Goal: Task Accomplishment & Management: Complete application form

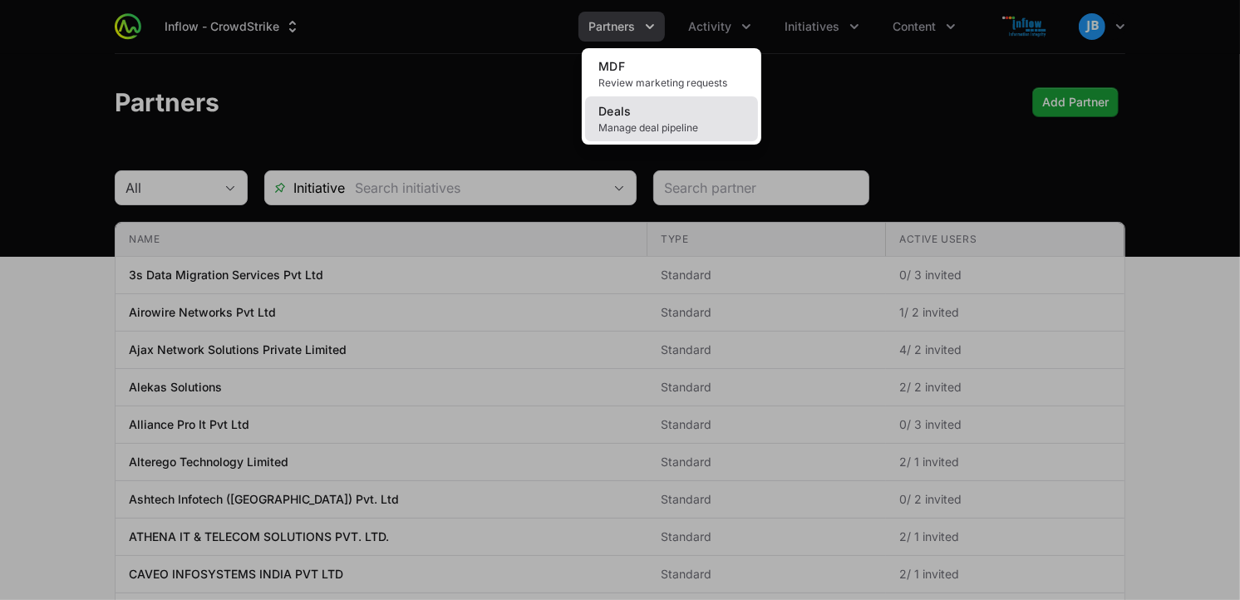
click at [669, 116] on link "Deals Manage deal pipeline" at bounding box center [671, 118] width 173 height 45
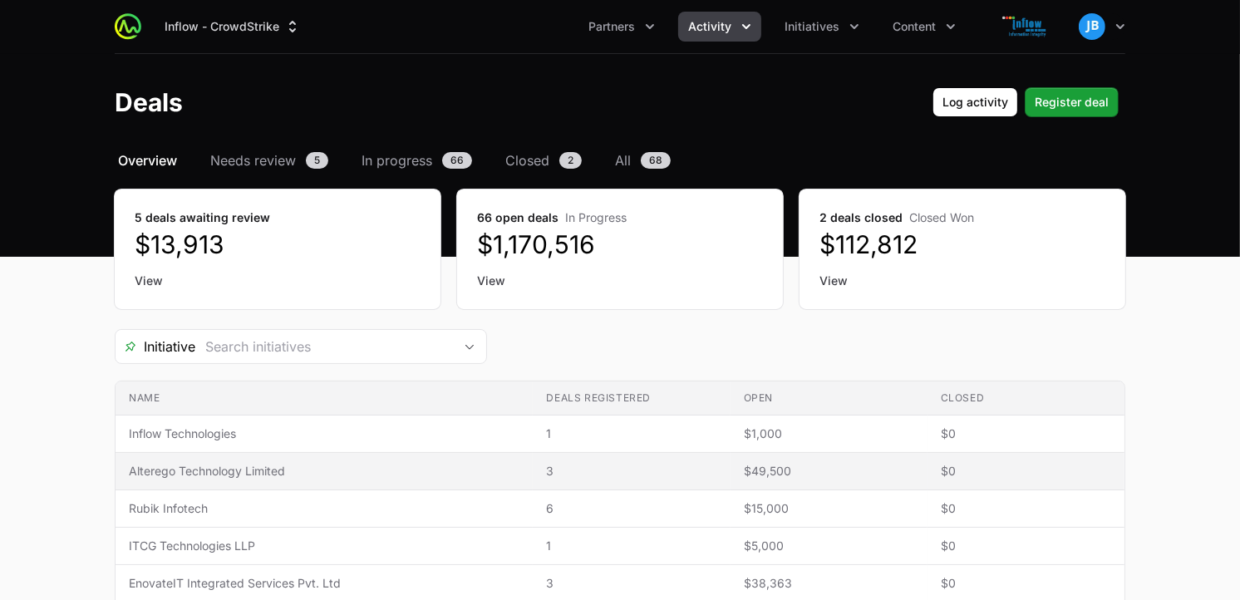
click at [553, 471] on span "3" at bounding box center [631, 471] width 170 height 17
click at [256, 471] on span "Alterego Technology Limited" at bounding box center [324, 471] width 391 height 17
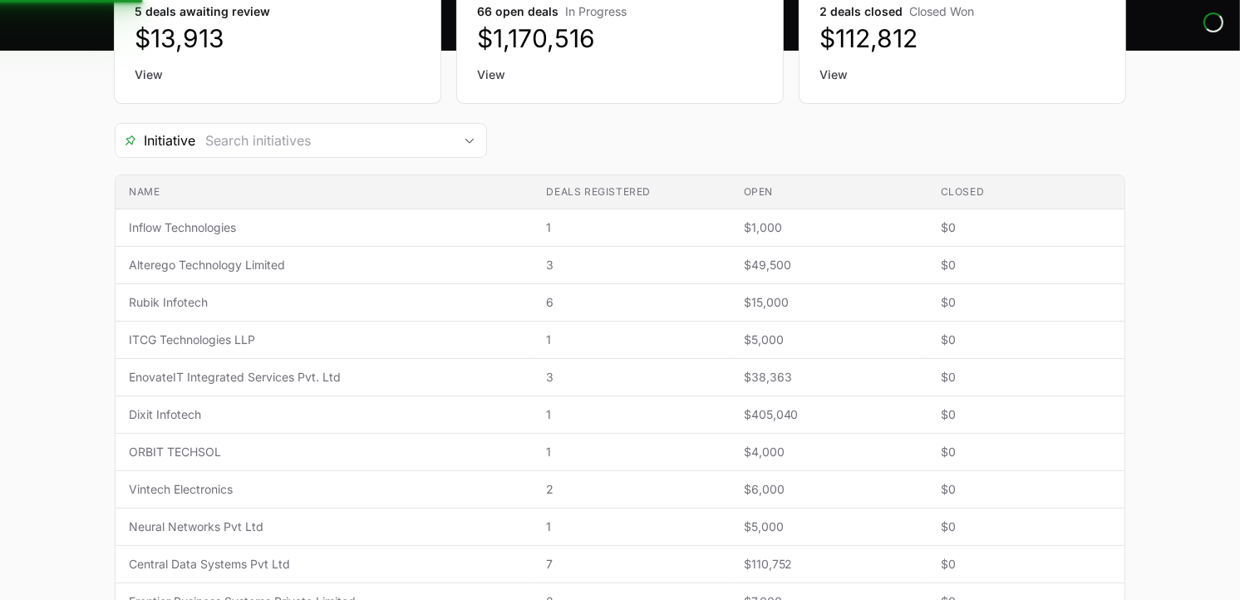
scroll to position [210, 0]
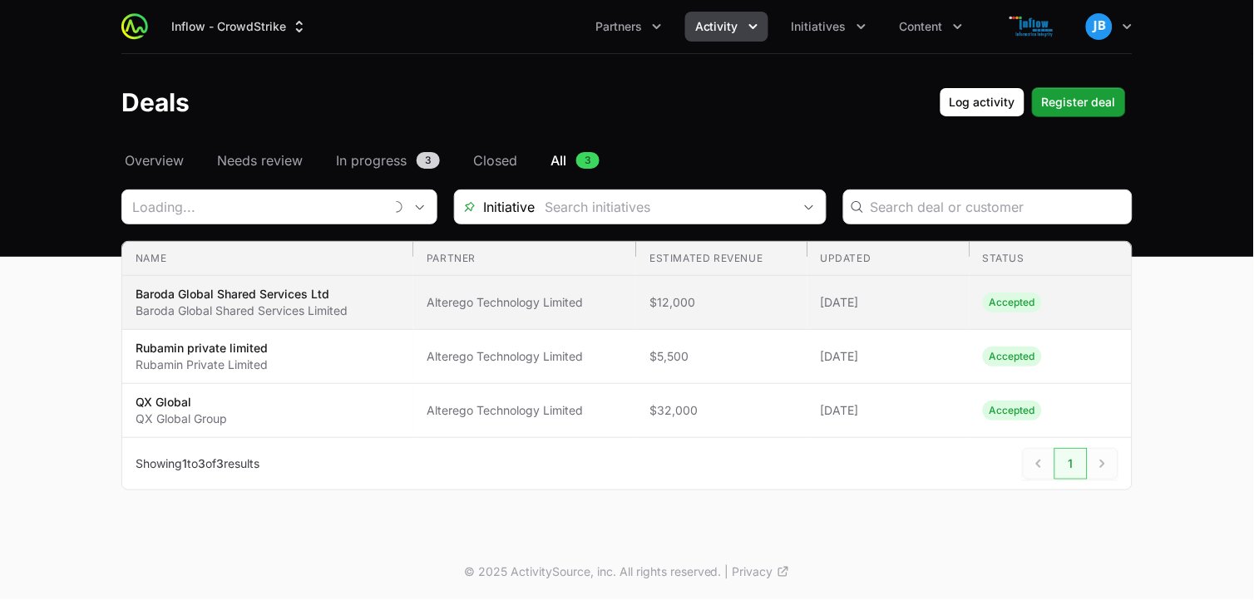
type input "Alterego Technology Limited"
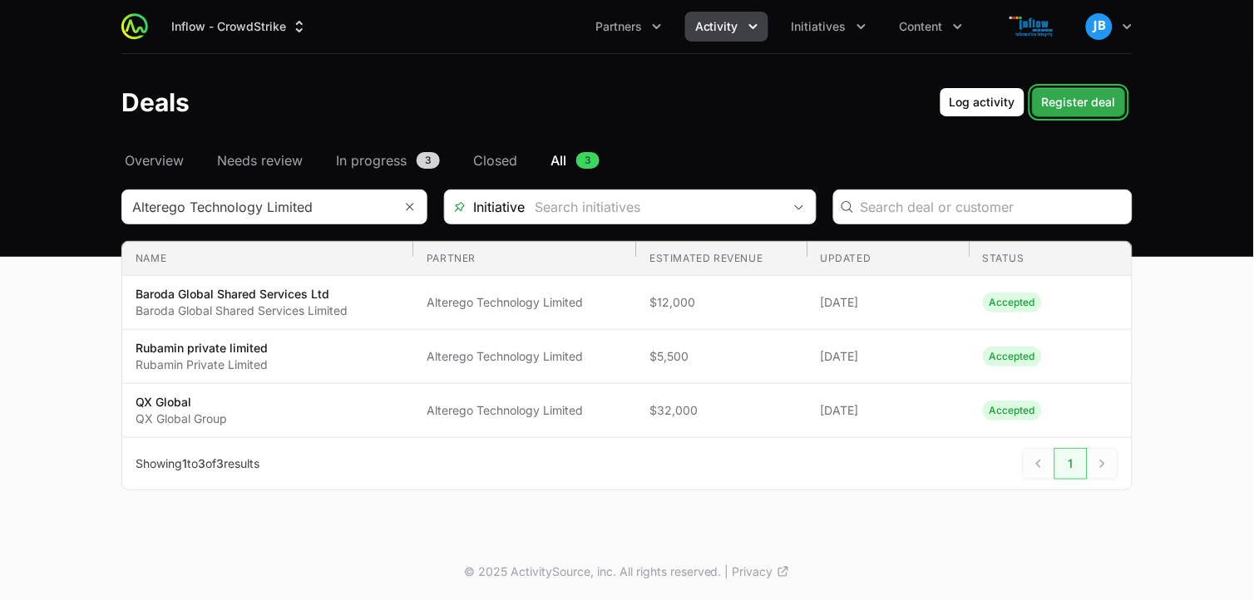
click at [1070, 100] on span "Register deal" at bounding box center [1079, 102] width 74 height 20
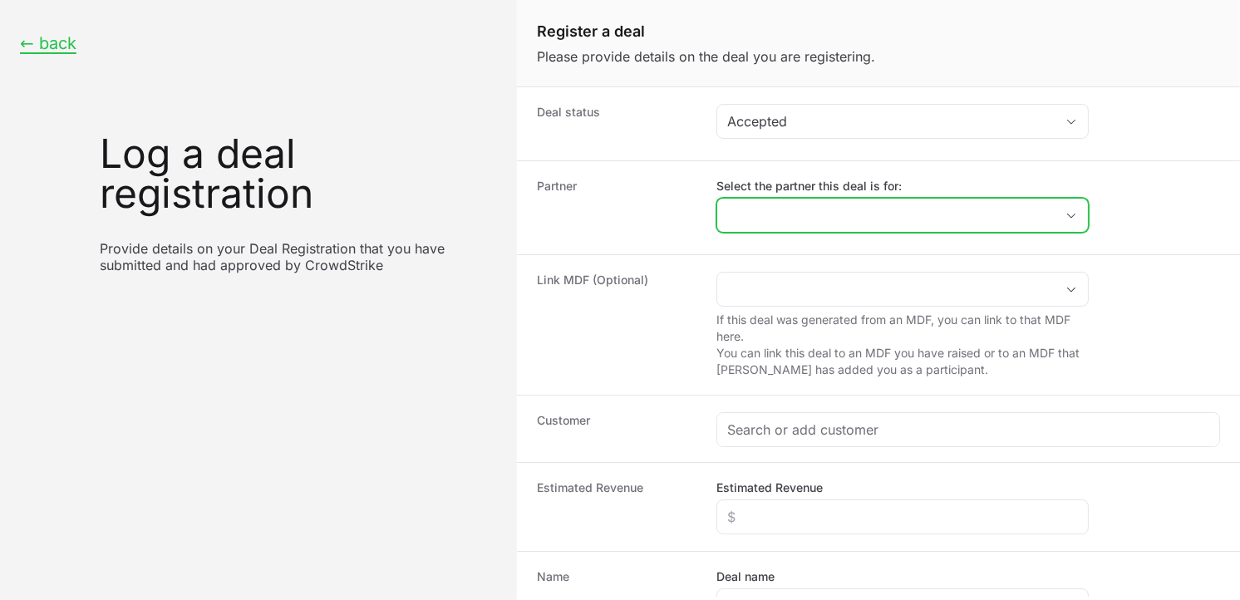
click at [854, 219] on input "Select the partner this deal is for:" at bounding box center [886, 215] width 338 height 33
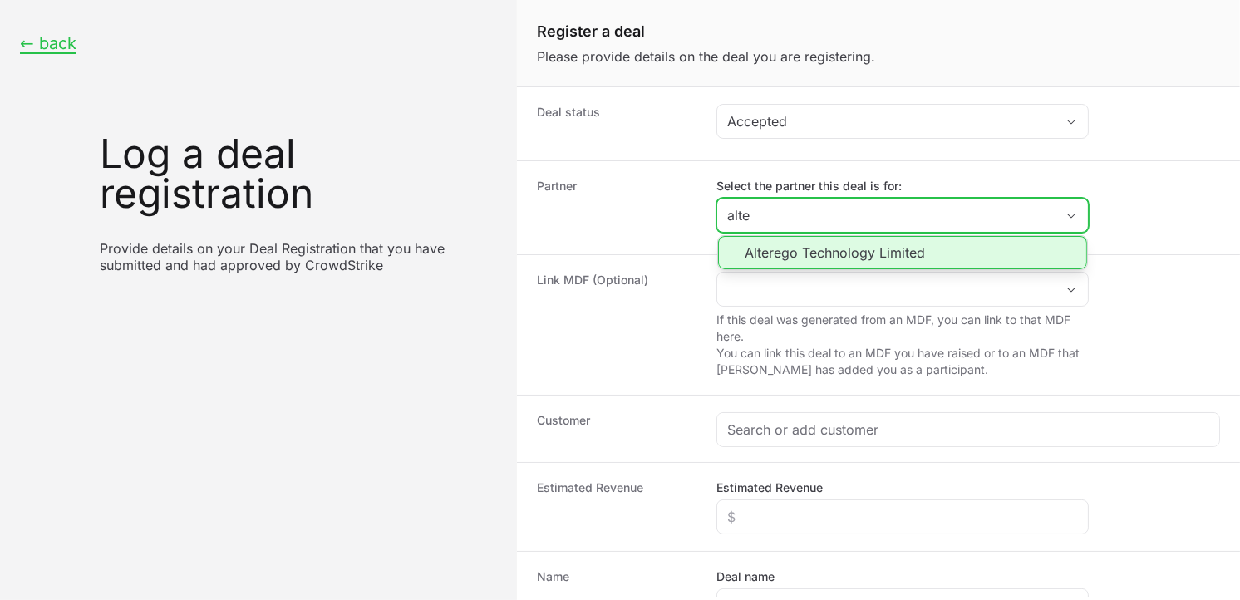
click at [844, 258] on li "Alterego Technology Limited" at bounding box center [902, 252] width 369 height 33
type input "Alterego Technology Limited"
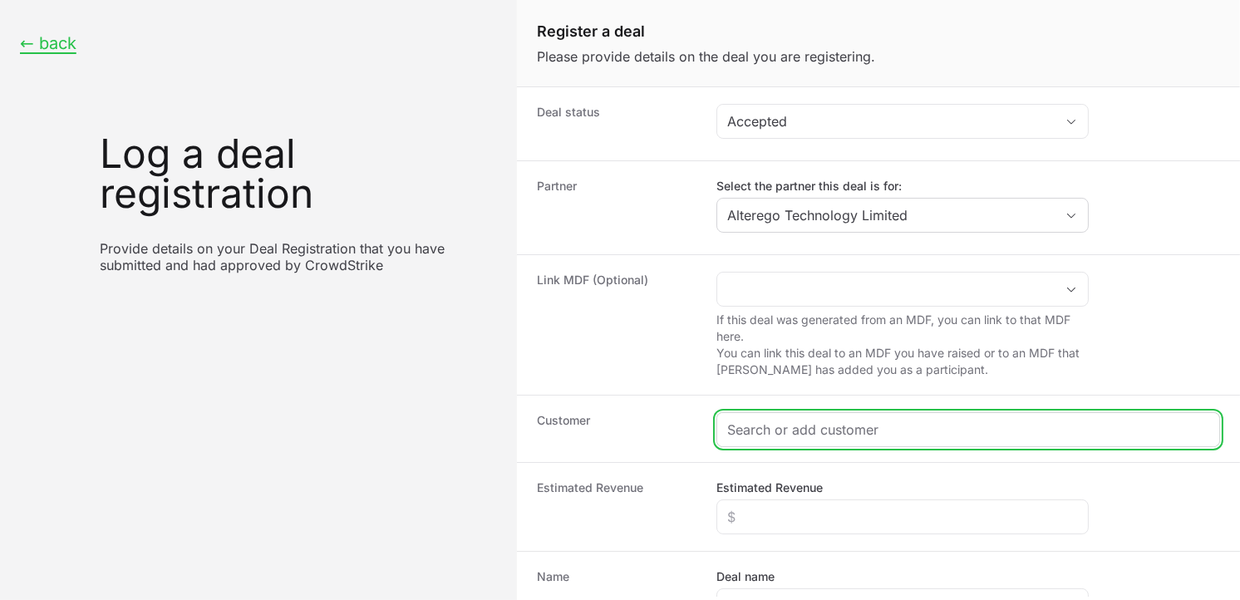
click at [787, 430] on input "Create activity form" at bounding box center [968, 430] width 482 height 20
paste input "ONEIRO CHEMICALS LIMITED"
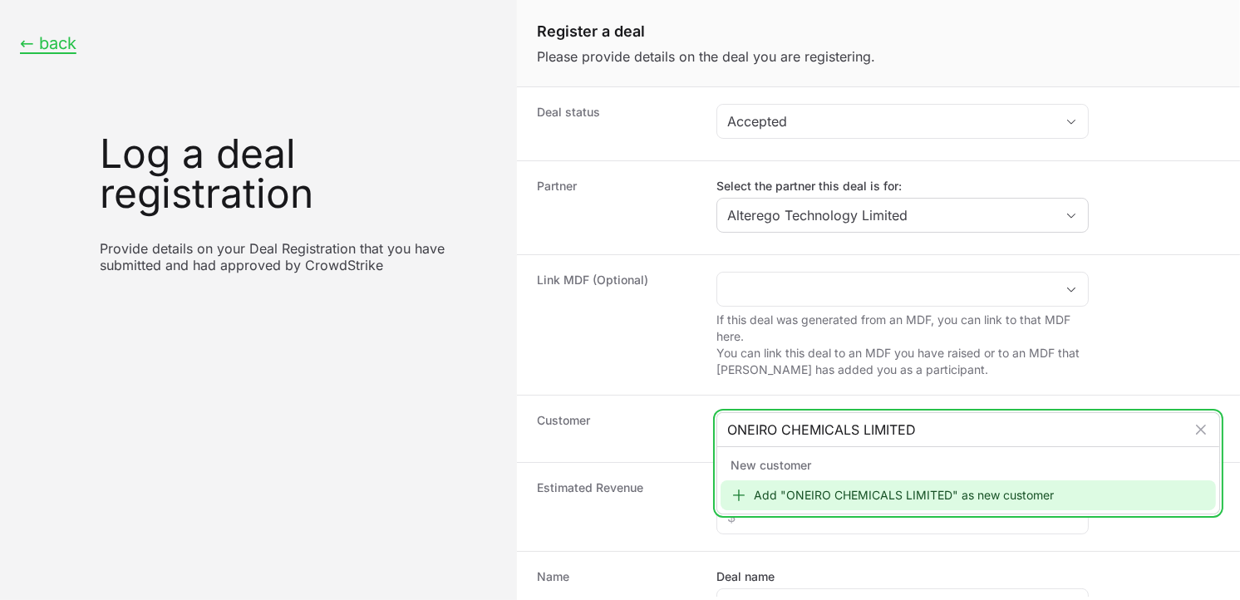
type input "ONEIRO CHEMICALS LIMITED"
click at [841, 493] on div "Add "ONEIRO CHEMICALS LIMITED" as new customer" at bounding box center [969, 496] width 496 height 30
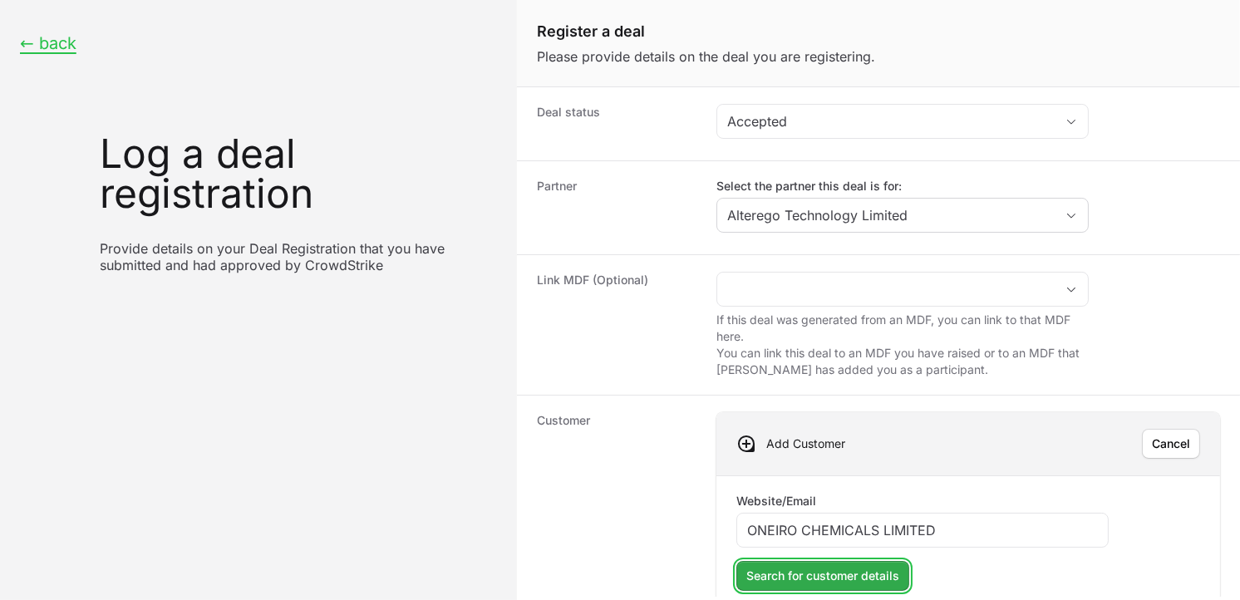
click at [828, 578] on span "Search for customer details" at bounding box center [823, 576] width 153 height 20
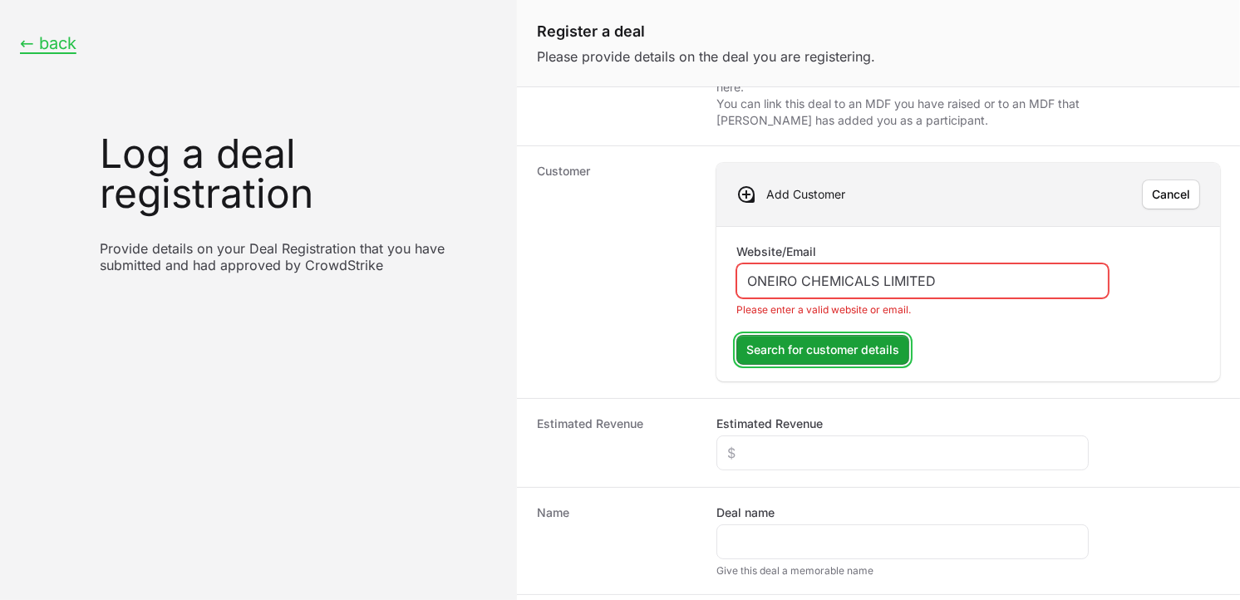
scroll to position [288, 0]
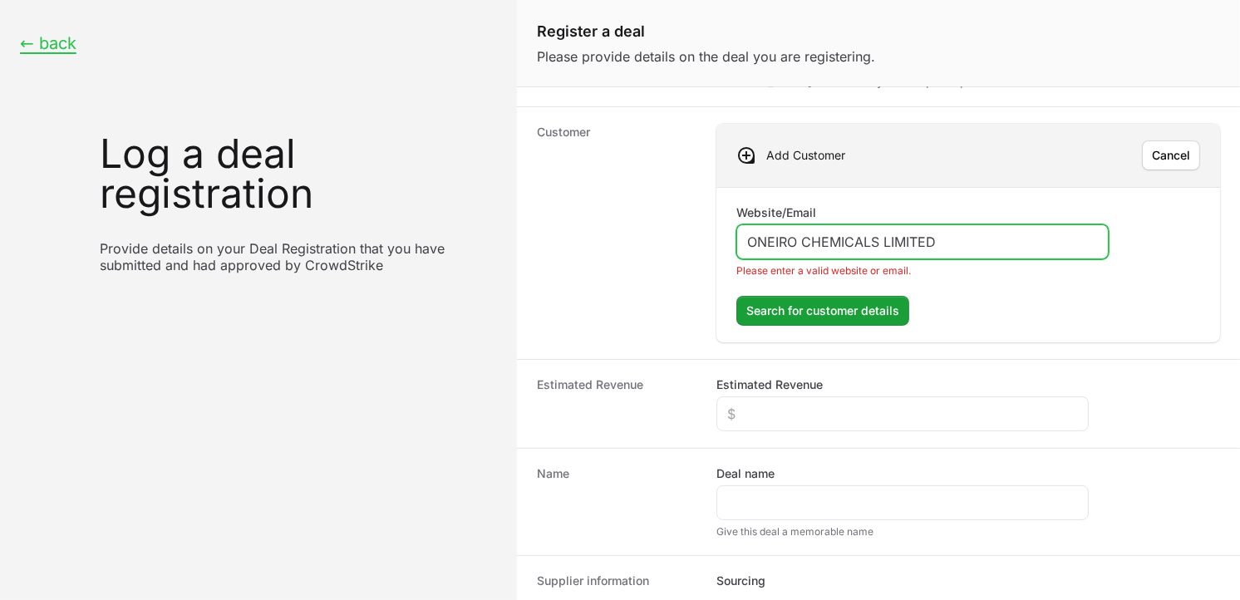
drag, startPoint x: 945, startPoint y: 243, endPoint x: 634, endPoint y: 208, distance: 312.9
click at [634, 208] on div "Customer Add Customer Cancel Website/Email ONEIRO CHEMICALS LIMITED Please ente…" at bounding box center [878, 232] width 723 height 253
paste input "[URL][DOMAIN_NAME]"
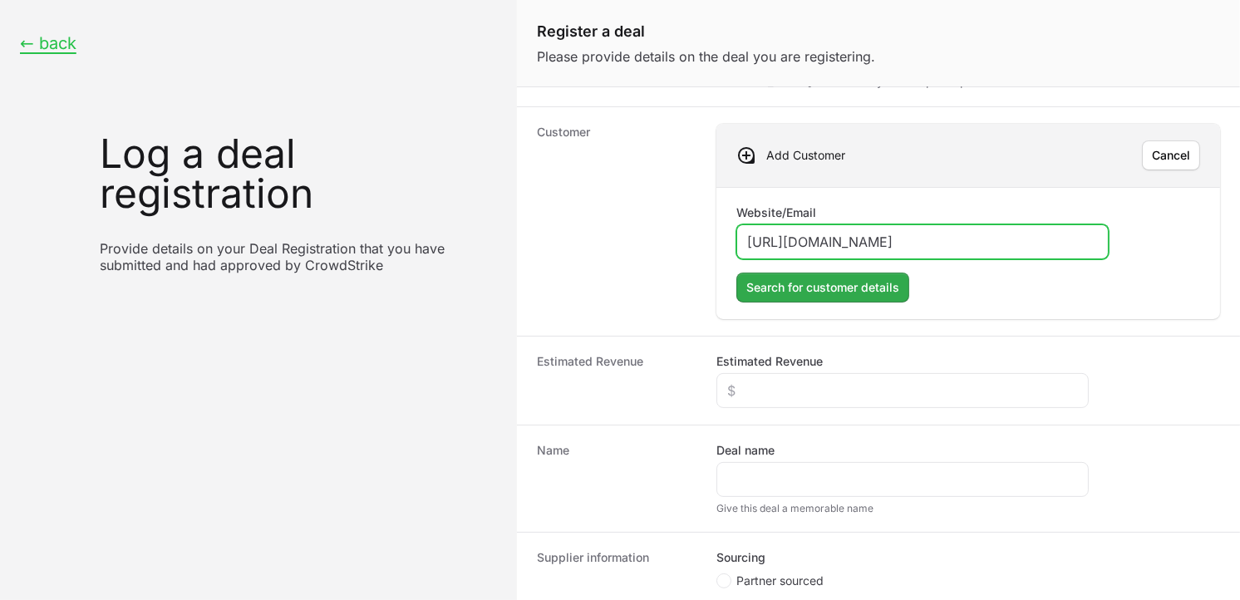
type input "[URL][DOMAIN_NAME]"
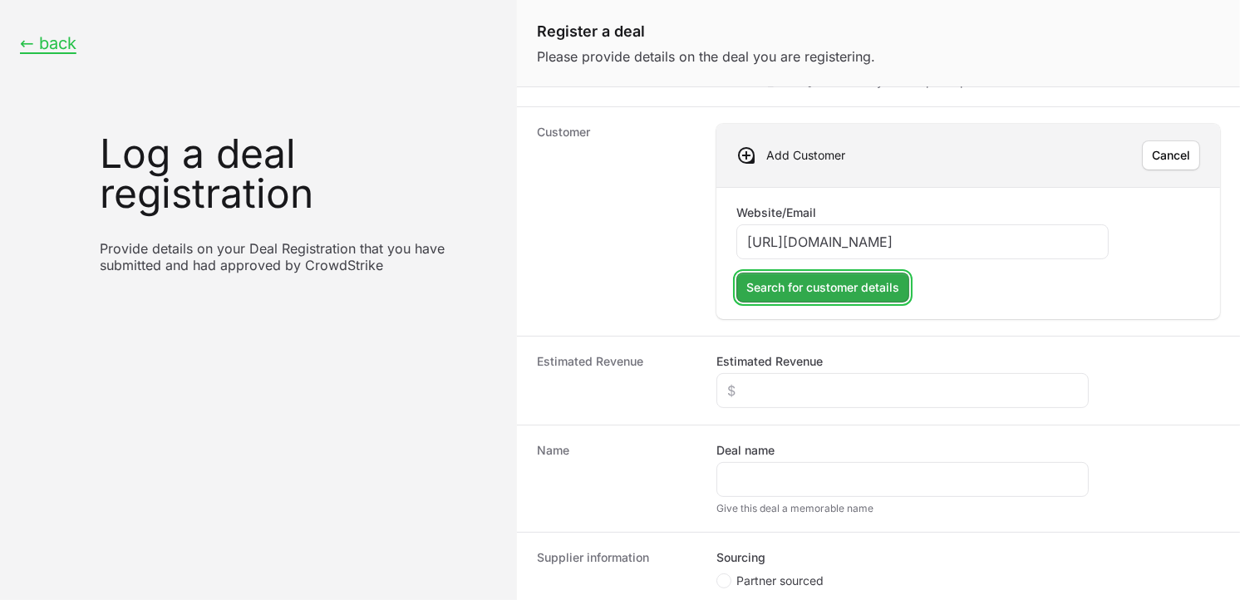
click at [853, 293] on span "Search for customer details" at bounding box center [823, 288] width 153 height 20
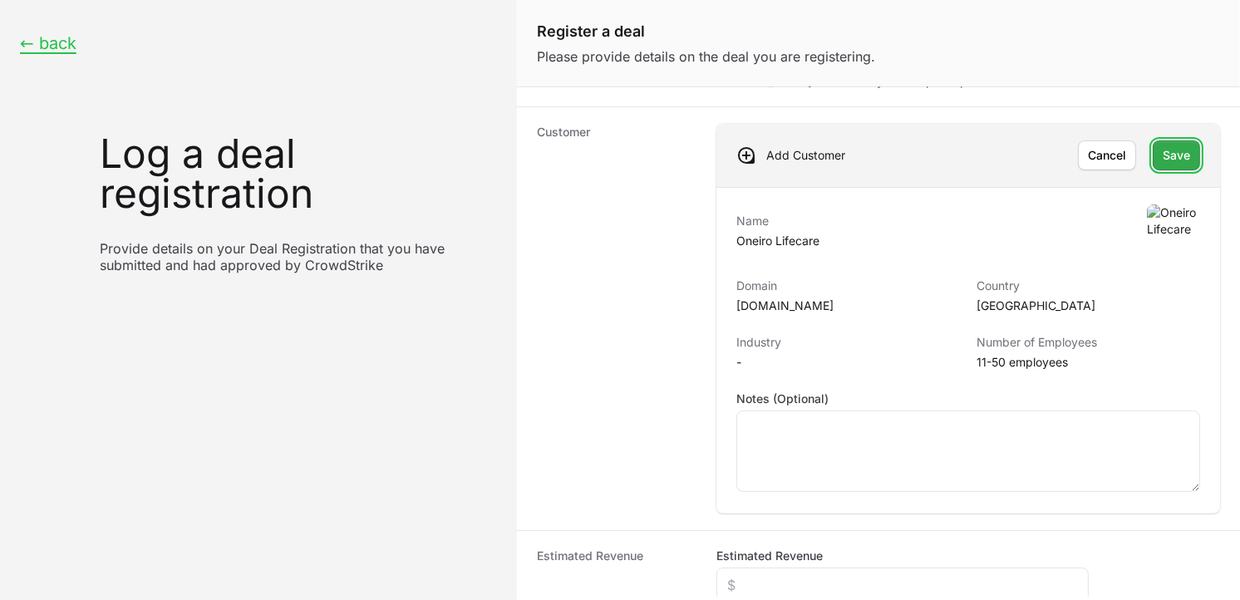
click at [1163, 148] on span "Save" at bounding box center [1176, 155] width 27 height 20
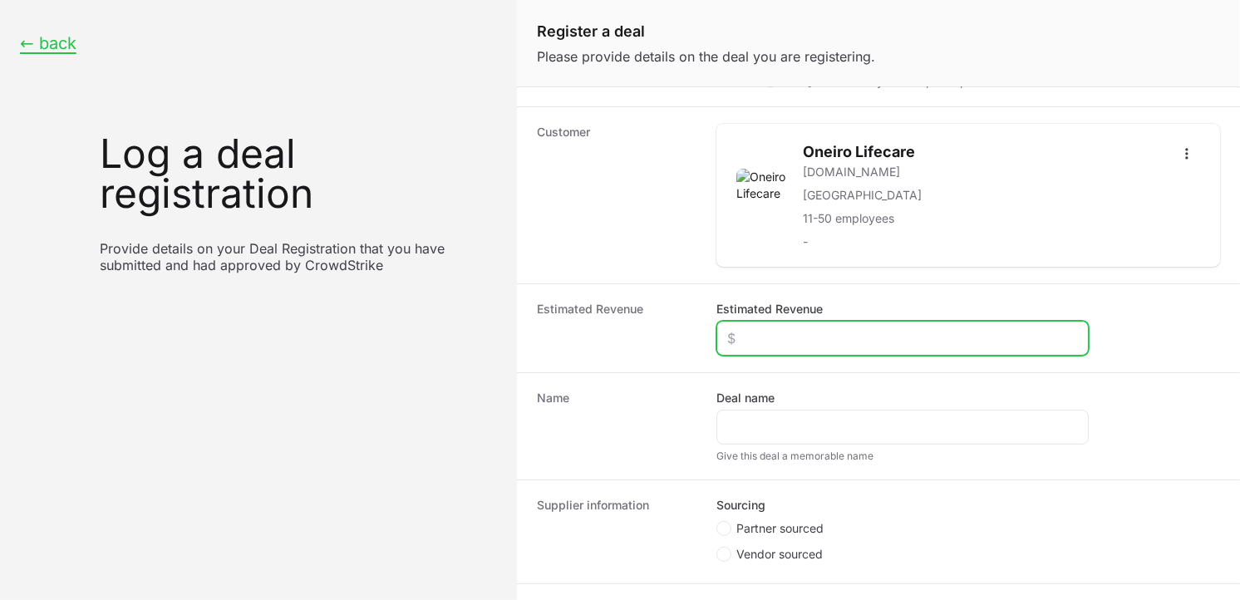
click at [829, 341] on input "Estimated Revenue" at bounding box center [902, 338] width 351 height 20
type input "$3,000"
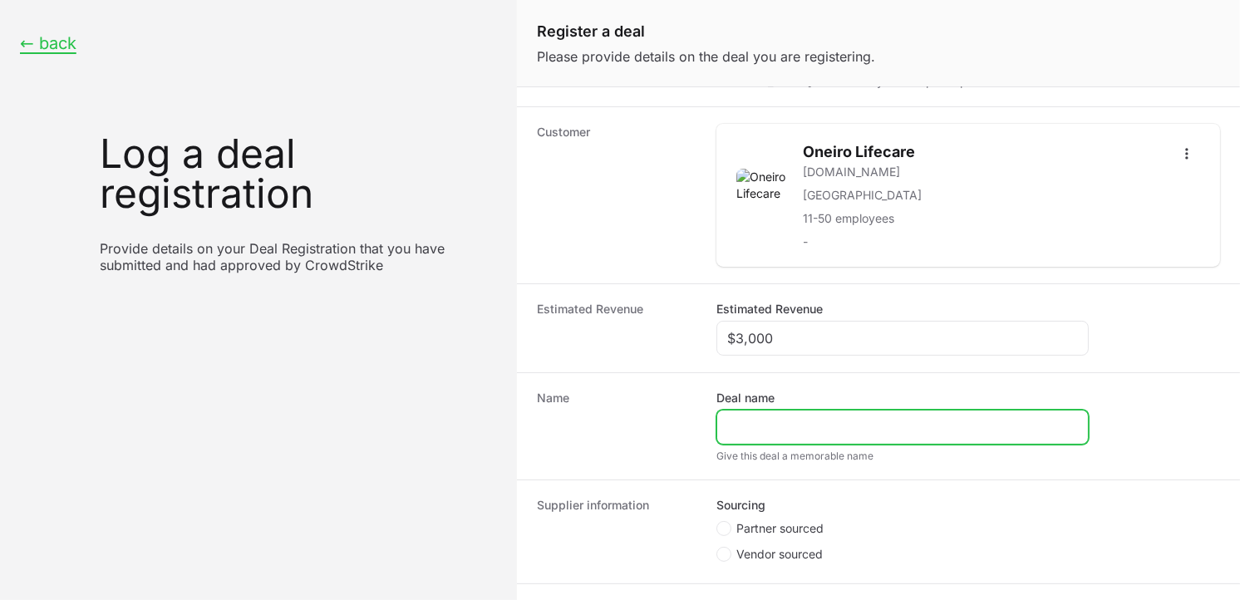
click at [810, 430] on input "Deal name" at bounding box center [902, 427] width 351 height 20
paste input "[URL][DOMAIN_NAME]"
drag, startPoint x: 966, startPoint y: 427, endPoint x: 658, endPoint y: 420, distance: 307.7
click at [658, 420] on div "Name Deal name [URL][DOMAIN_NAME] Give this deal a memorable name" at bounding box center [878, 425] width 723 height 107
type input "Onerio Lifecare Alterego"
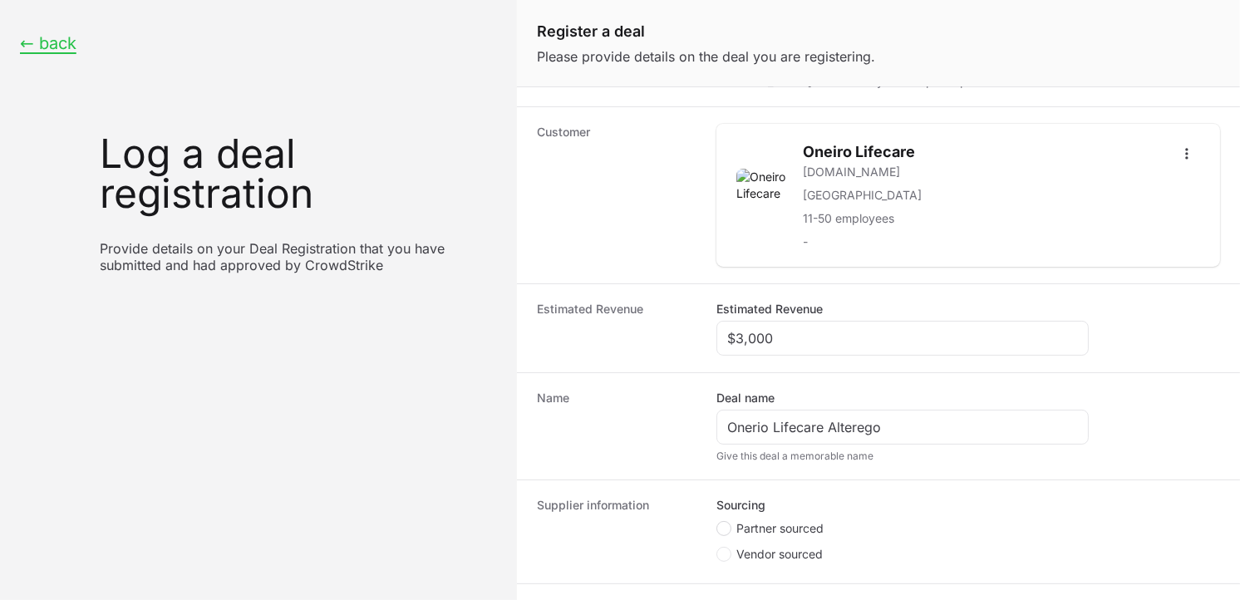
click at [726, 527] on circle "Create activity form" at bounding box center [724, 528] width 7 height 7
radio input "true"
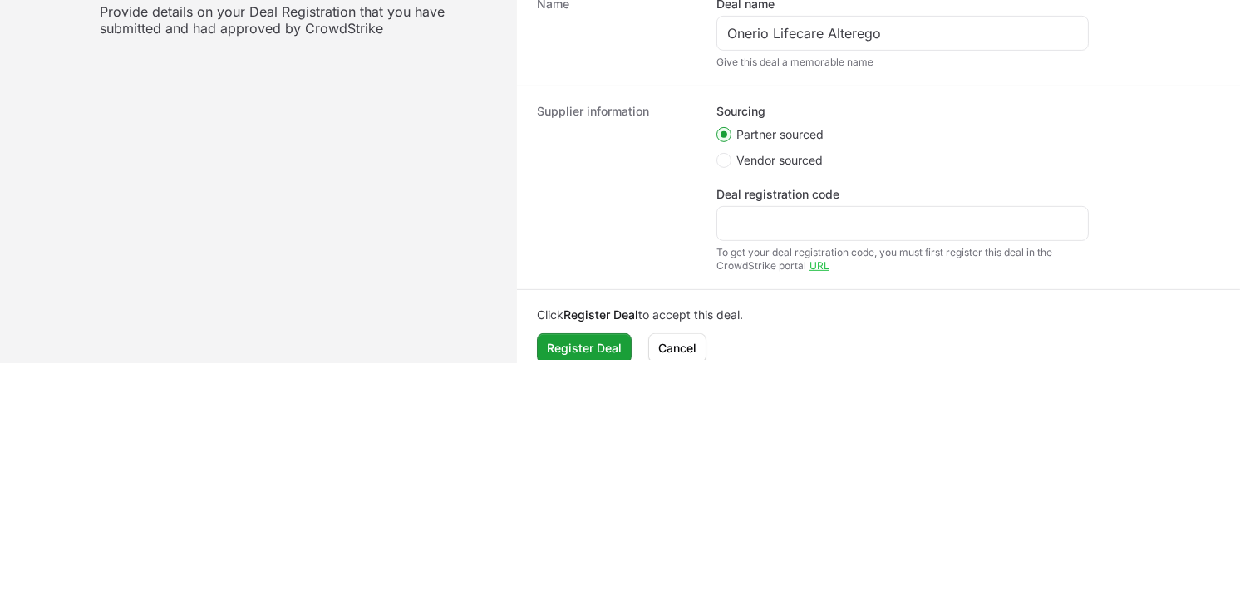
scroll to position [467, 0]
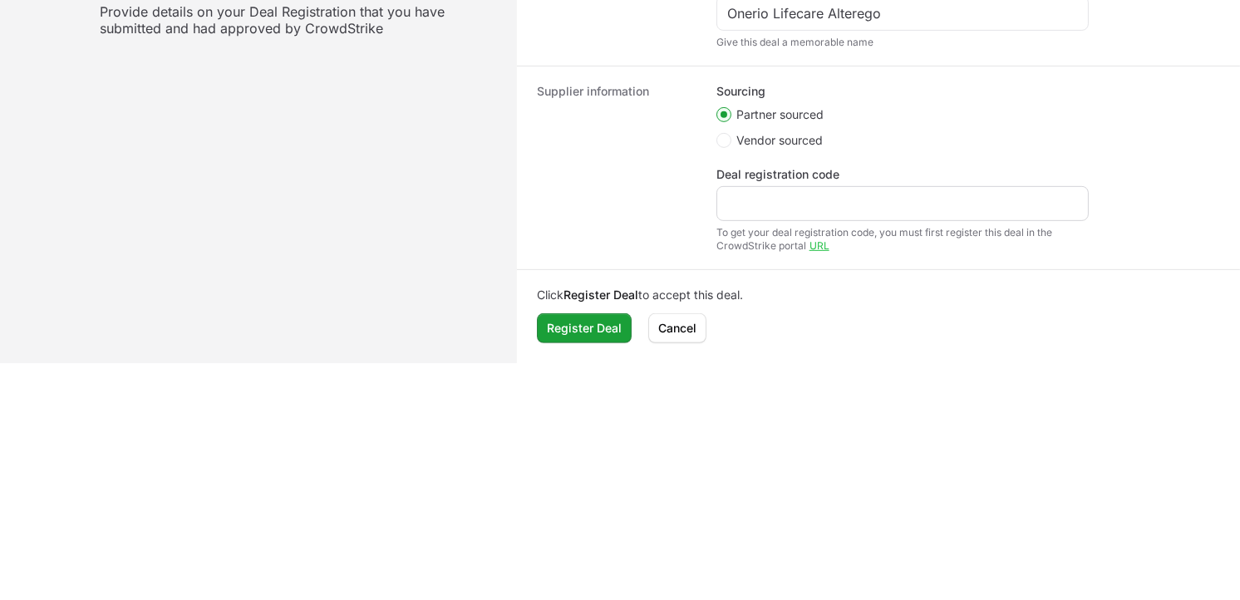
click at [796, 219] on div "Create activity form" at bounding box center [903, 203] width 372 height 35
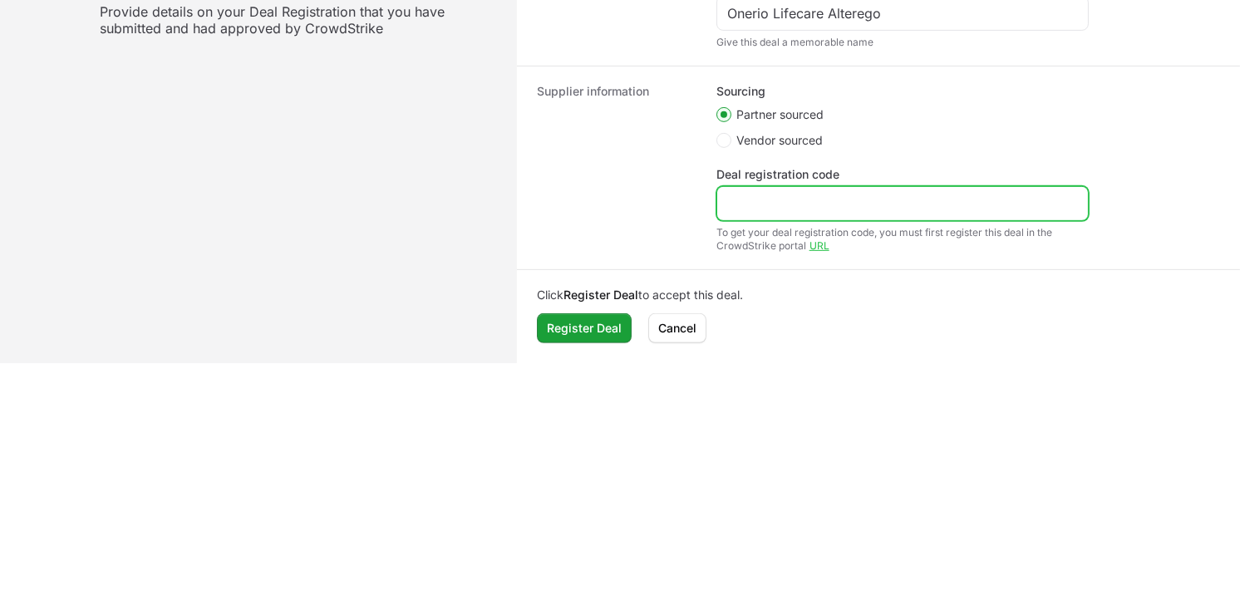
click at [795, 205] on input "Deal registration code" at bounding box center [902, 204] width 351 height 20
paste input "DR-aa2f9291"
type input "DR-aa2f9291"
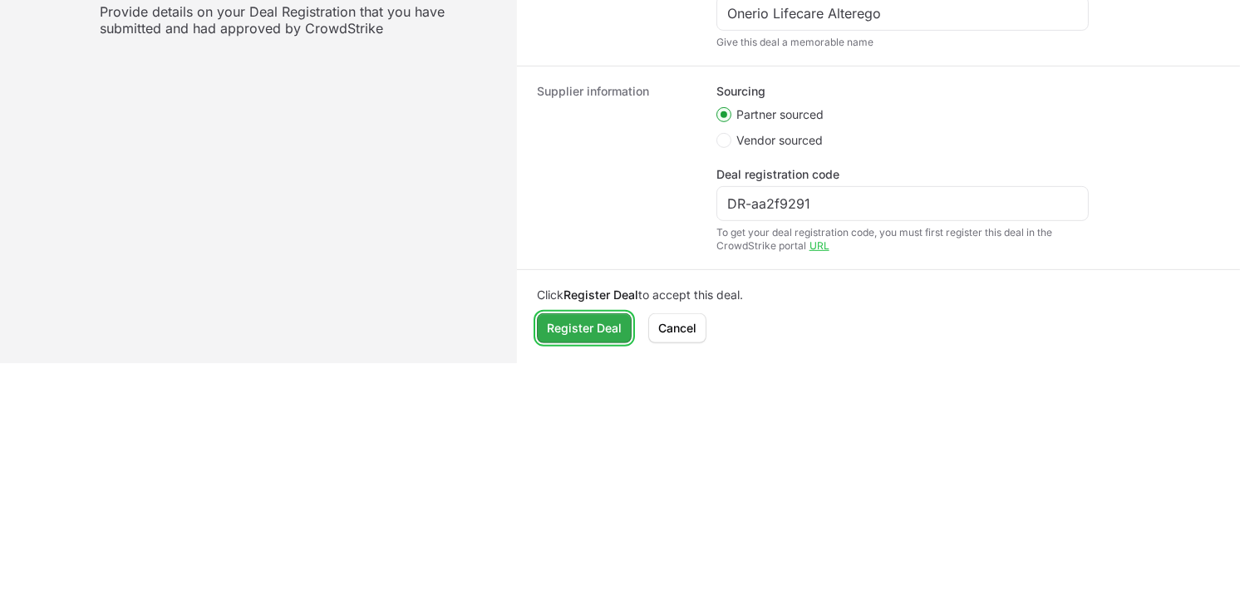
click at [608, 323] on span "Register Deal" at bounding box center [584, 328] width 75 height 20
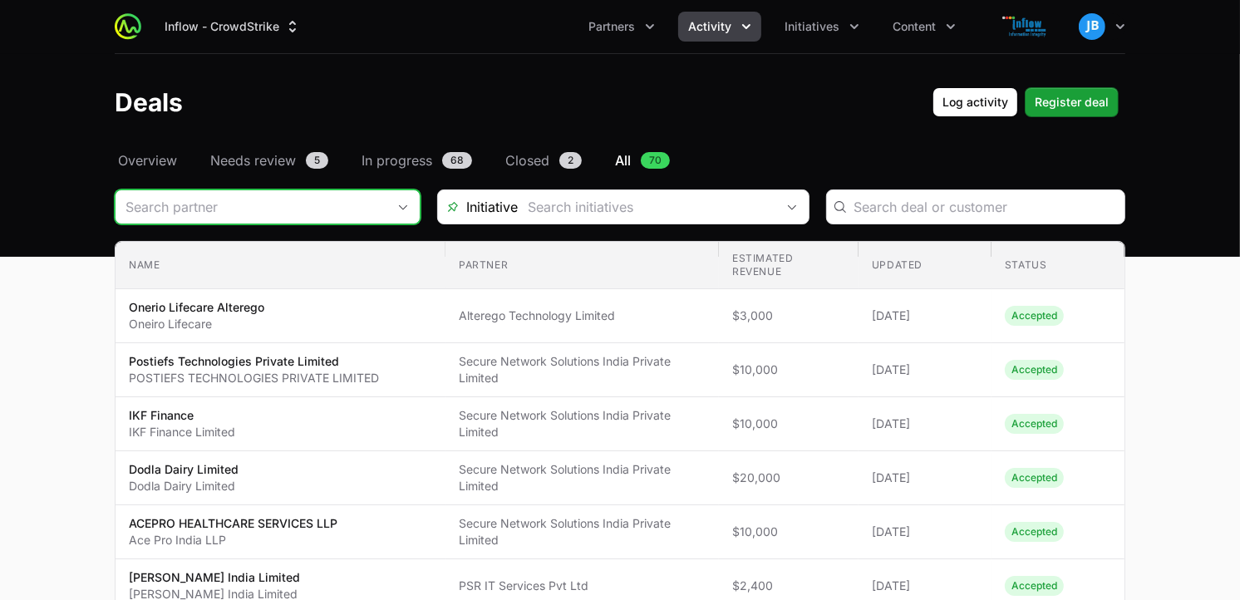
click at [392, 200] on div "Open" at bounding box center [403, 206] width 33 height 33
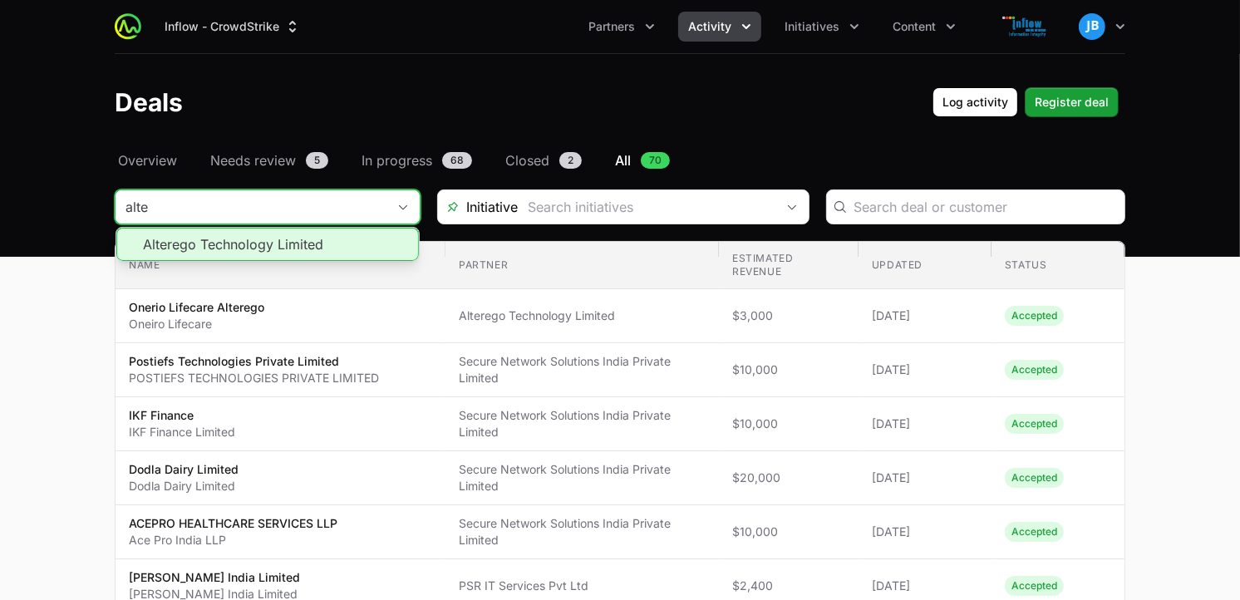
click at [248, 247] on li "Alterego Technology Limited" at bounding box center [267, 244] width 303 height 33
type input "Alterego Technology Limited"
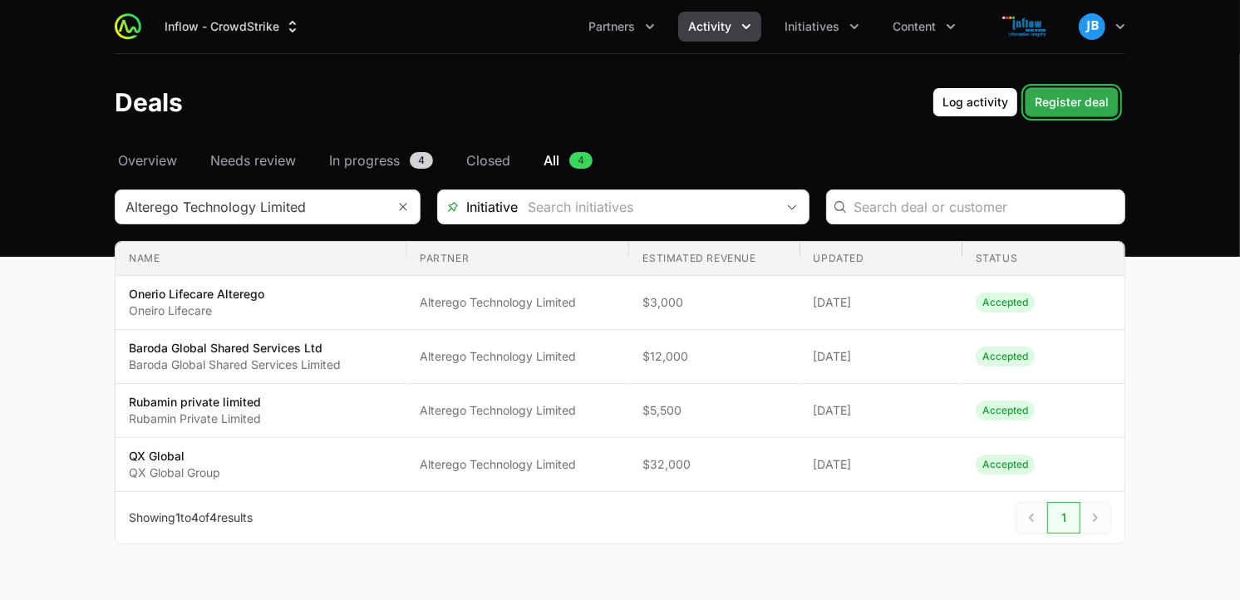
click at [1095, 92] on span "Register deal" at bounding box center [1072, 102] width 74 height 20
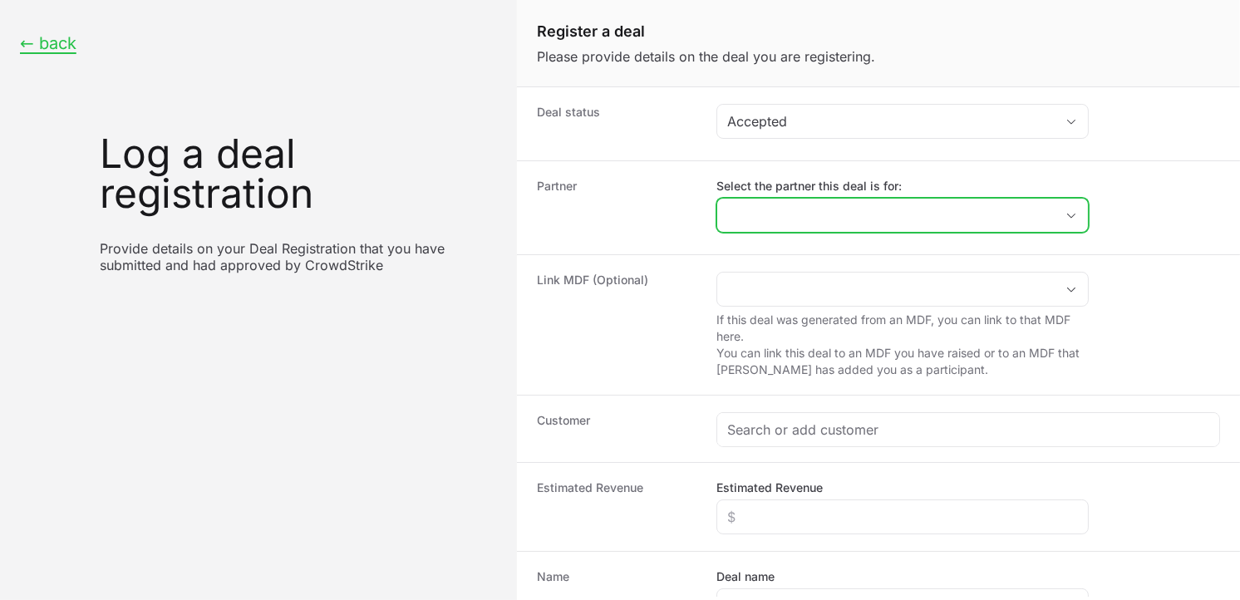
click at [815, 210] on input "Select the partner this deal is for:" at bounding box center [886, 215] width 338 height 33
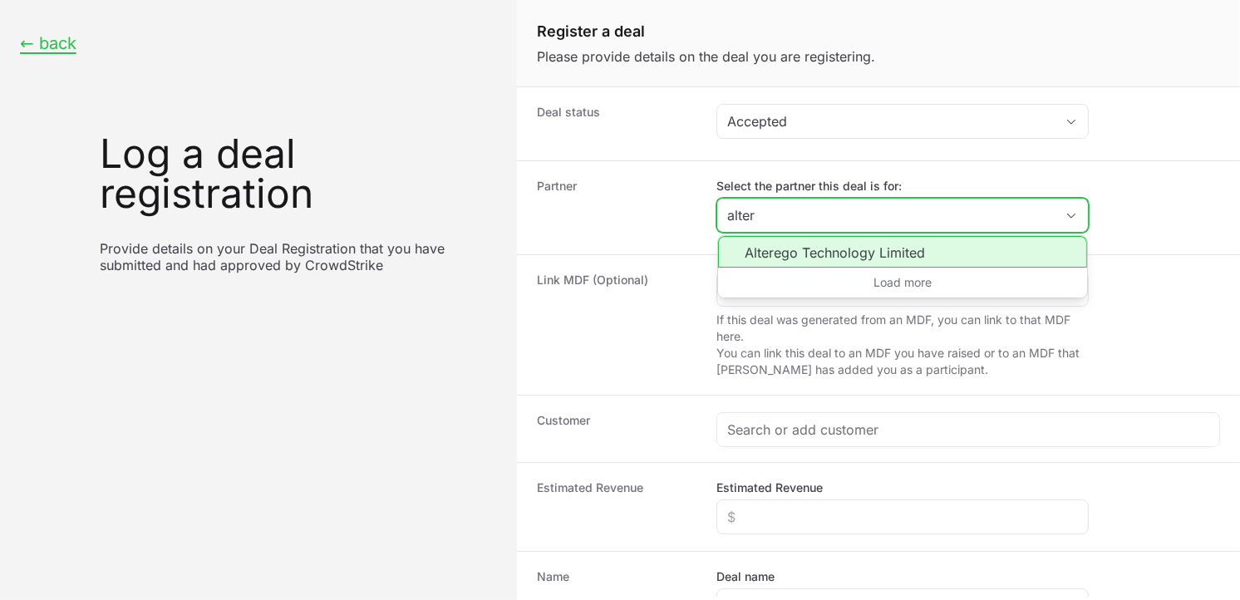
click at [774, 249] on li "Alterego Technology Limited" at bounding box center [902, 252] width 369 height 32
type input "Alterego Technology Limited"
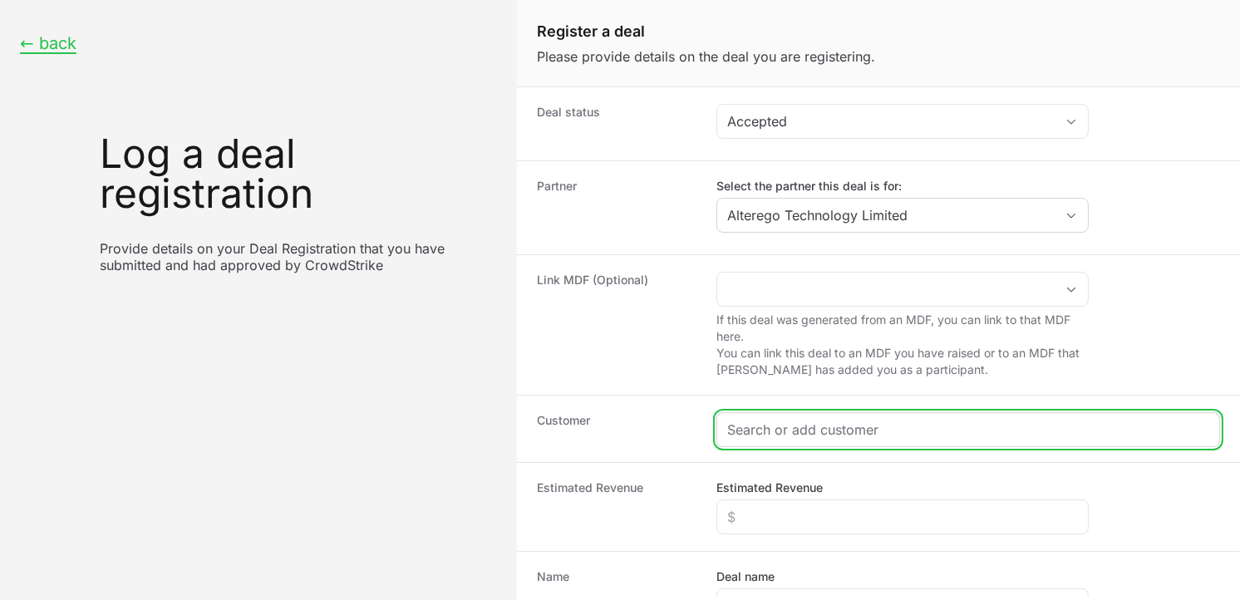
click at [792, 424] on input "Create activity form" at bounding box center [968, 430] width 482 height 20
paste input "[URL][DOMAIN_NAME]"
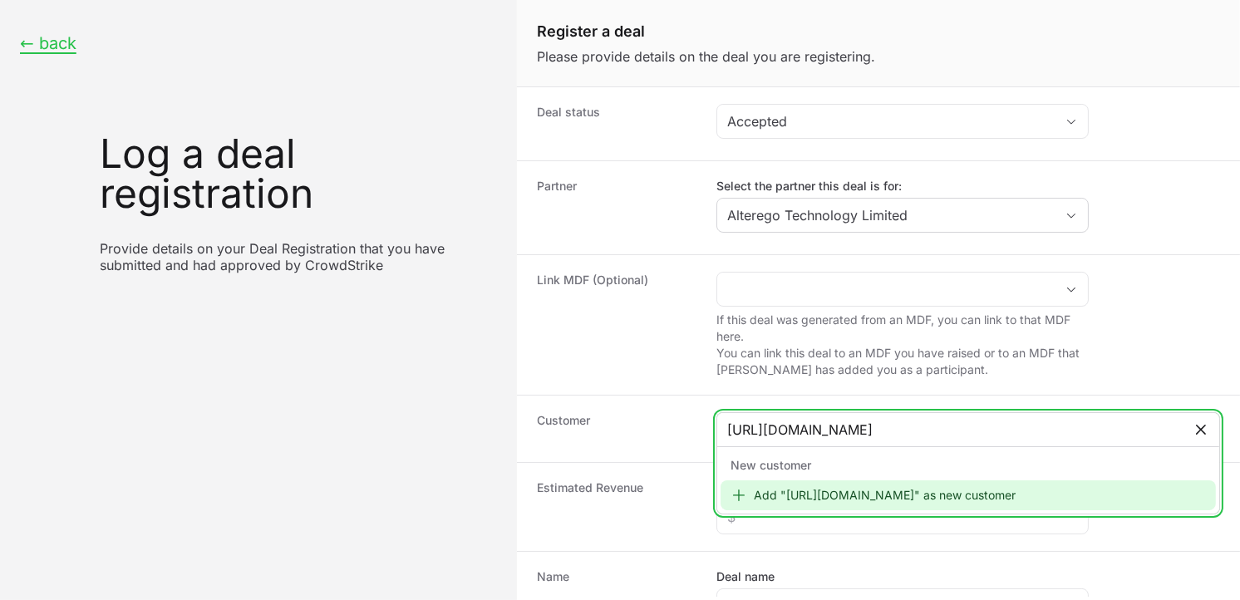
click at [1196, 426] on icon "Create activity form" at bounding box center [1201, 430] width 10 height 10
type input "[URL][DOMAIN_NAME]"
click at [1193, 434] on icon "Create activity form" at bounding box center [1201, 430] width 17 height 17
paste input "[URL][DOMAIN_NAME]"
type input "[URL][DOMAIN_NAME]"
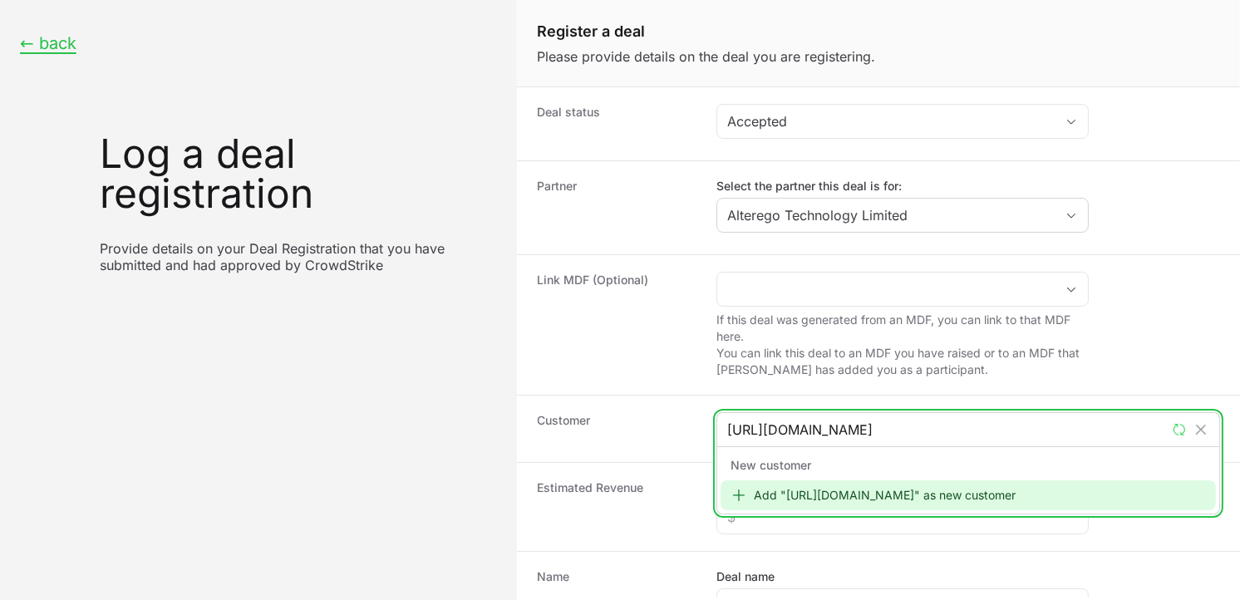
click at [825, 500] on div "Add "[URL][DOMAIN_NAME]" as new customer" at bounding box center [969, 496] width 496 height 30
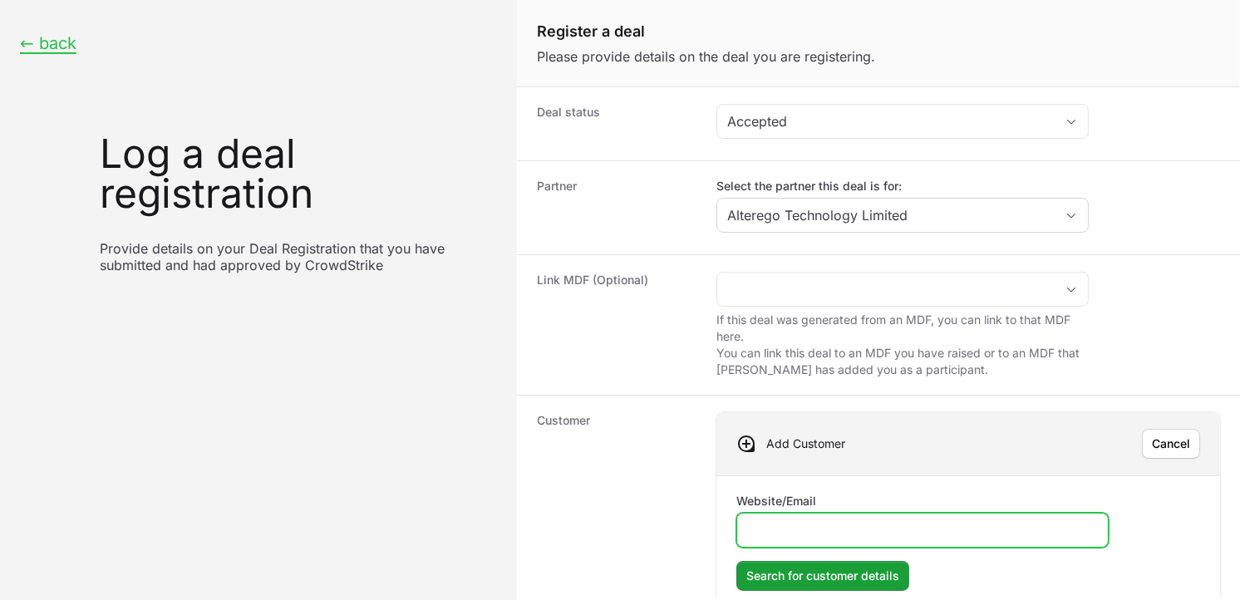
click at [826, 529] on input "Website/Email" at bounding box center [922, 530] width 351 height 20
paste input "[URL][DOMAIN_NAME]"
type input "[URL][DOMAIN_NAME]"
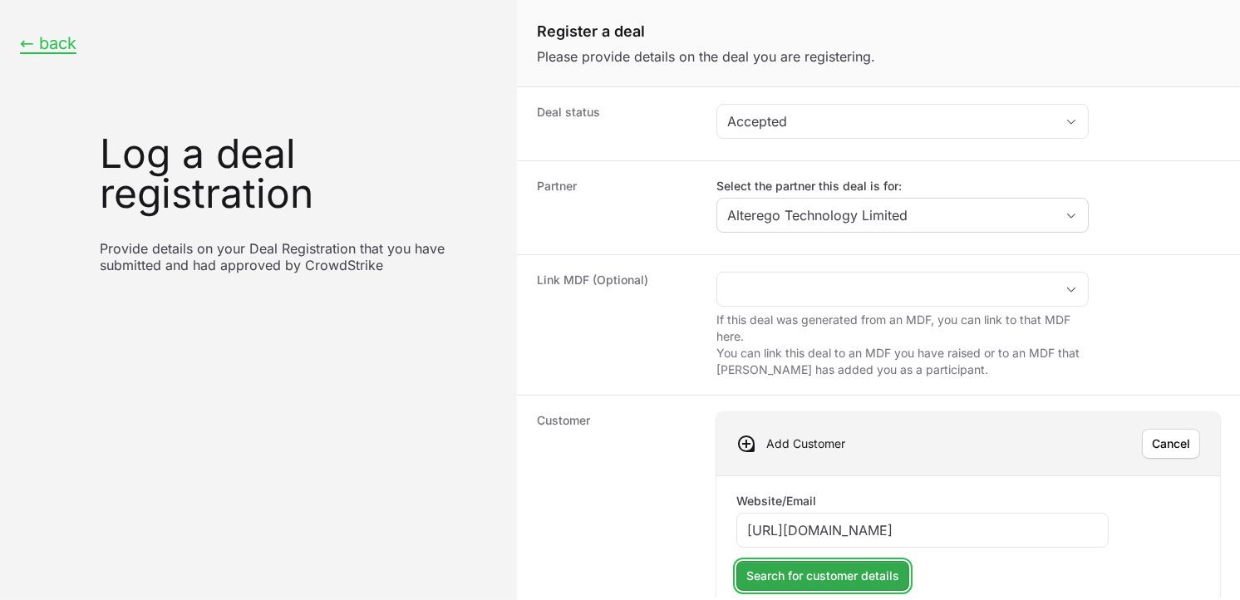
click at [837, 578] on span "Search for customer details" at bounding box center [823, 576] width 153 height 20
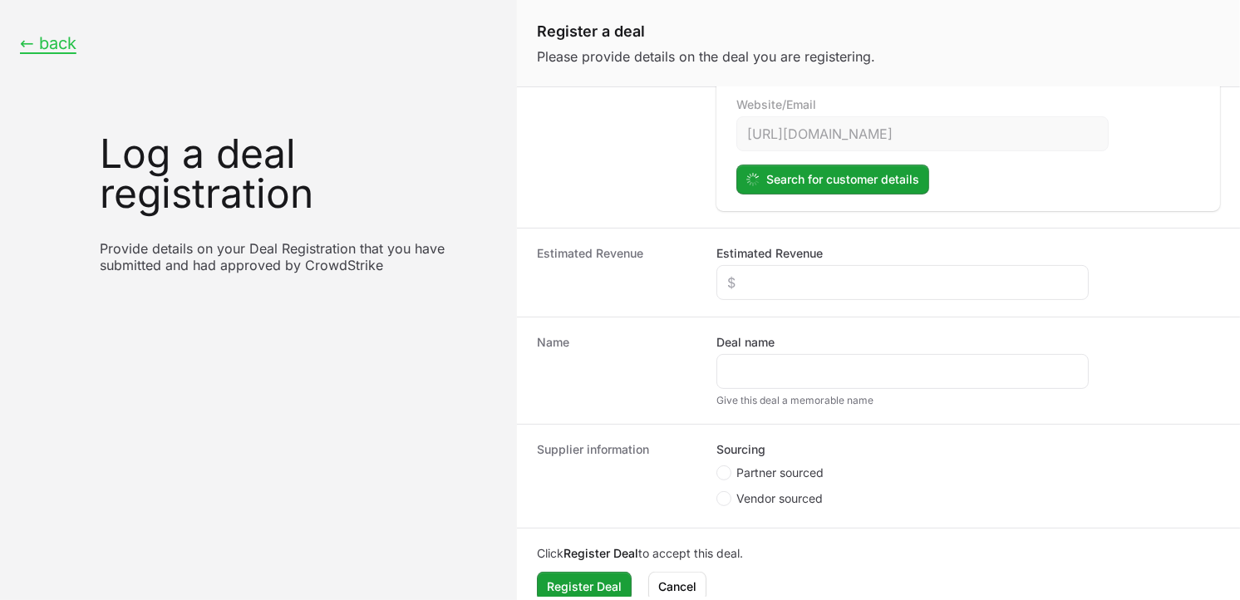
scroll to position [420, 0]
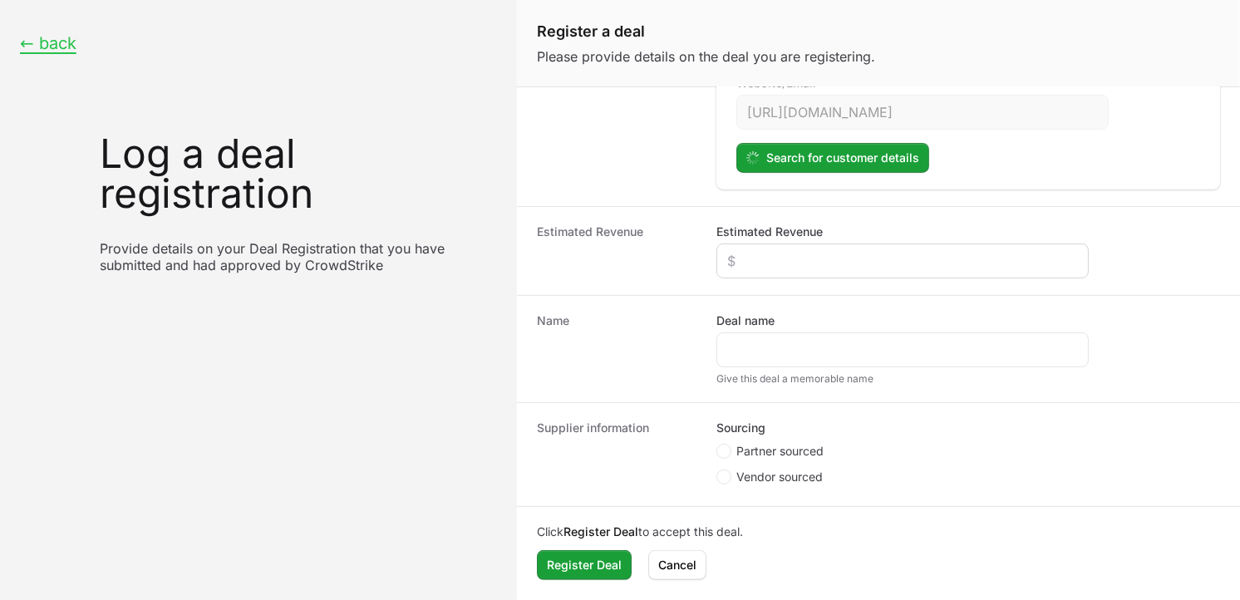
click at [796, 275] on div "Create activity form" at bounding box center [903, 261] width 372 height 35
click at [798, 262] on input "Estimated Revenue" at bounding box center [902, 261] width 351 height 20
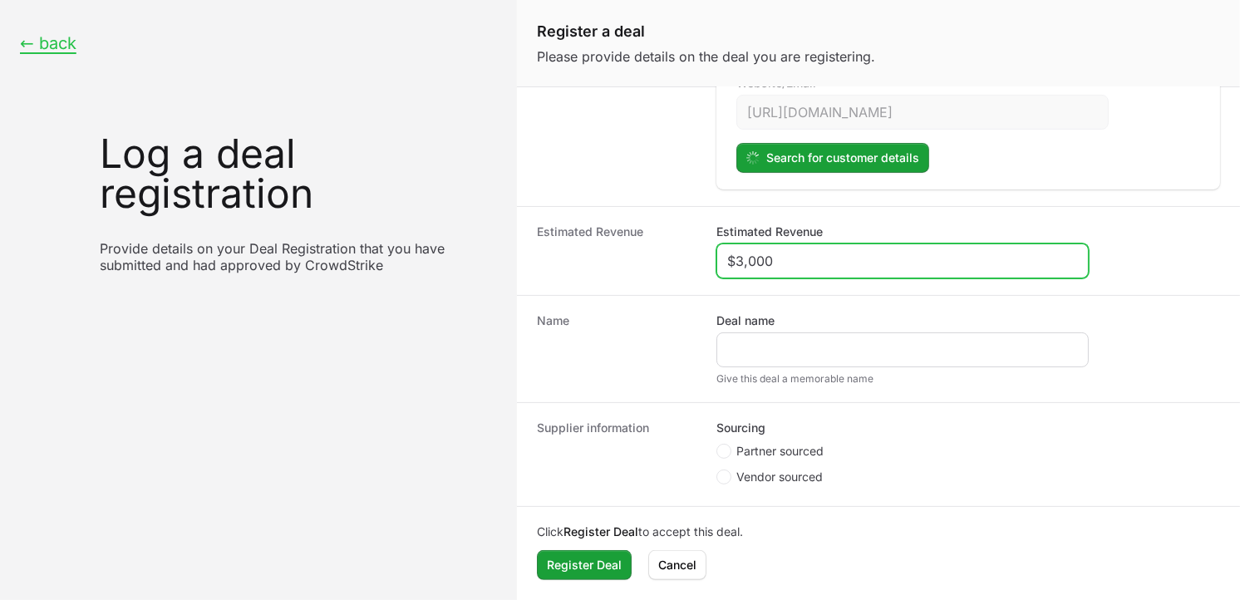
type input "$3,000"
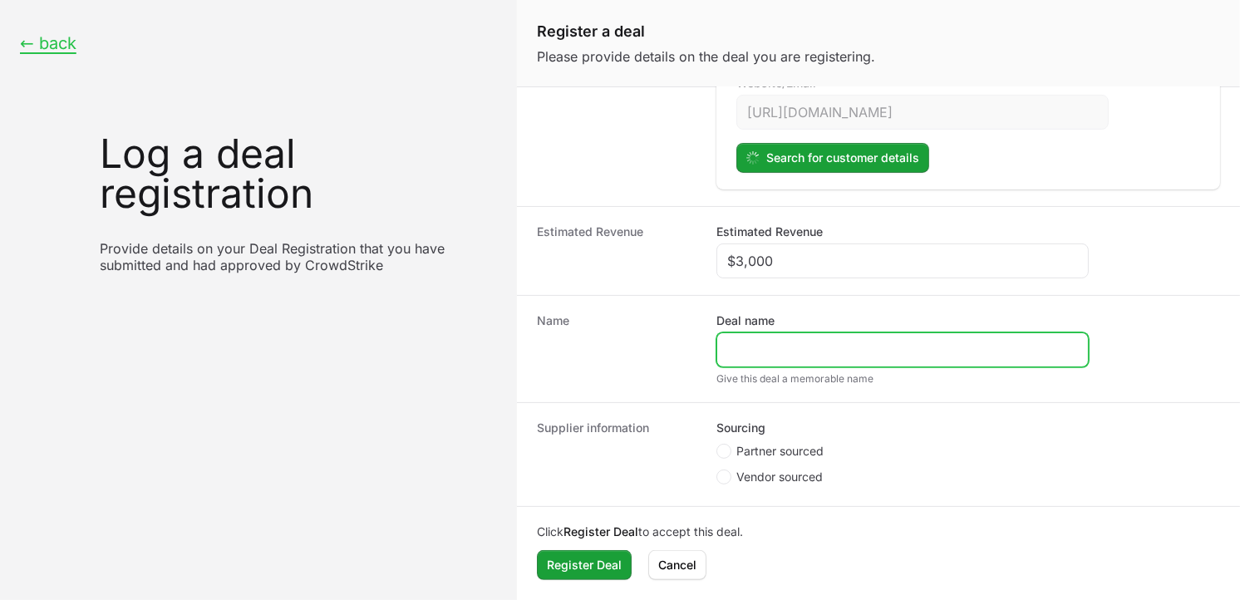
click at [775, 352] on input "Deal name" at bounding box center [902, 350] width 351 height 20
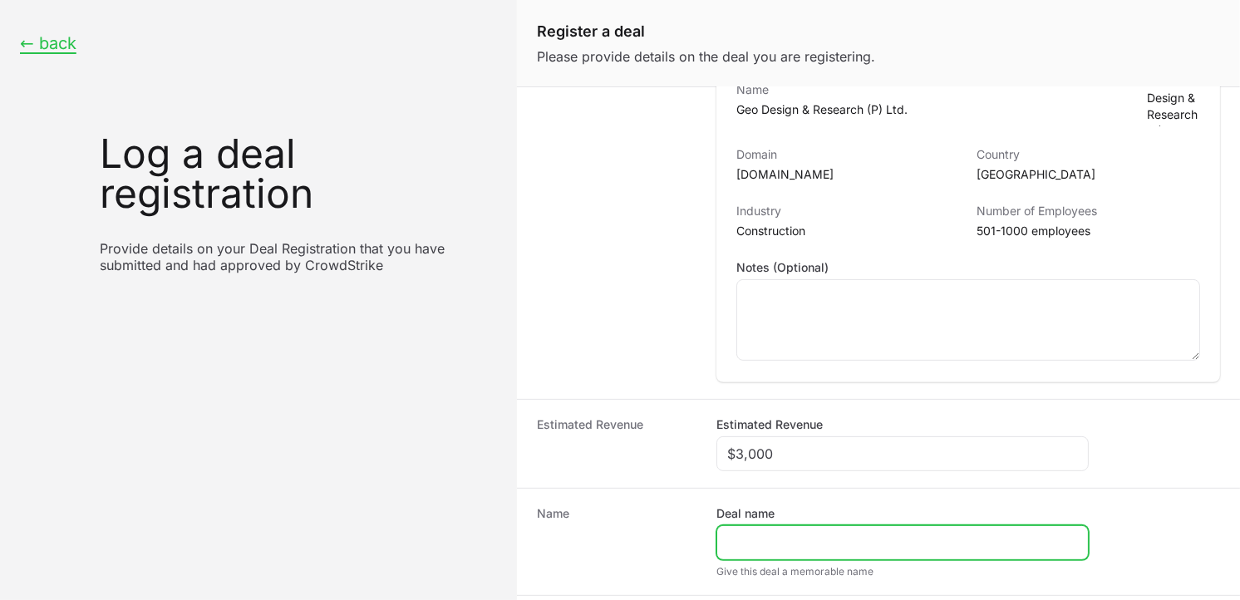
paste input "Geo Designs & Research Pvt. Ltd"
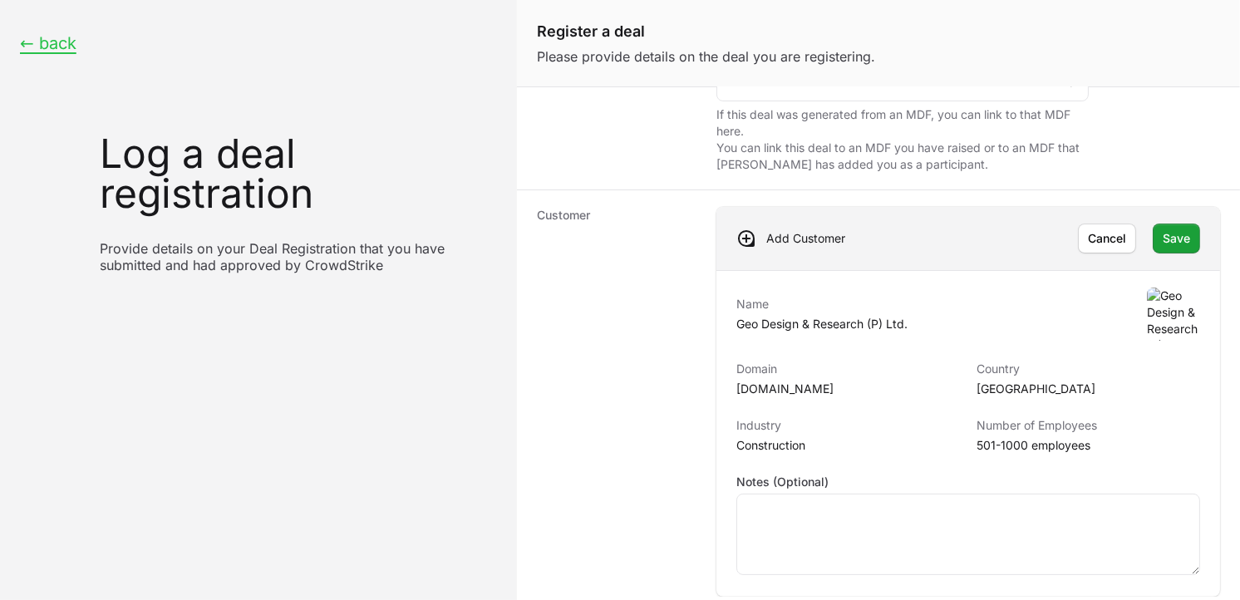
scroll to position [202, 0]
type input "Geo Designs & Research Pvt. Ltd"
click at [1163, 242] on span "Save" at bounding box center [1176, 242] width 27 height 20
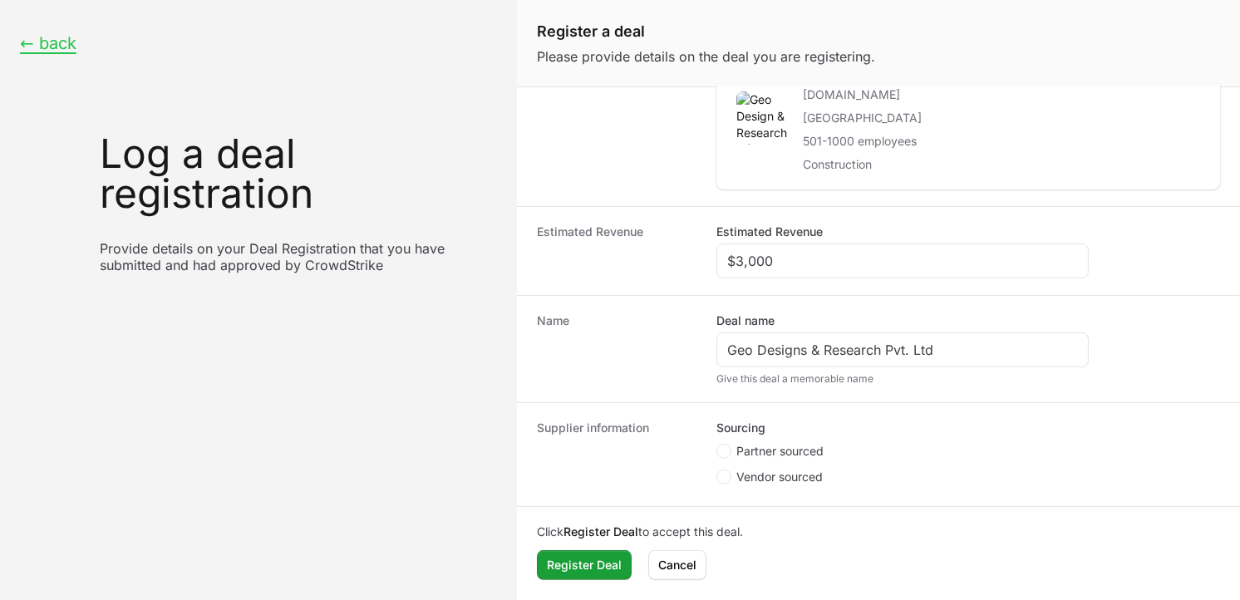
scroll to position [367, 0]
click at [725, 452] on circle "Create activity form" at bounding box center [724, 451] width 7 height 7
radio input "true"
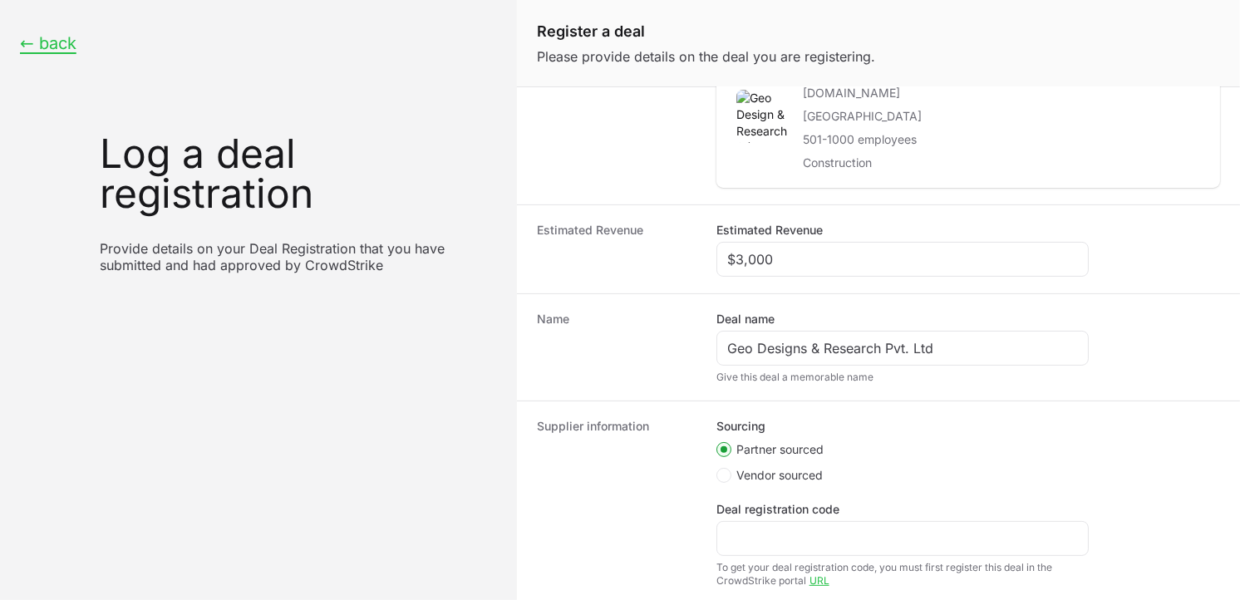
scroll to position [238, 0]
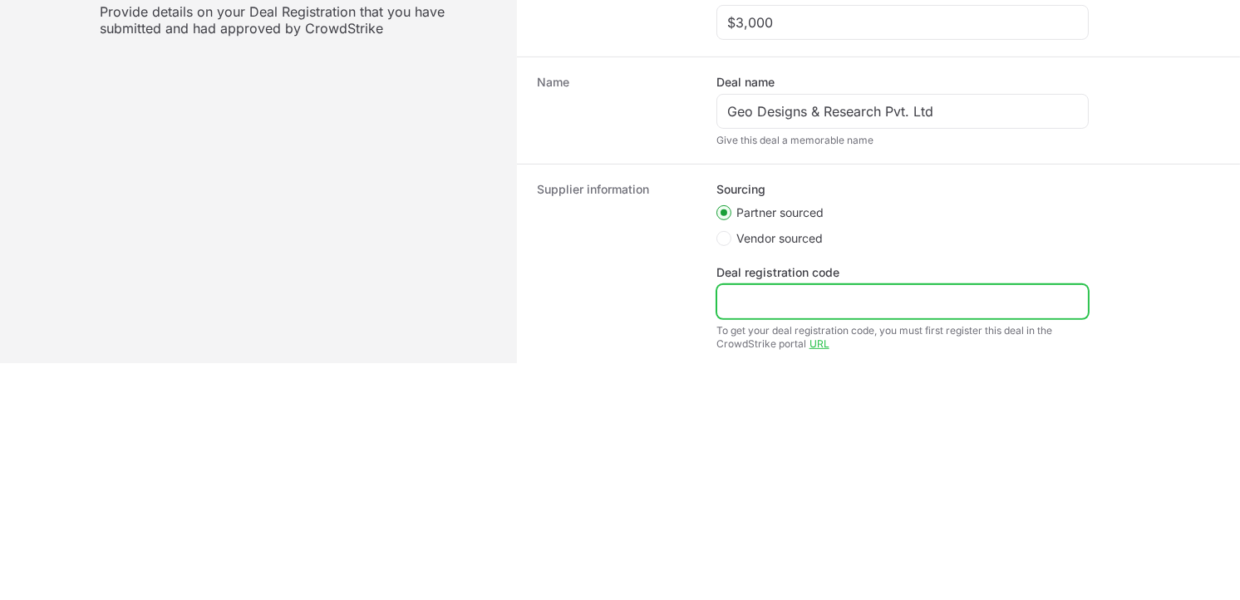
click at [811, 293] on input "Deal registration code" at bounding box center [902, 302] width 351 height 20
paste input "DR-ebc7d333"
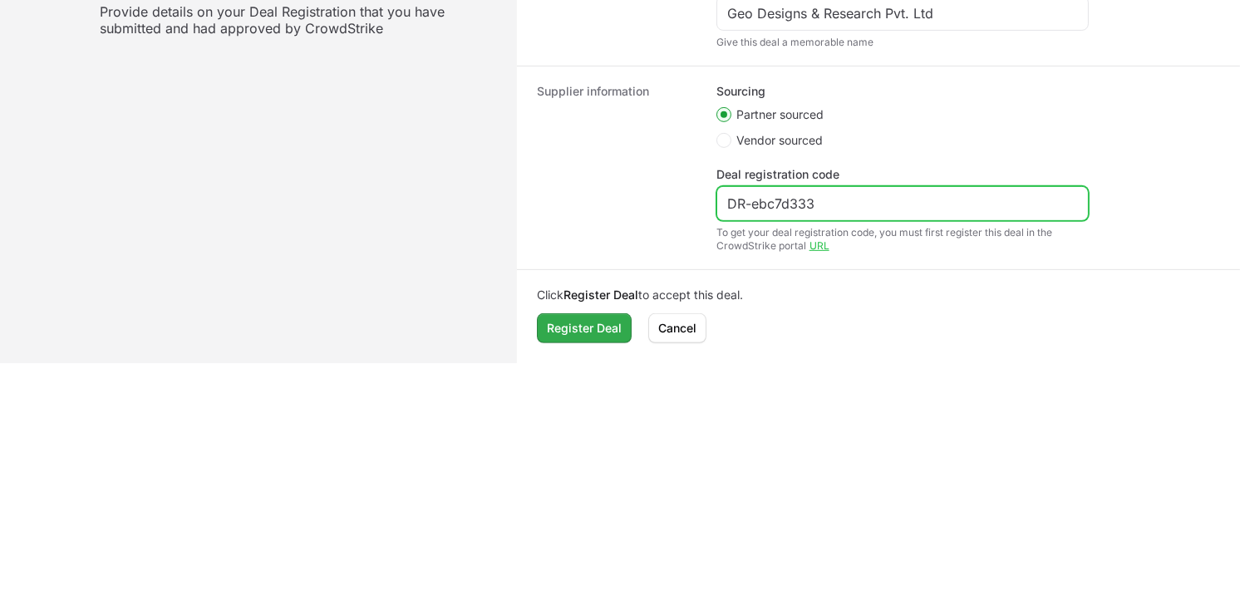
type input "DR-ebc7d333"
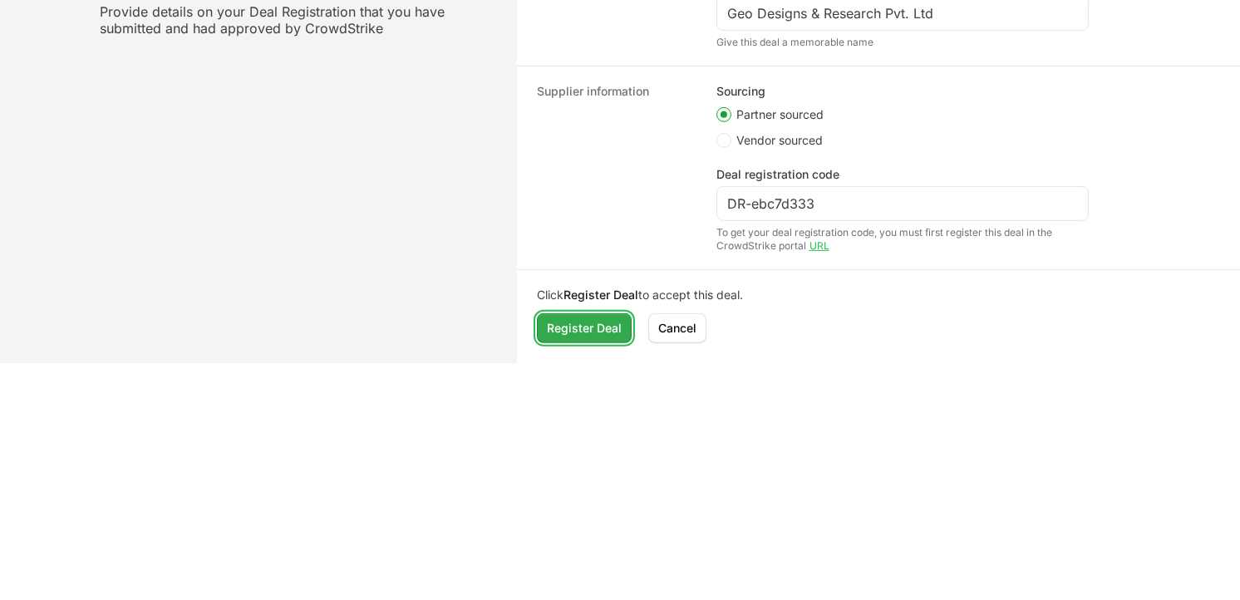
click at [566, 335] on span "Register Deal" at bounding box center [584, 328] width 75 height 20
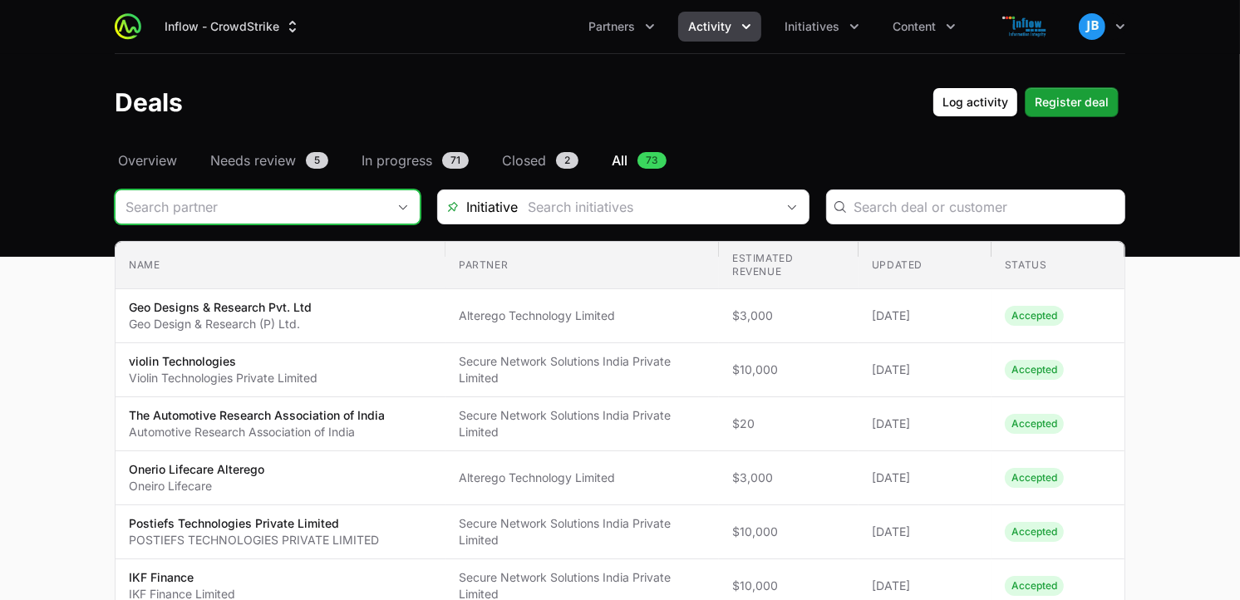
click at [358, 213] on input "Deals Filters" at bounding box center [251, 206] width 271 height 33
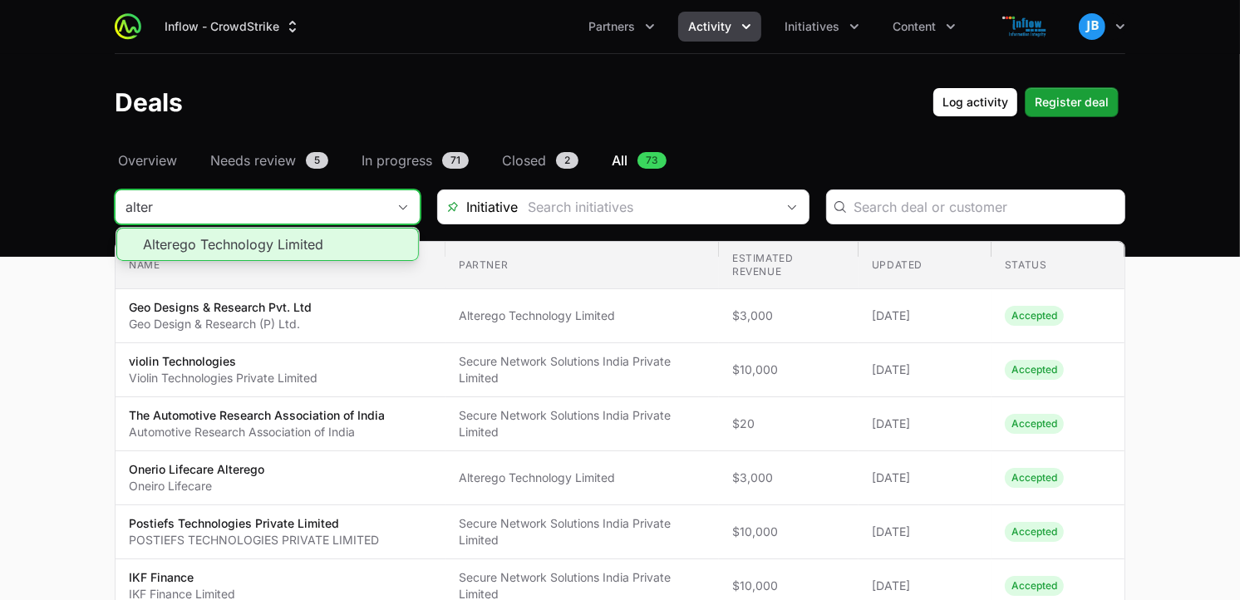
click at [191, 234] on li "Alterego Technology Limited" at bounding box center [267, 244] width 303 height 33
type input "Alterego Technology Limited"
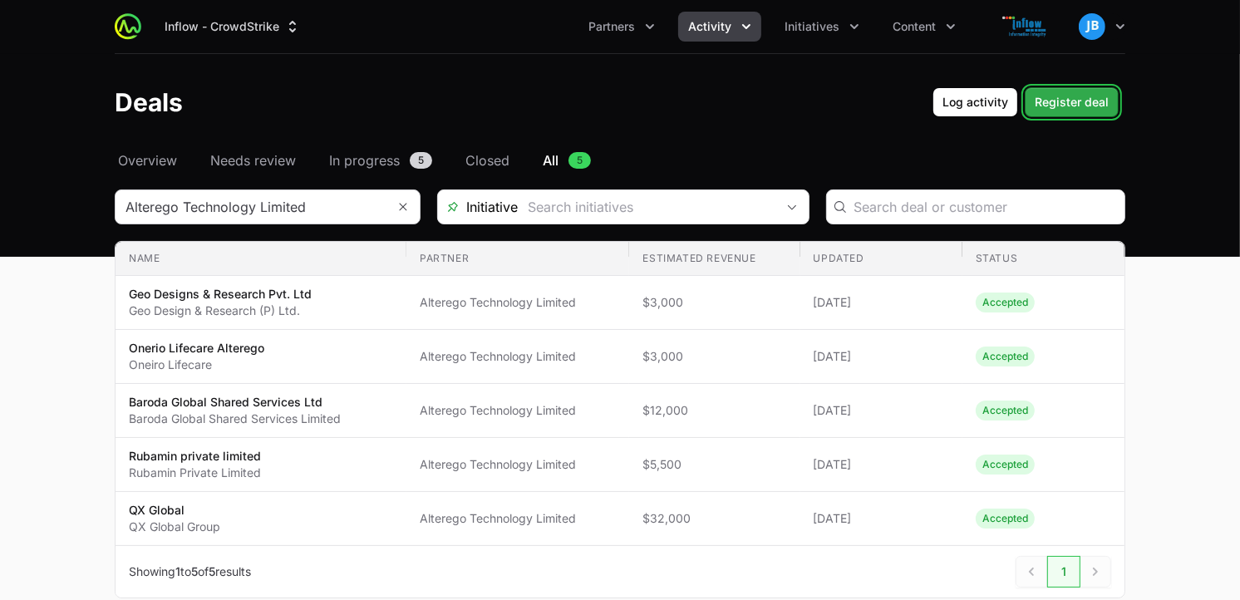
click at [1053, 93] on span "Register deal" at bounding box center [1072, 102] width 74 height 20
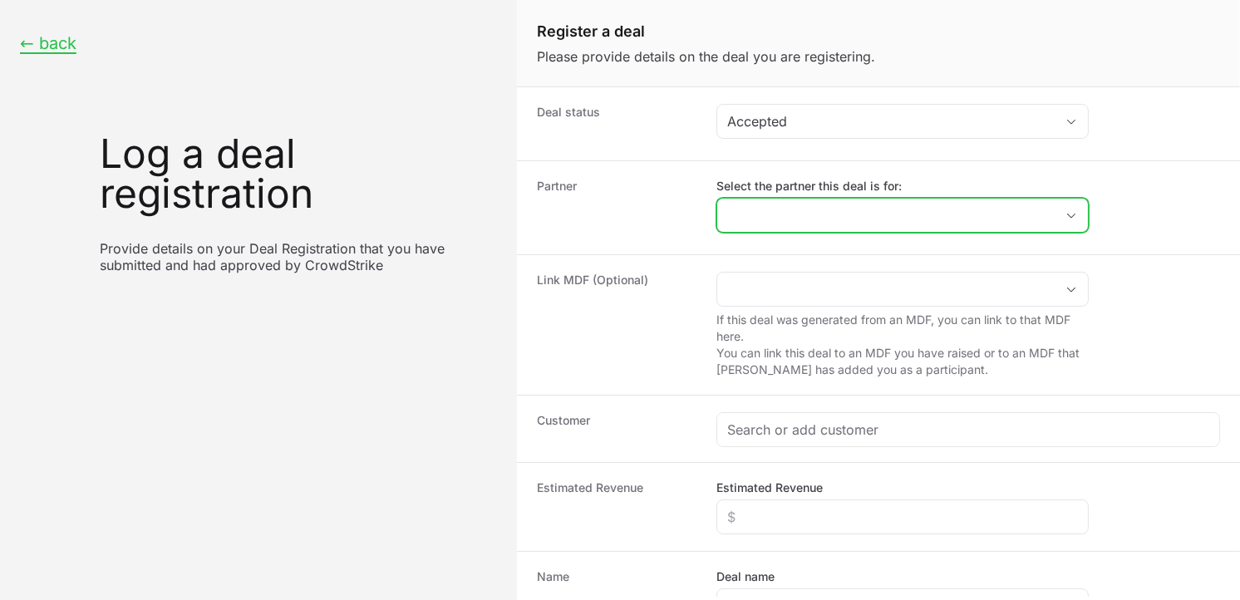
click at [840, 224] on input "Select the partner this deal is for:" at bounding box center [886, 215] width 338 height 33
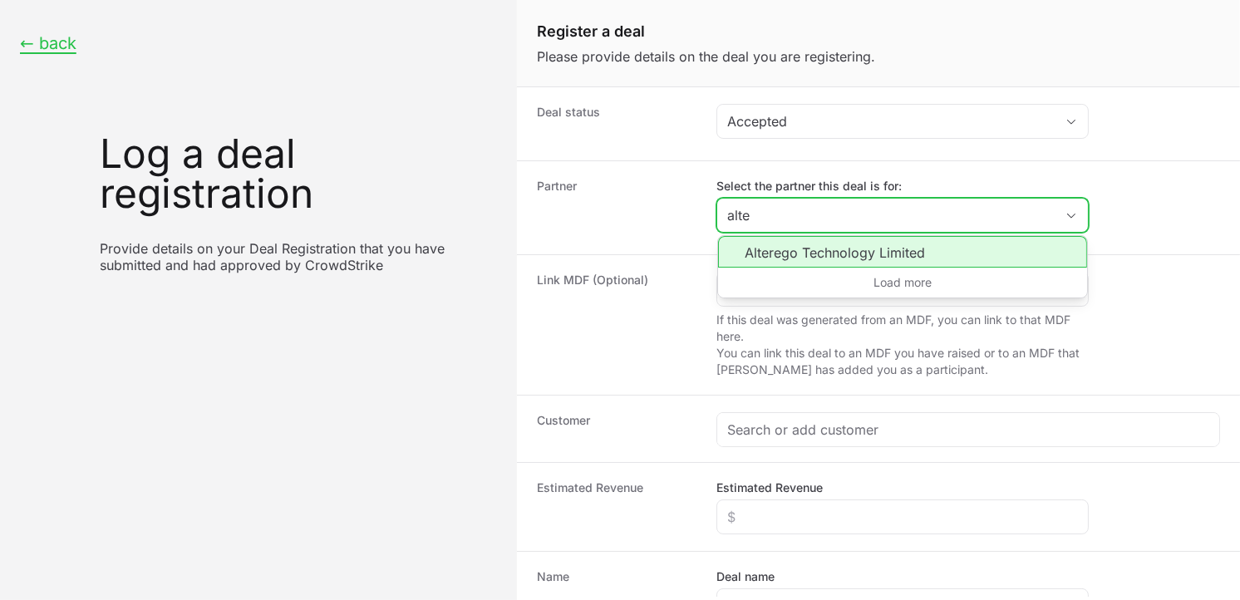
click at [833, 241] on li "Alterego Technology Limited" at bounding box center [902, 252] width 369 height 32
type input "Alterego Technology Limited"
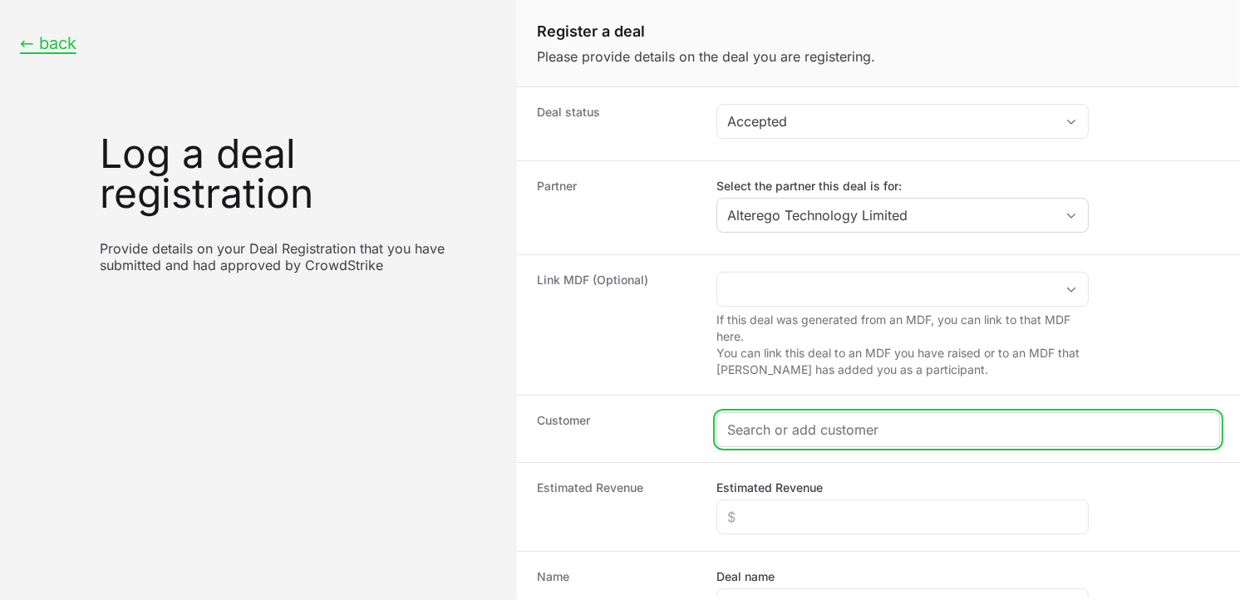
click at [792, 432] on input "Create activity form" at bounding box center [968, 430] width 482 height 20
paste input "[URL][DOMAIN_NAME]"
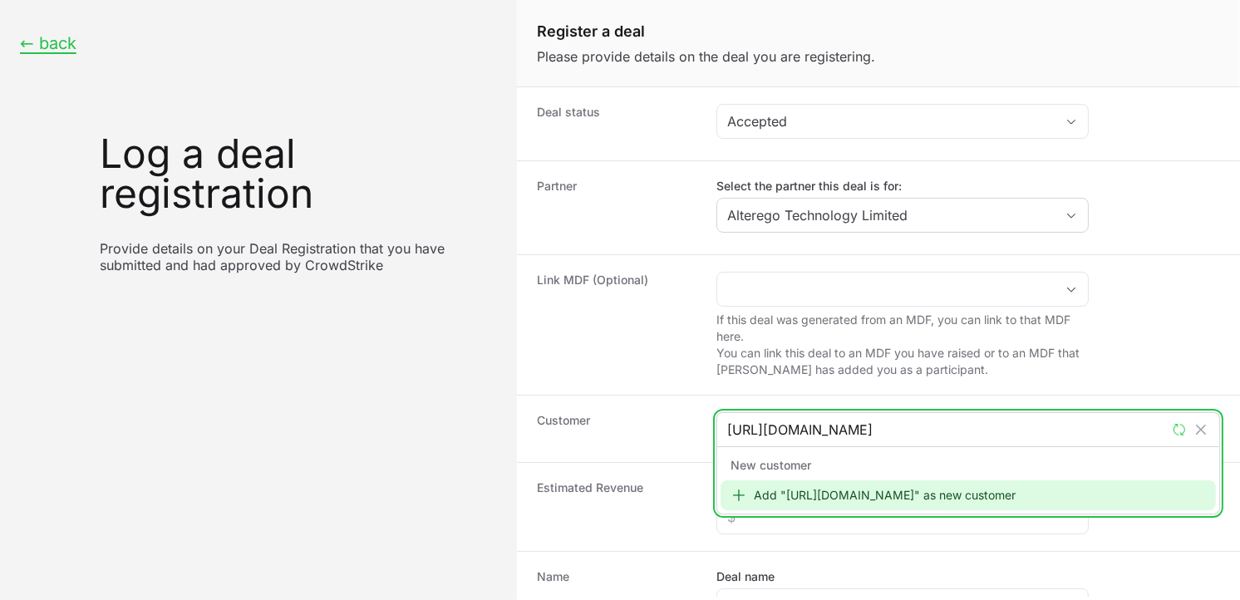
type input "[URL][DOMAIN_NAME]"
click at [850, 491] on div "Add "[URL][DOMAIN_NAME]" as new customer" at bounding box center [969, 496] width 496 height 30
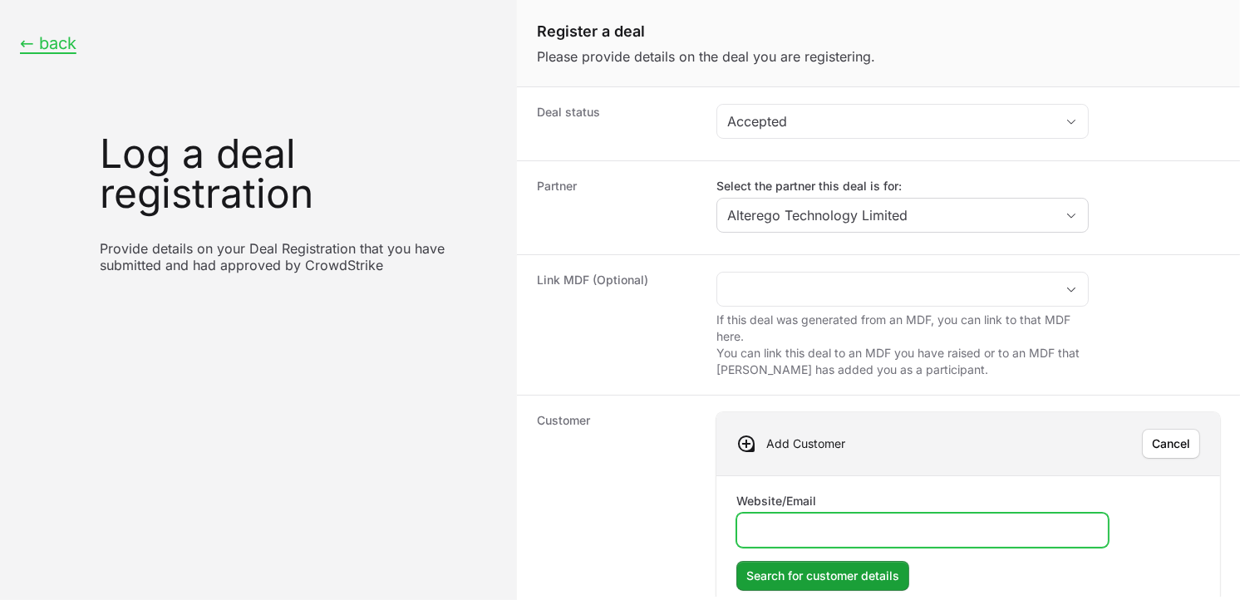
click at [812, 520] on input "Website/Email" at bounding box center [922, 530] width 351 height 20
paste input "[URL][DOMAIN_NAME]"
type input "[URL][DOMAIN_NAME]"
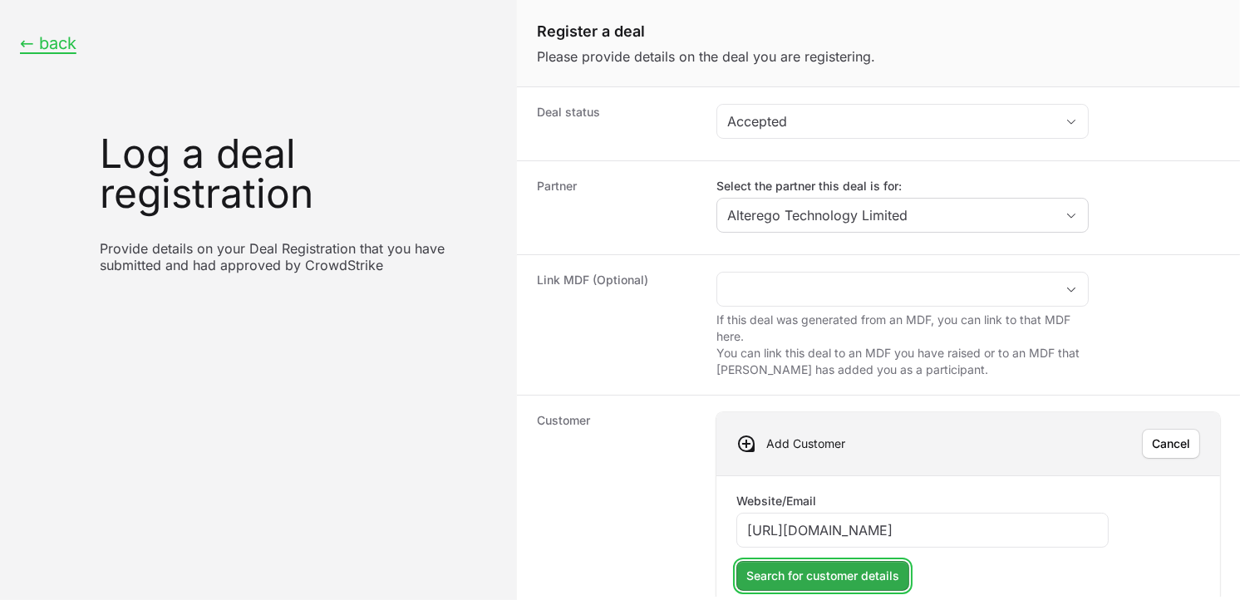
click at [865, 583] on span "Search for customer details" at bounding box center [823, 576] width 153 height 20
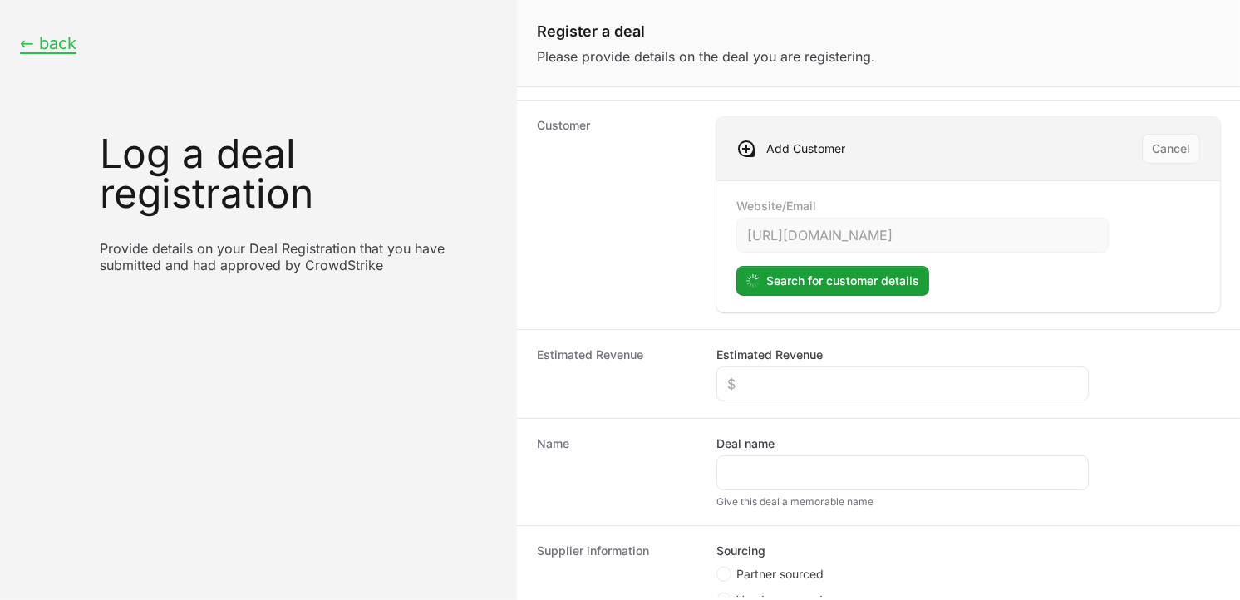
scroll to position [318, 0]
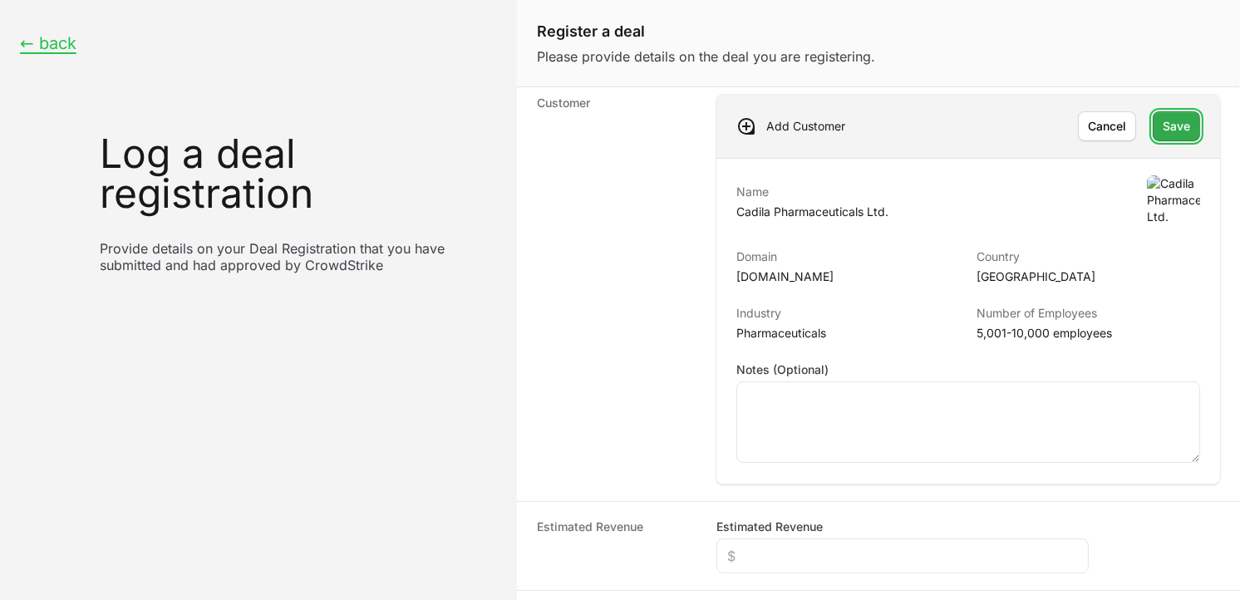
click at [1163, 128] on span "Save" at bounding box center [1176, 126] width 27 height 20
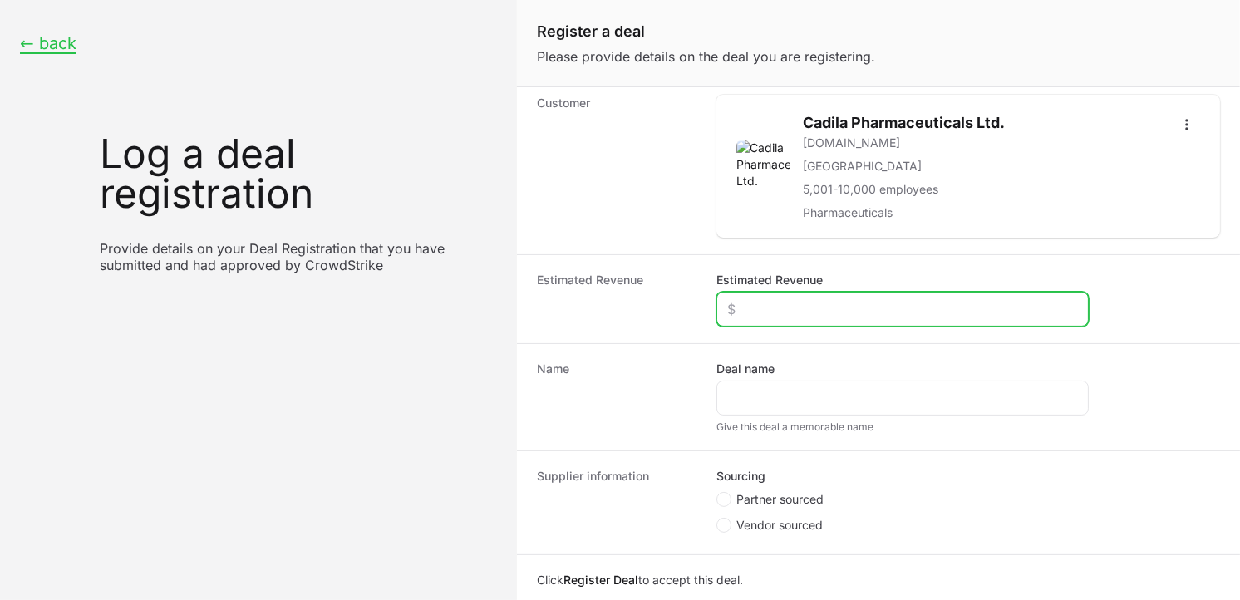
click at [868, 302] on input "Estimated Revenue" at bounding box center [902, 309] width 351 height 20
click at [741, 309] on input "$3,000" at bounding box center [902, 309] width 351 height 20
type input "$5,000"
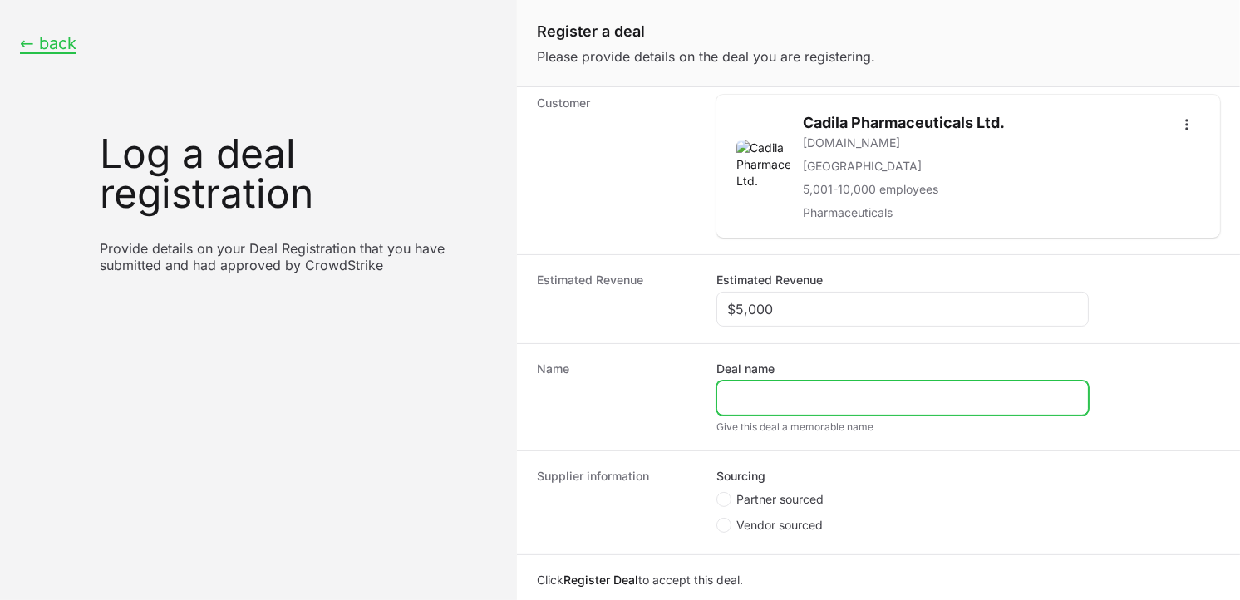
click at [761, 392] on input "Deal name" at bounding box center [902, 398] width 351 height 20
type input "Cadila Pharma"
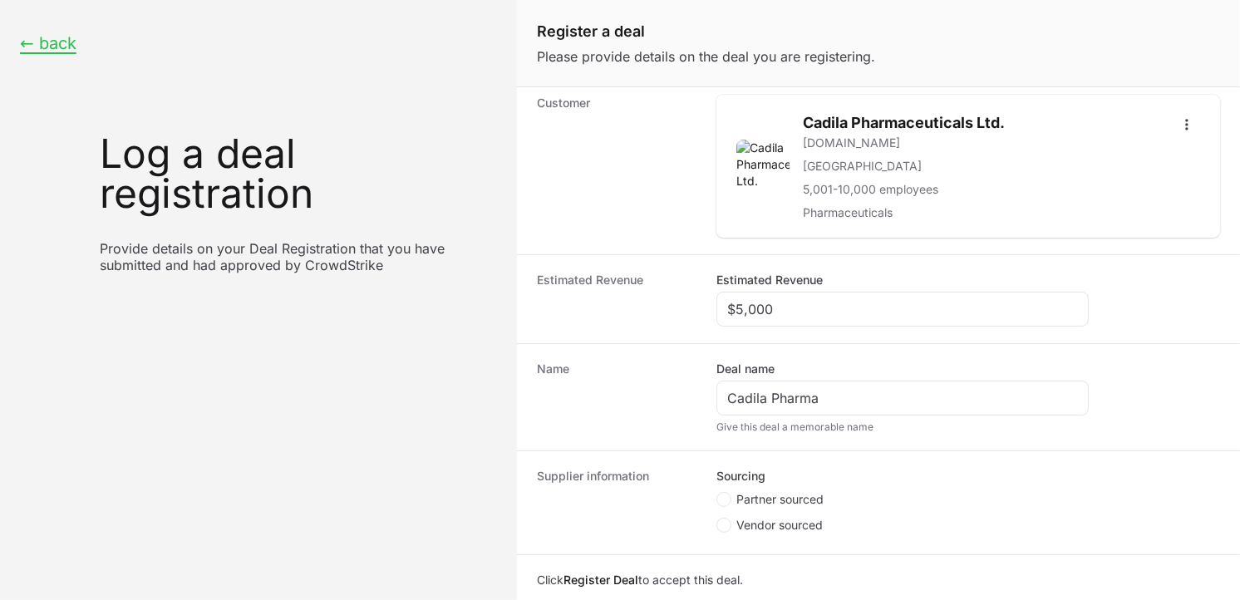
click at [733, 502] on span "Create activity form" at bounding box center [727, 499] width 20 height 15
radio input "true"
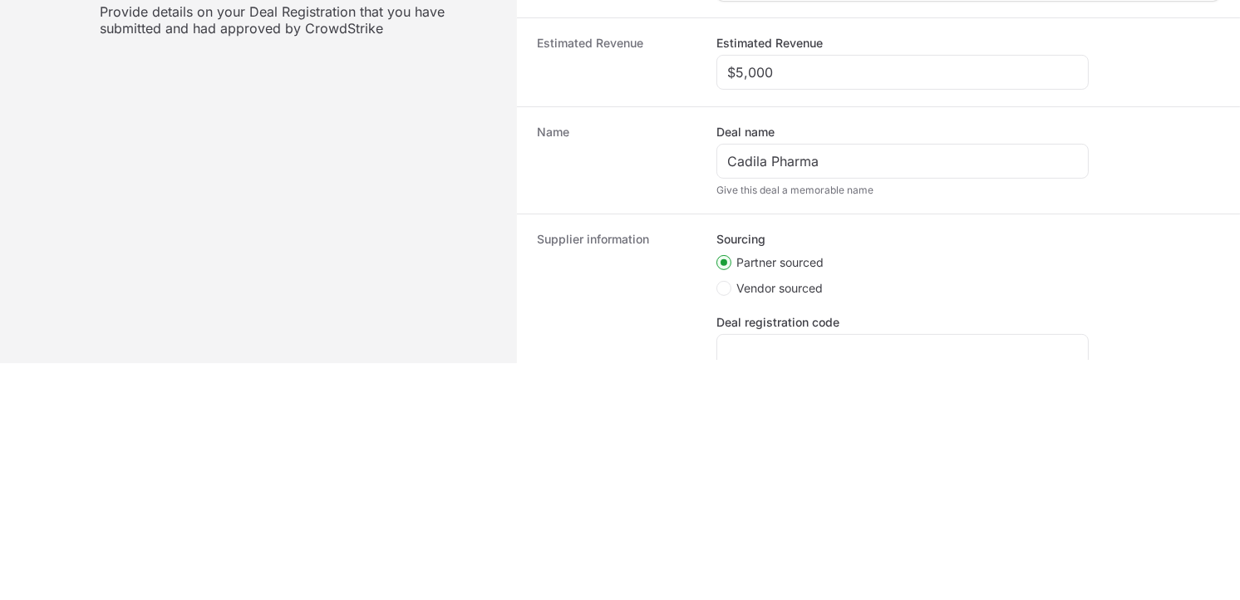
click at [801, 359] on div "Register a deal Please provide details on the deal you are registering. Deal st…" at bounding box center [878, 63] width 723 height 600
click at [801, 350] on input "Deal registration code" at bounding box center [902, 352] width 351 height 20
paste input "DR-4f9a10b9"
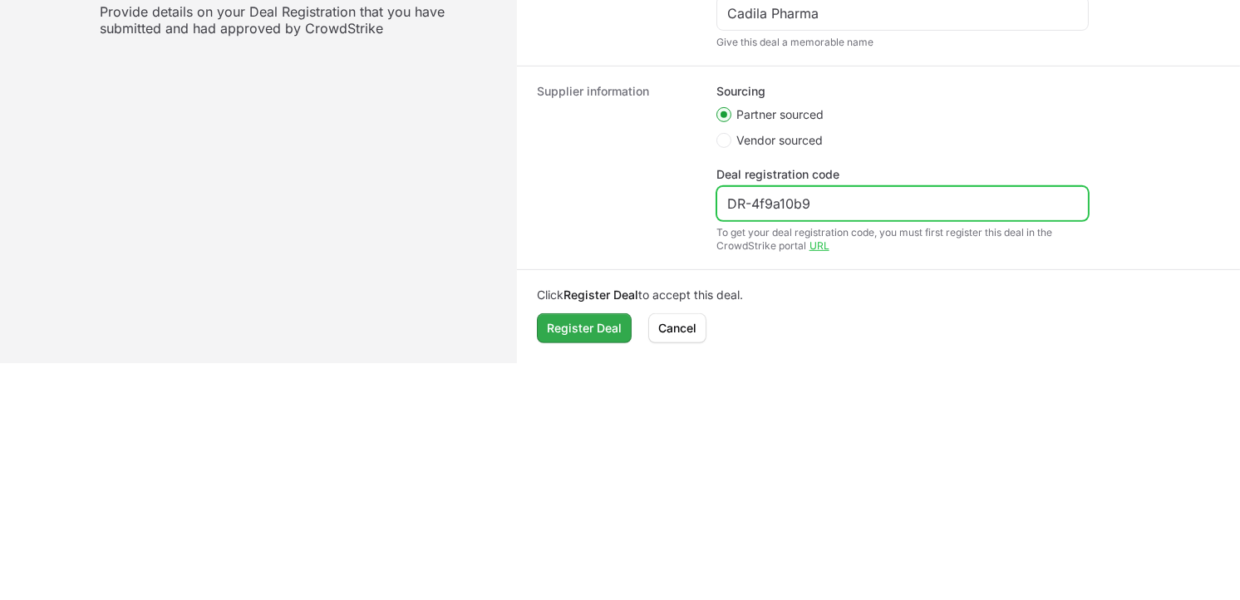
type input "DR-4f9a10b9"
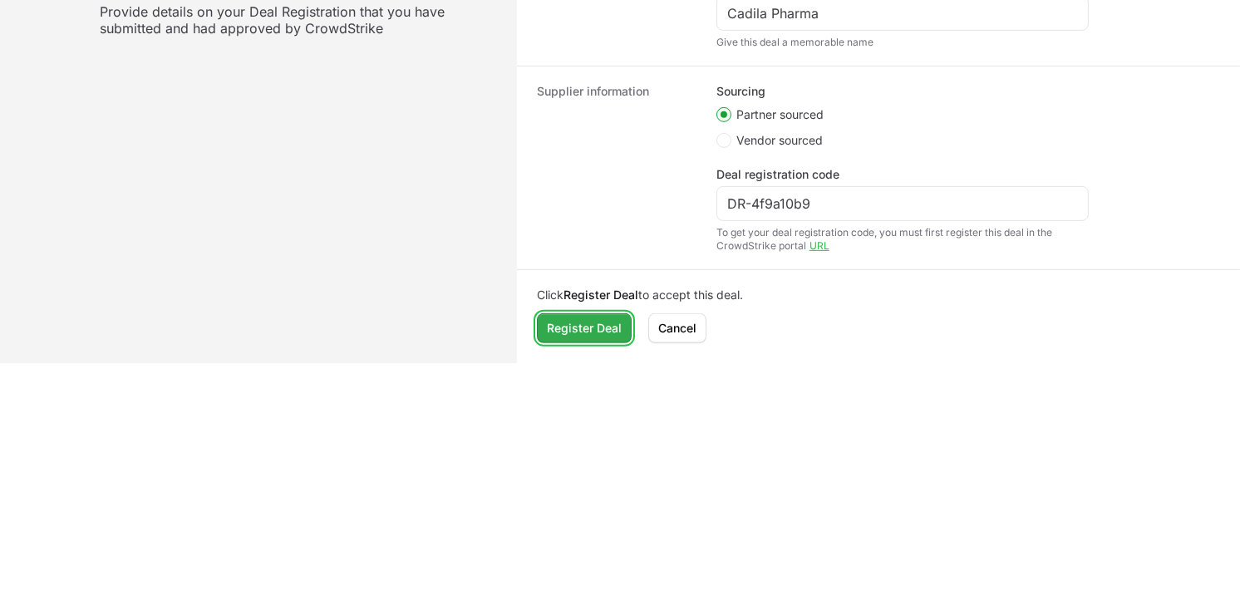
click at [609, 331] on span "Register Deal" at bounding box center [584, 328] width 75 height 20
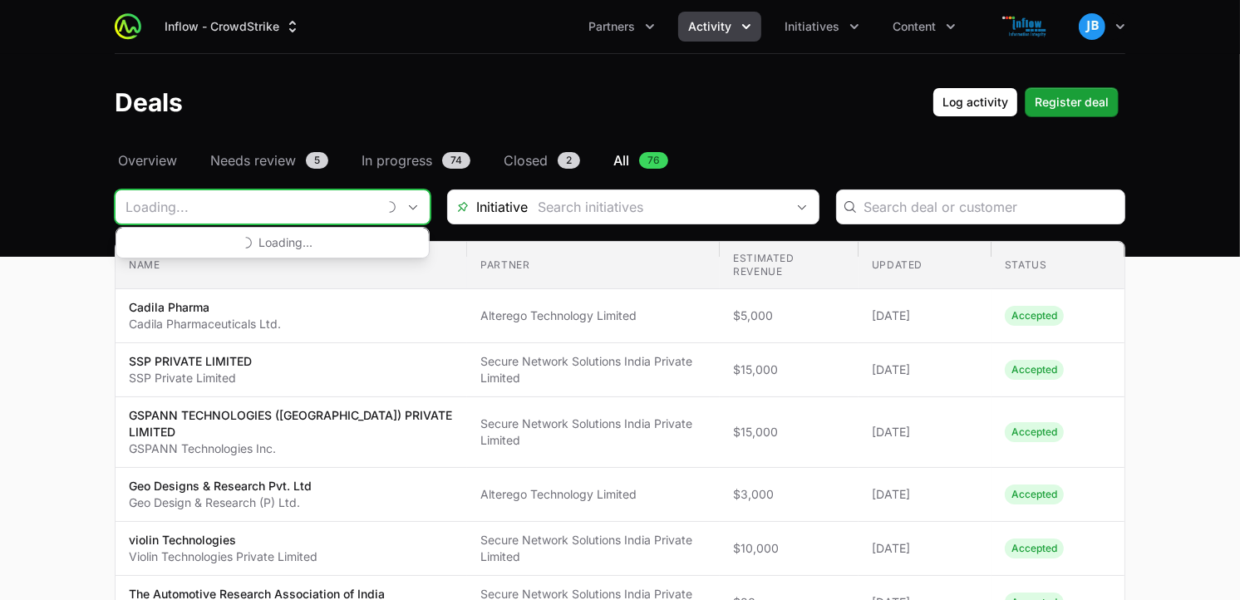
click at [321, 205] on input "Deals Filters" at bounding box center [246, 206] width 261 height 33
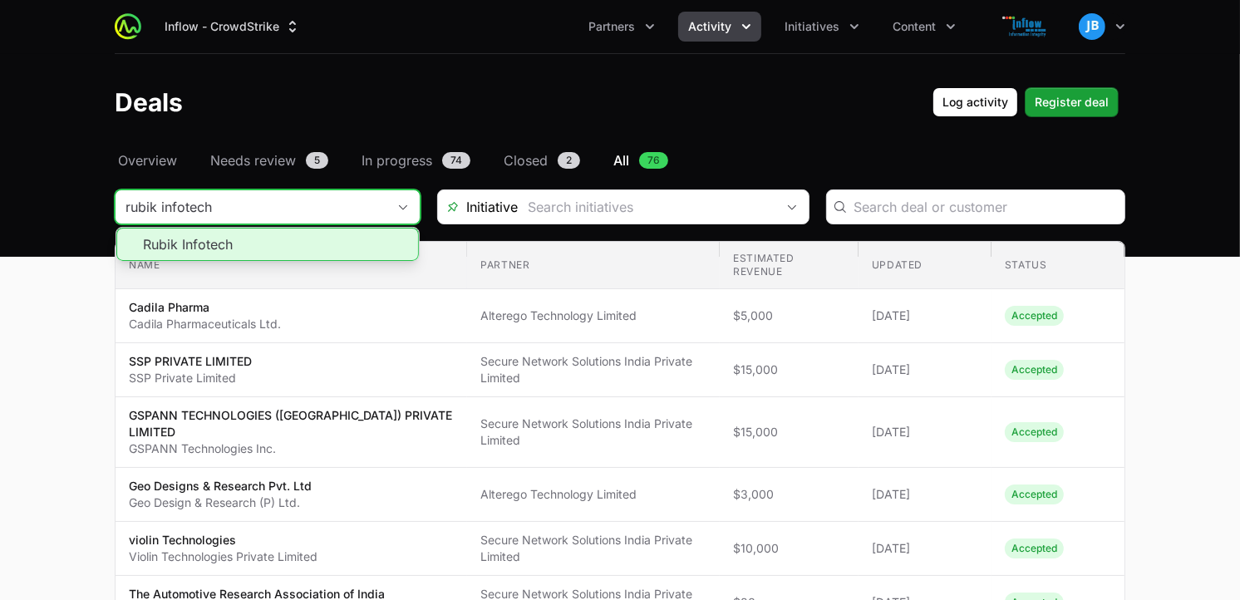
click at [255, 250] on li "Rubik Infotech" at bounding box center [267, 244] width 303 height 33
type input "Rubik Infotech"
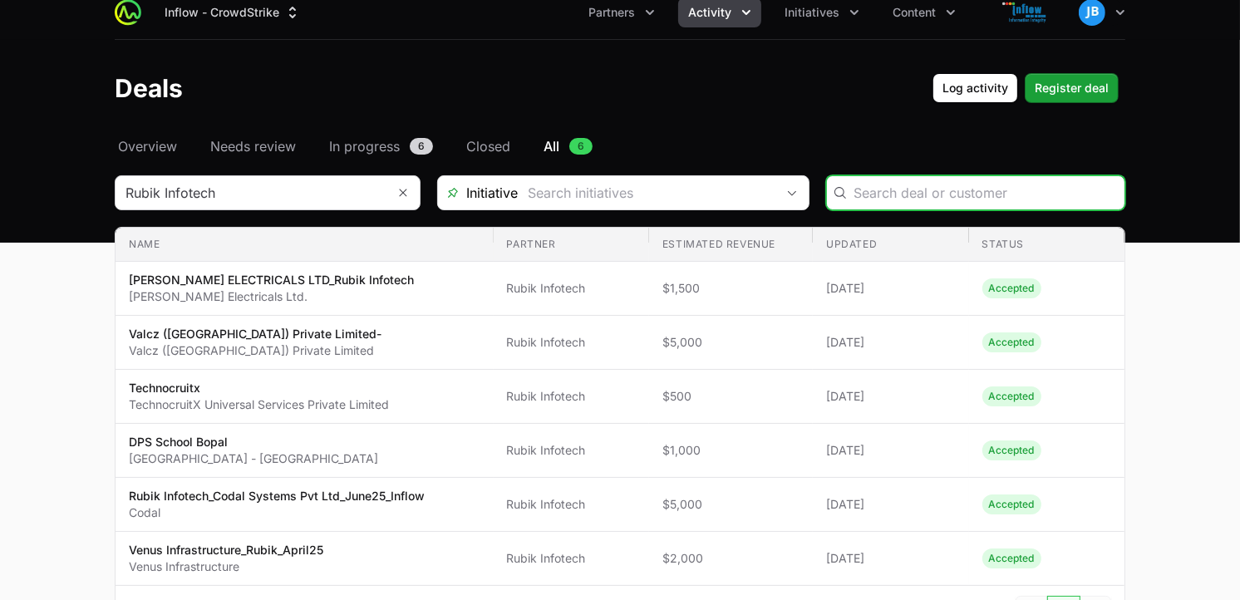
scroll to position [10, 0]
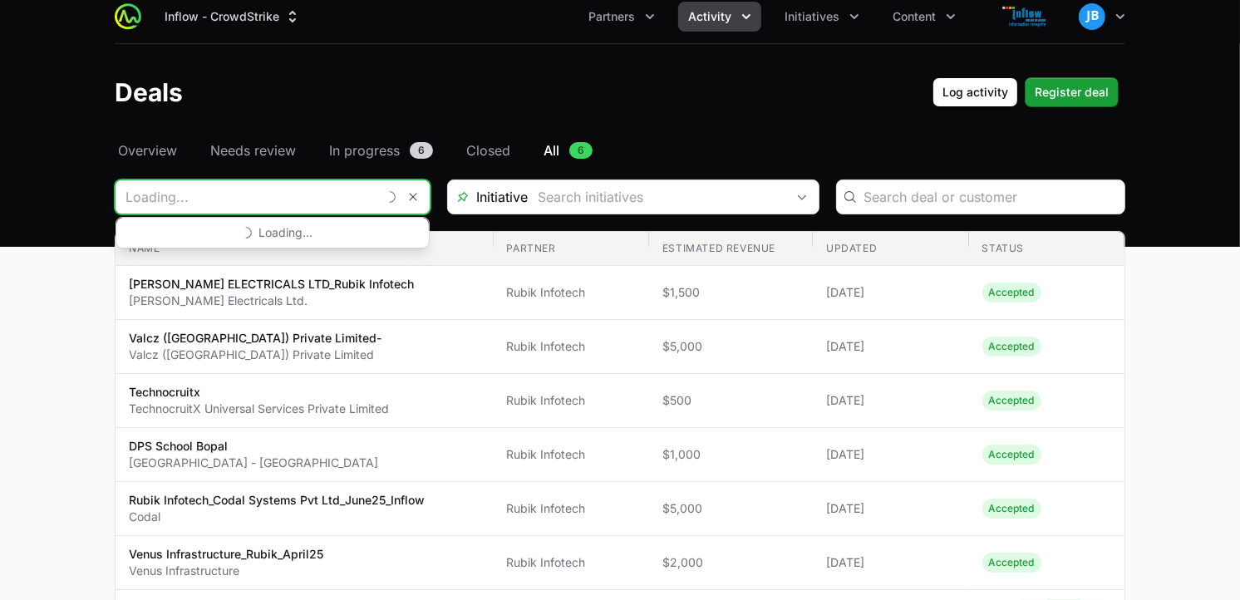
drag, startPoint x: 345, startPoint y: 197, endPoint x: 38, endPoint y: 192, distance: 306.8
click at [38, 192] on main "Select a tab Overview Needs review In progress Closed All Overview Needs review…" at bounding box center [620, 412] width 1240 height 542
type input "R"
type input "alterego"
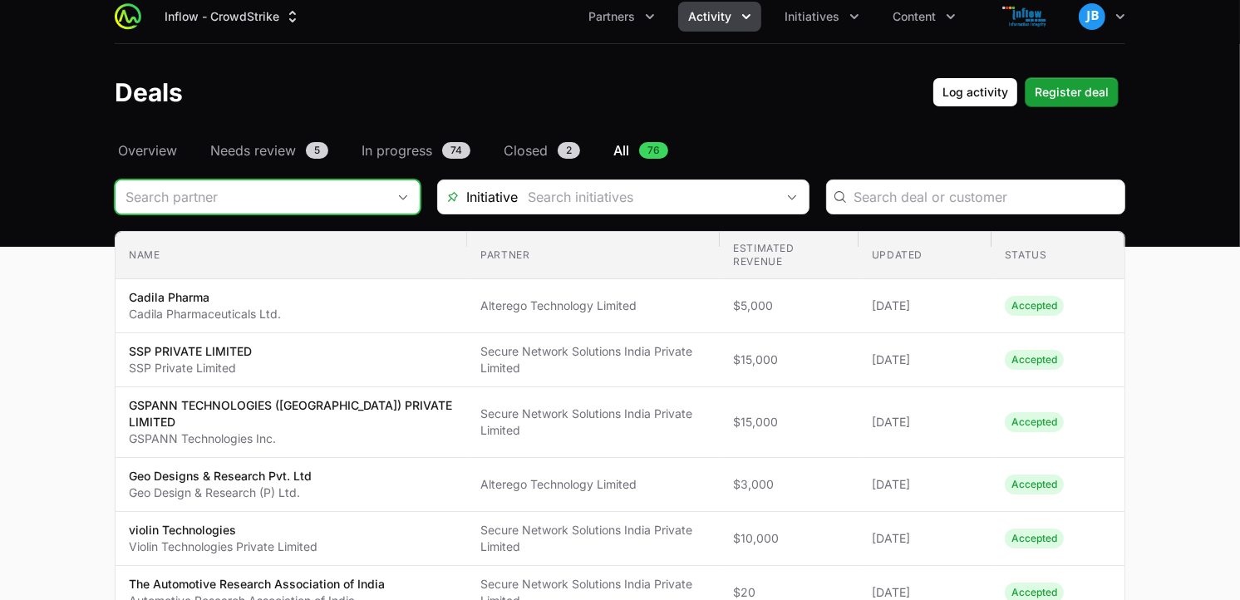
click at [261, 195] on input "Deals Filters" at bounding box center [251, 196] width 271 height 33
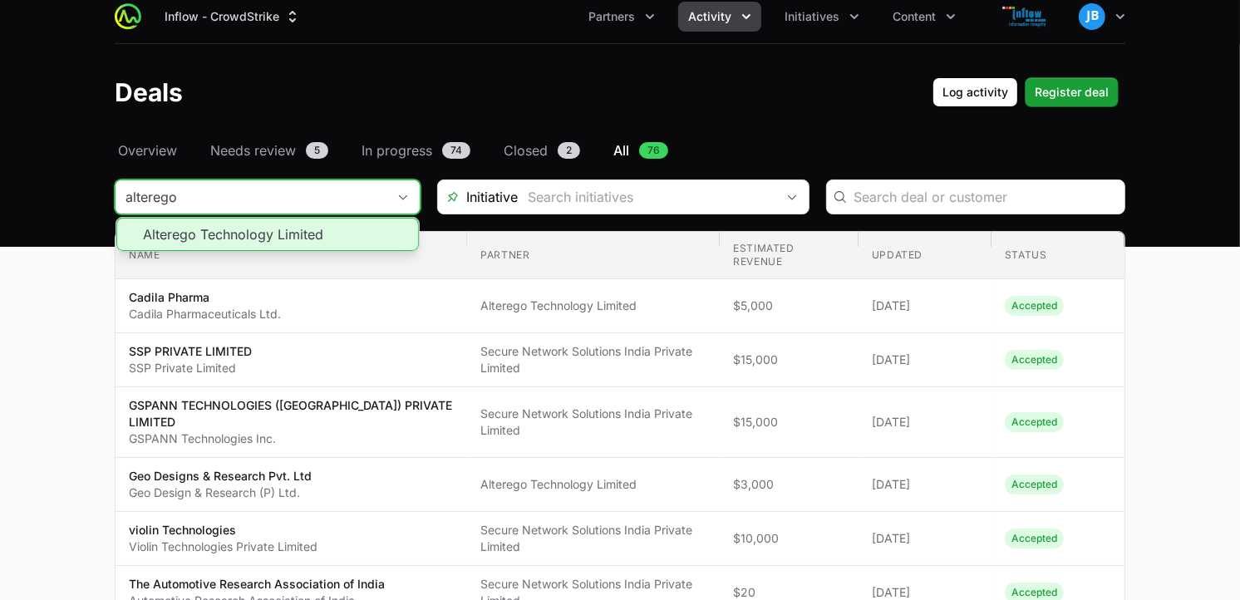
click at [262, 231] on li "Alterego Technology Limited" at bounding box center [267, 234] width 303 height 33
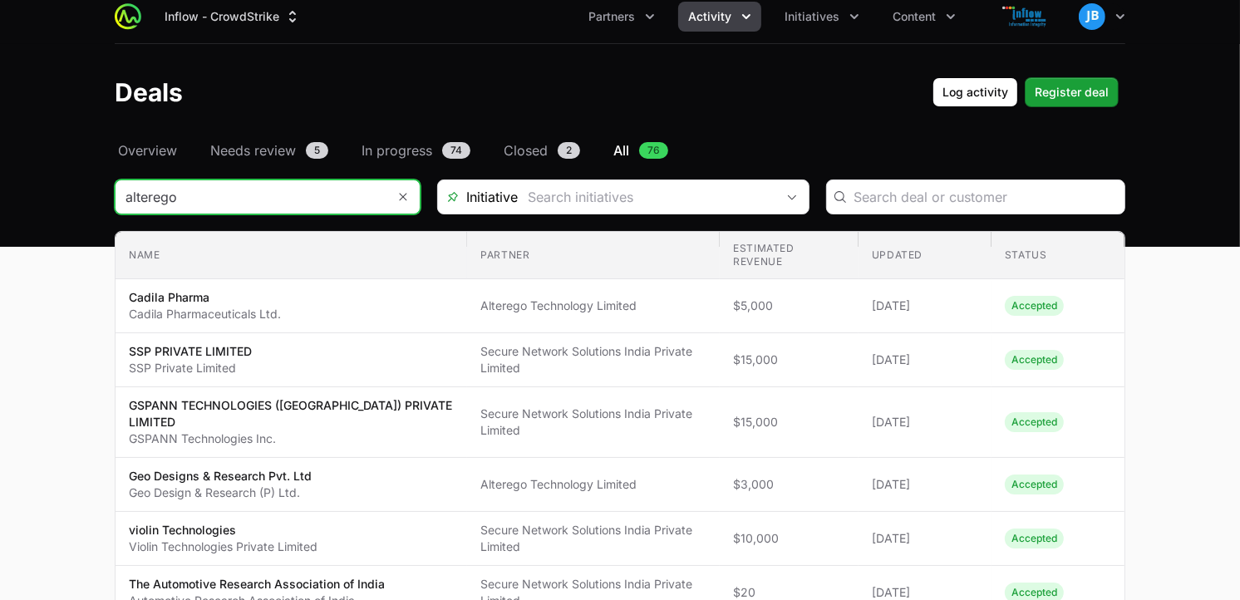
type input "Alterego Technology Limited"
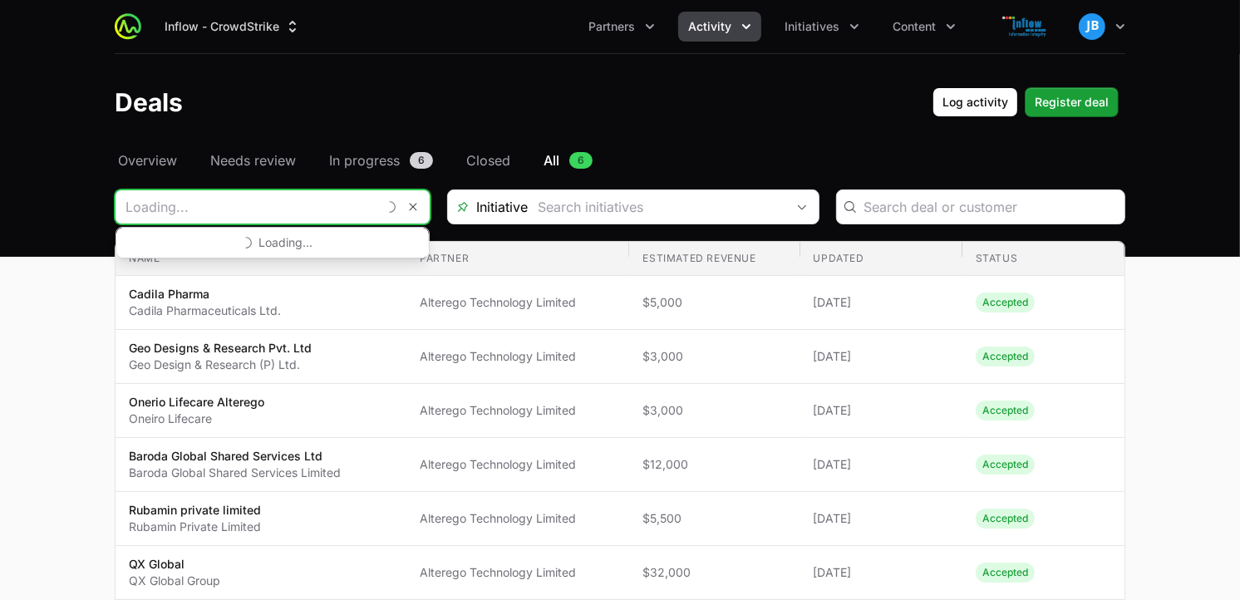
drag, startPoint x: 344, startPoint y: 210, endPoint x: 53, endPoint y: 188, distance: 291.8
click at [53, 188] on main "Select a tab Overview Needs review In progress Closed All Overview Needs review…" at bounding box center [620, 421] width 1240 height 542
type input "Alterego Technology Limited"
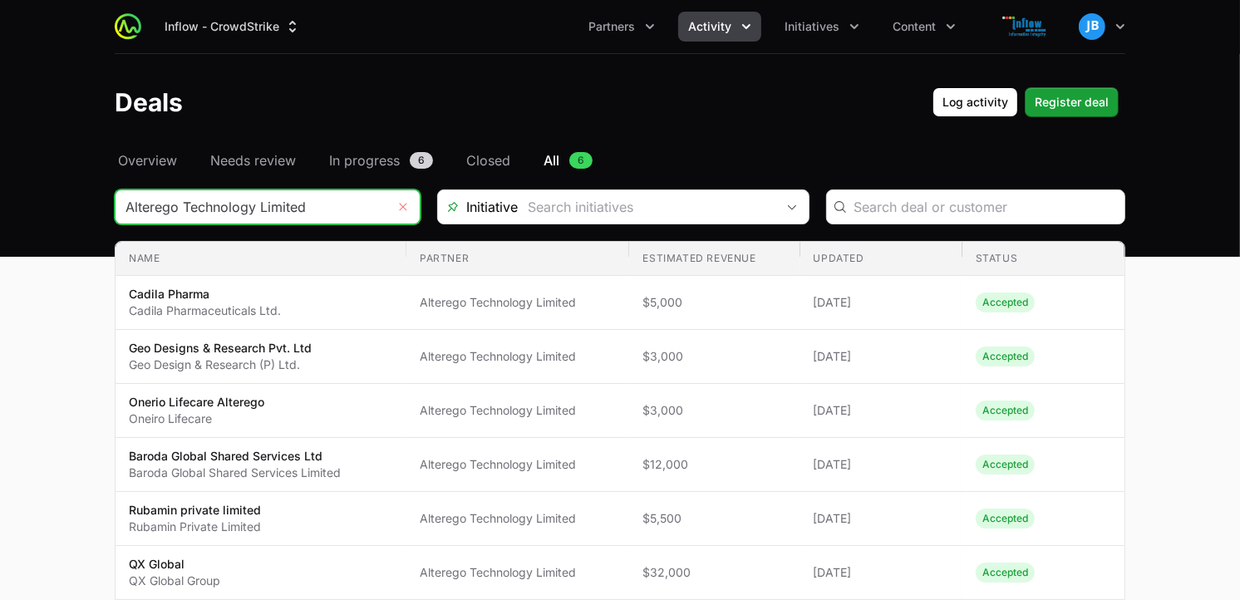
click at [409, 211] on button "Remove" at bounding box center [403, 206] width 33 height 33
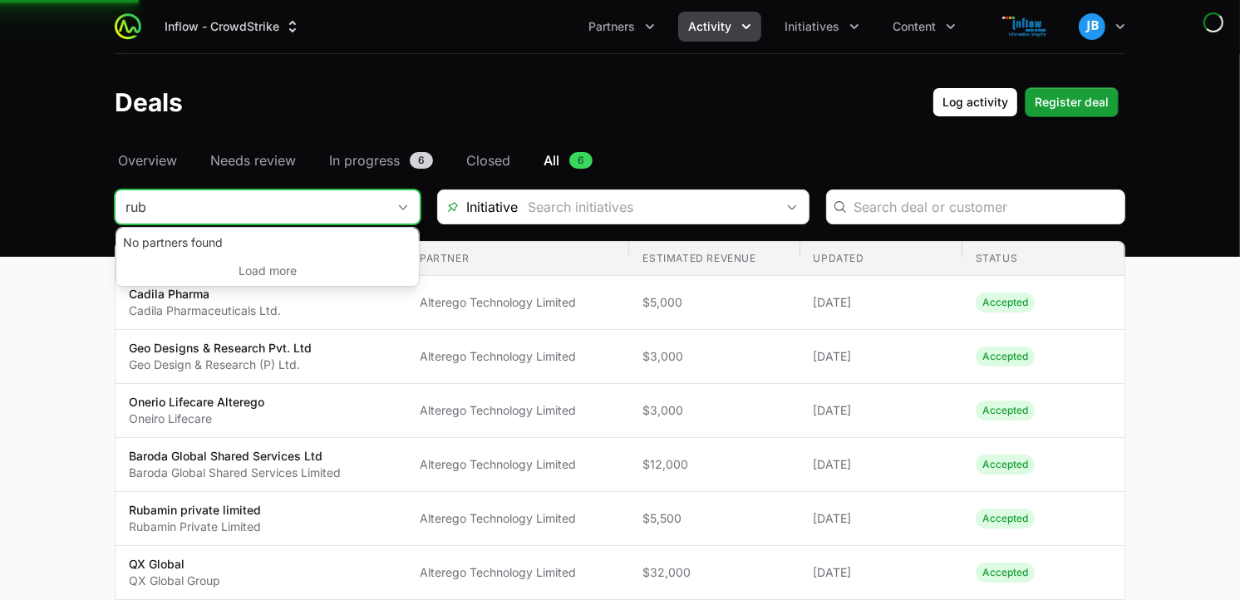
type input "rub"
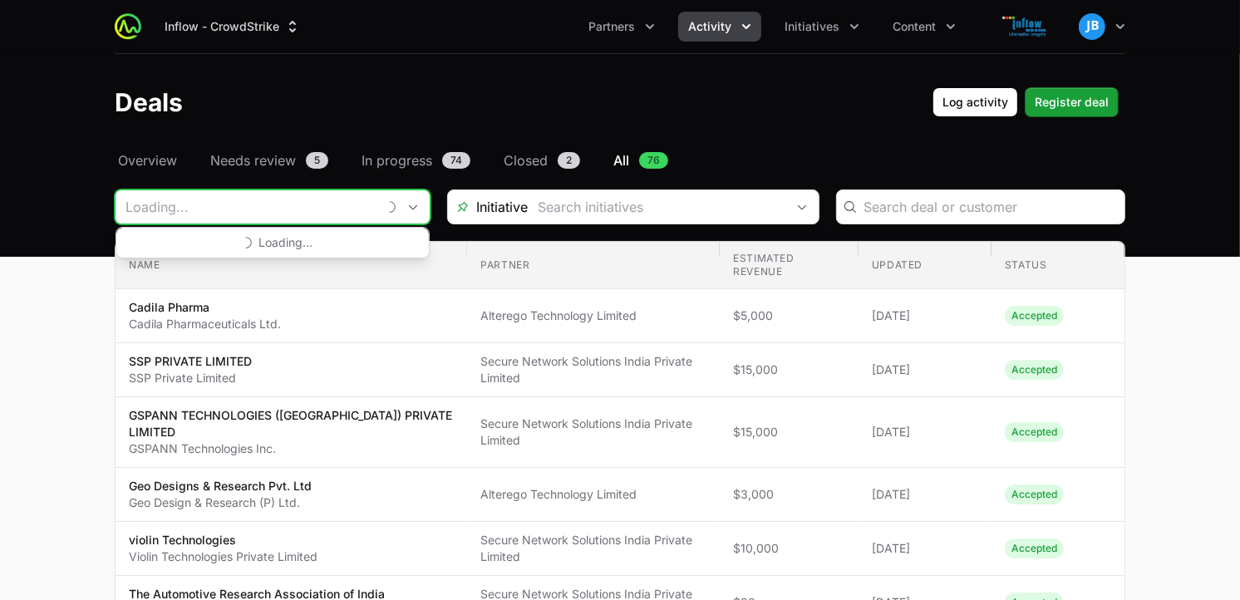
click at [296, 210] on input "Deals Filters" at bounding box center [246, 206] width 261 height 33
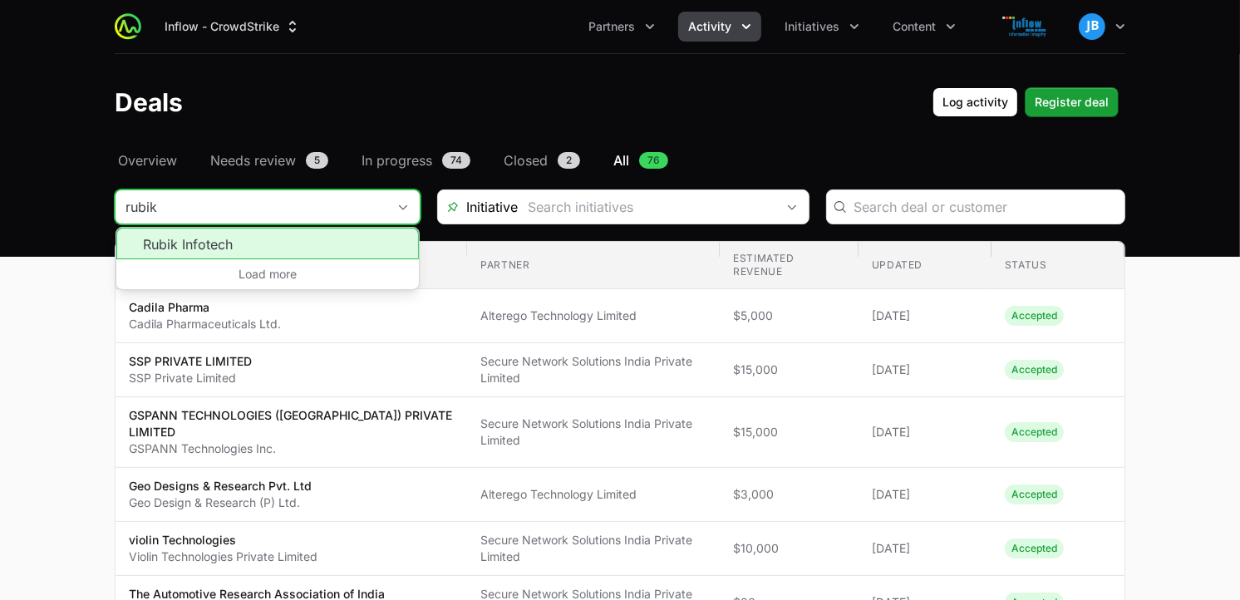
click at [219, 243] on li "Rubik Infotech" at bounding box center [267, 244] width 303 height 32
type input "Rubik Infotech"
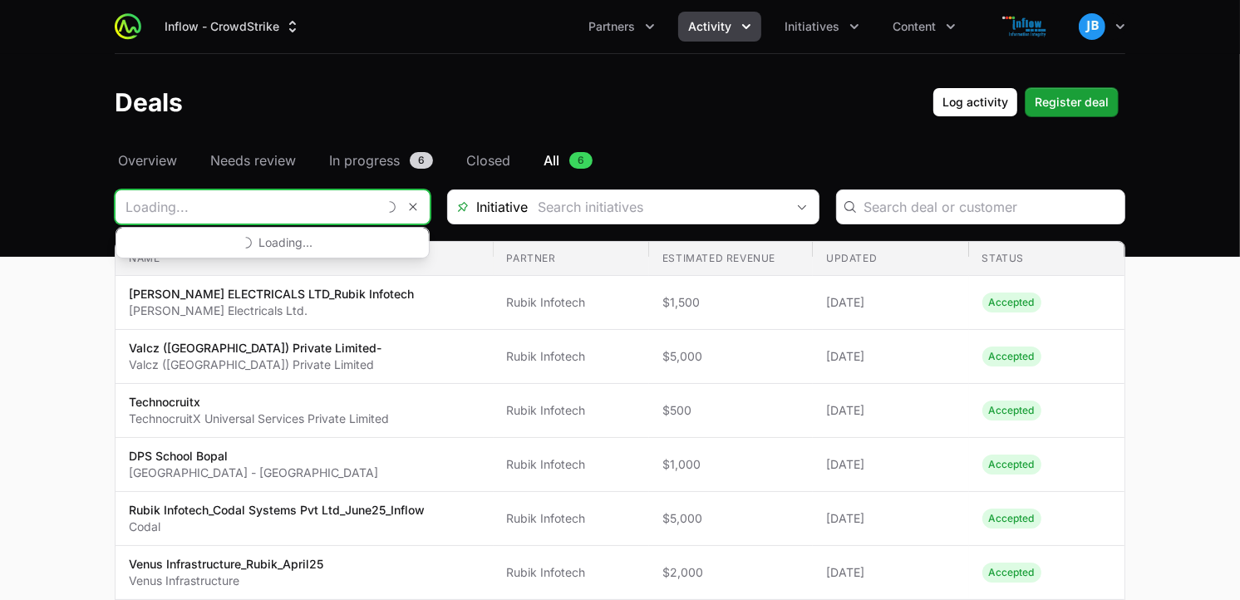
drag, startPoint x: 298, startPoint y: 206, endPoint x: -4, endPoint y: 186, distance: 302.5
click at [0, 186] on html "Inflow - CrowdStrike Partners Activity Initiatives Content Open user menu Open …" at bounding box center [620, 374] width 1240 height 749
type input "R"
type input "ictg"
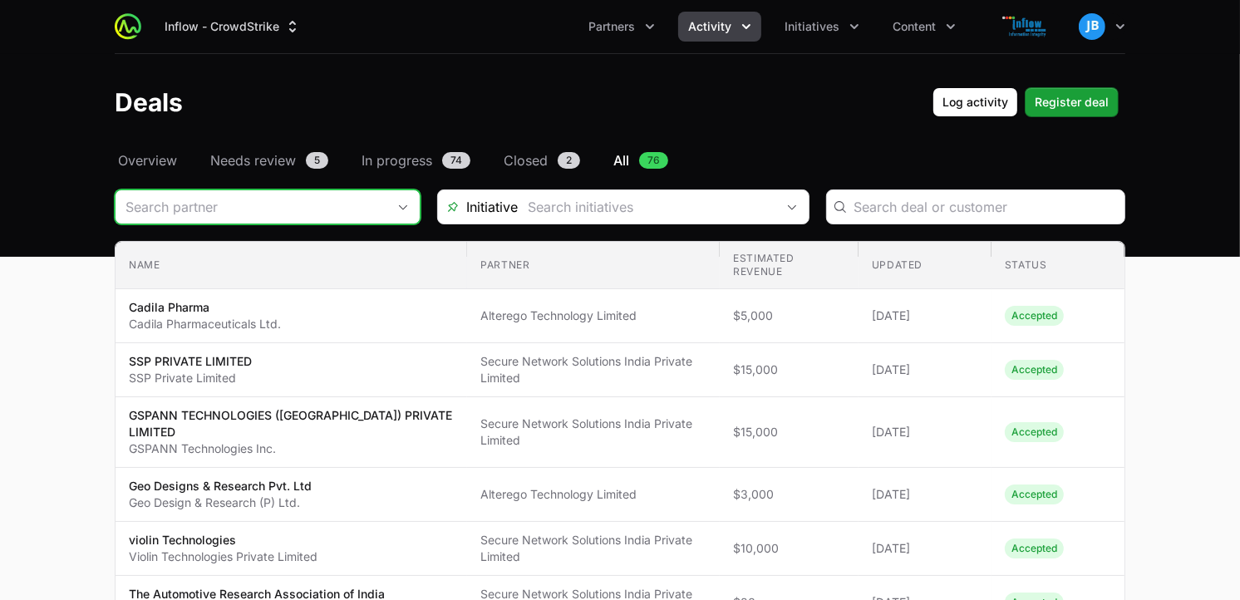
click at [206, 210] on input "Deals Filters" at bounding box center [251, 206] width 271 height 33
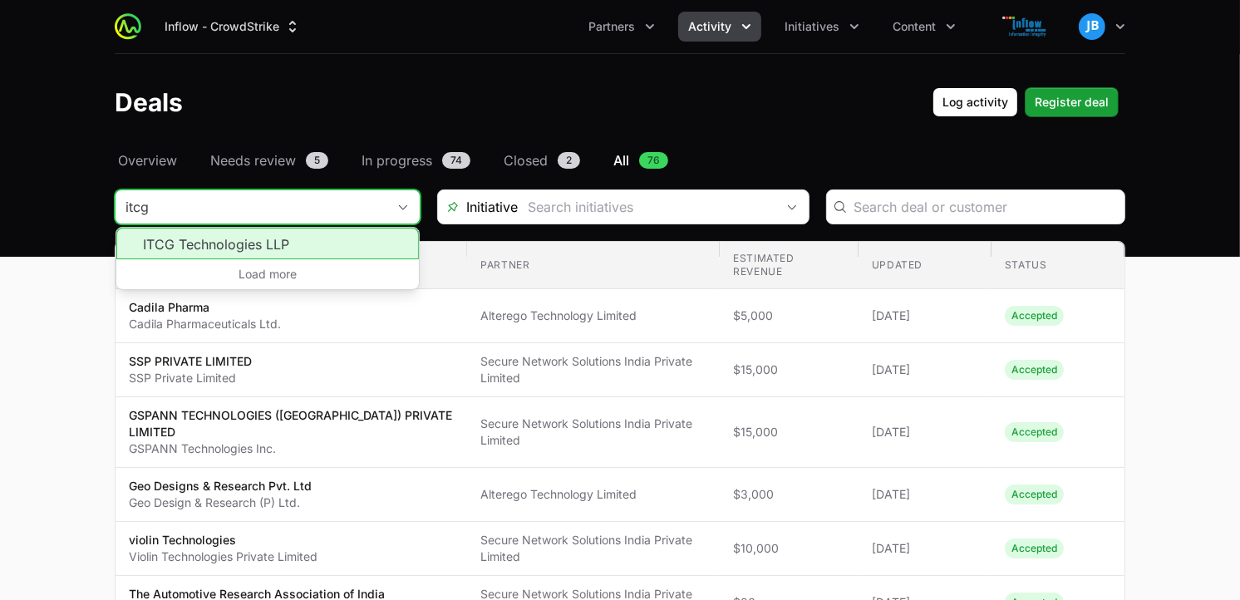
click at [170, 239] on li "ITCG Technologies LLP" at bounding box center [267, 244] width 303 height 32
type input "ITCG Technologies LLP"
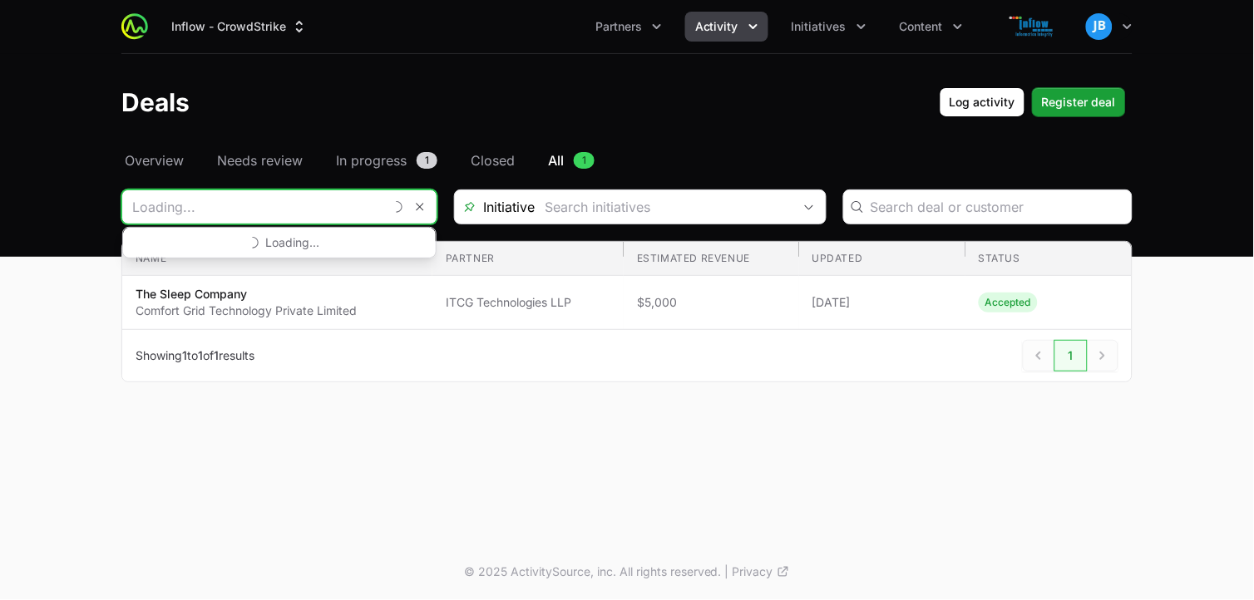
drag, startPoint x: 310, startPoint y: 197, endPoint x: 135, endPoint y: 188, distance: 175.7
click at [135, 188] on div "Select a tab Overview Needs review In progress Closed All Overview Needs review…" at bounding box center [627, 286] width 1064 height 272
type input "ITCG Technologies LLP"
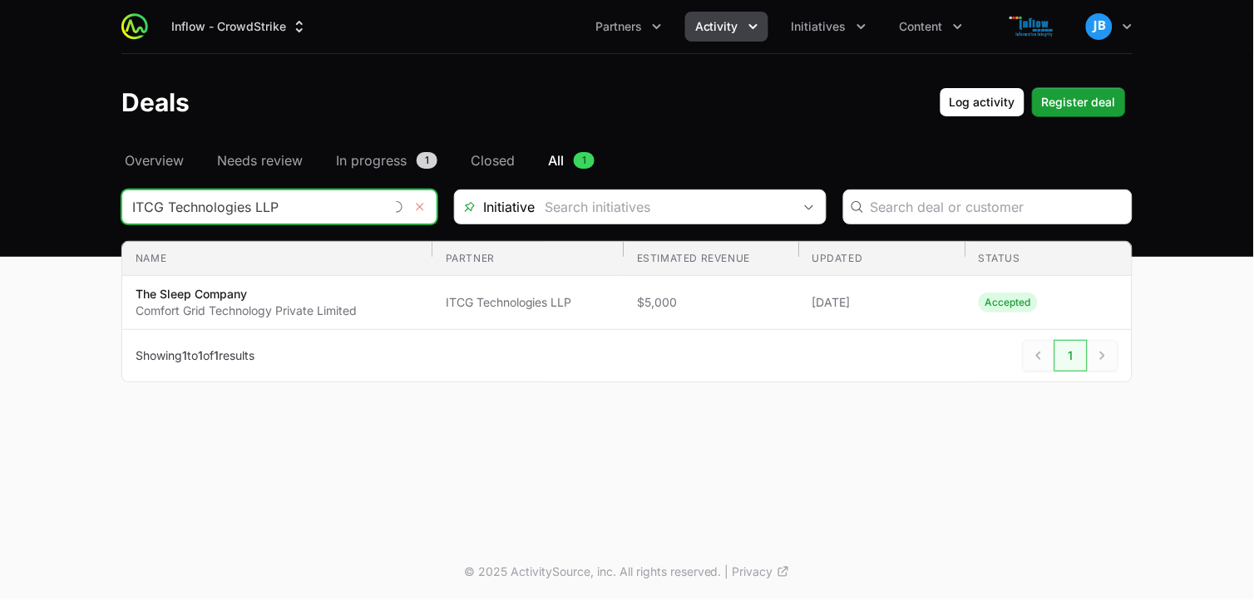
click at [419, 205] on icon "Remove" at bounding box center [420, 206] width 10 height 13
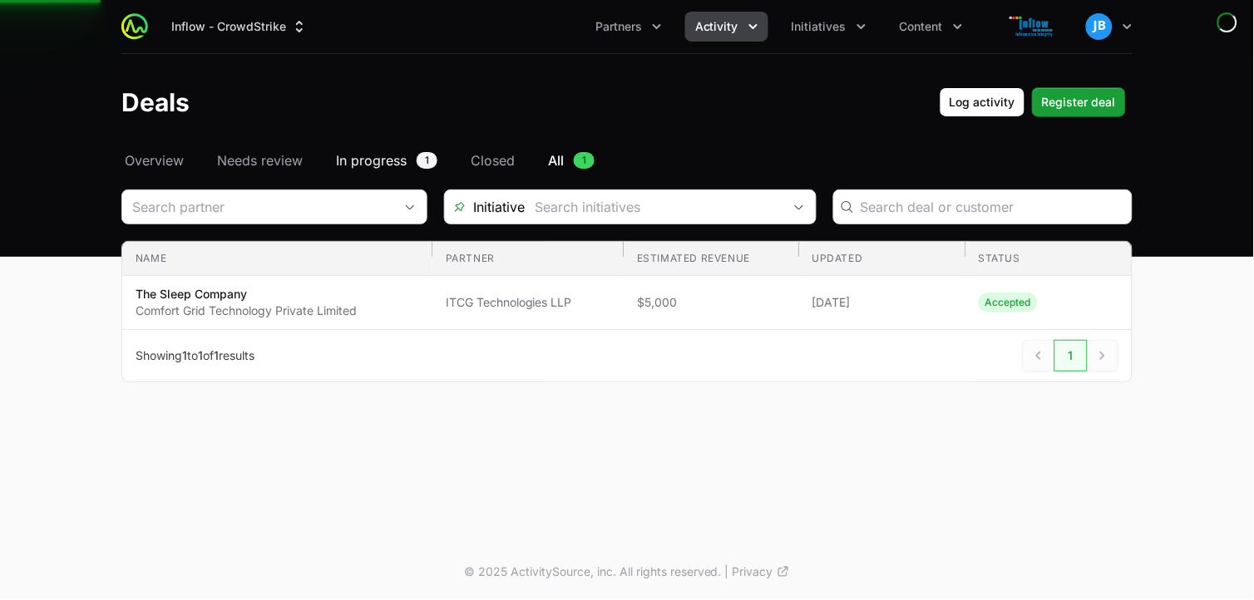
click at [411, 162] on link "In progress 1" at bounding box center [387, 160] width 108 height 20
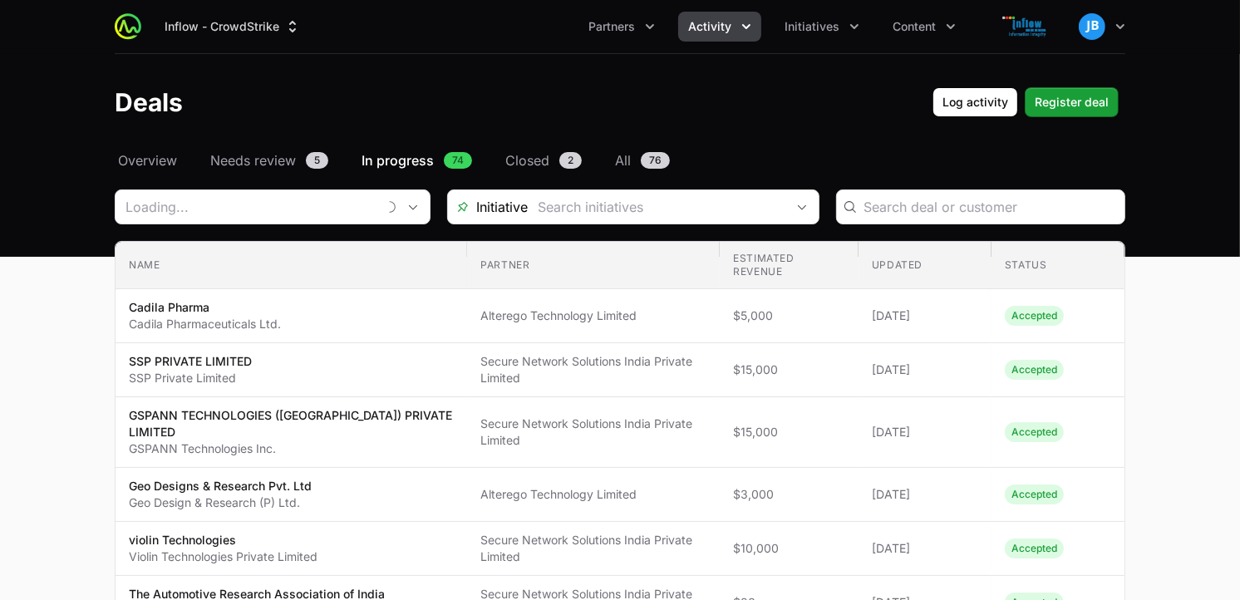
click at [407, 160] on span "In progress" at bounding box center [398, 160] width 72 height 20
click at [422, 164] on span "In progress" at bounding box center [398, 160] width 72 height 20
click at [296, 154] on span "Needs review" at bounding box center [253, 160] width 86 height 20
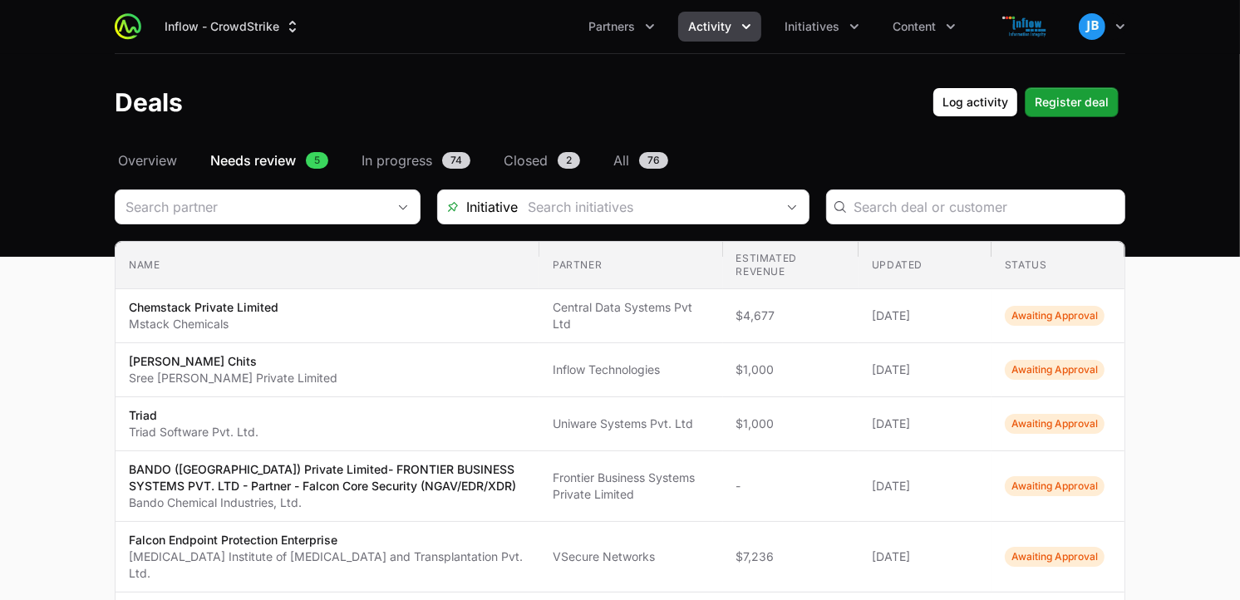
click at [306, 169] on link "Needs review 5" at bounding box center [269, 160] width 125 height 20
click at [352, 203] on input "Deals Filters" at bounding box center [251, 206] width 271 height 33
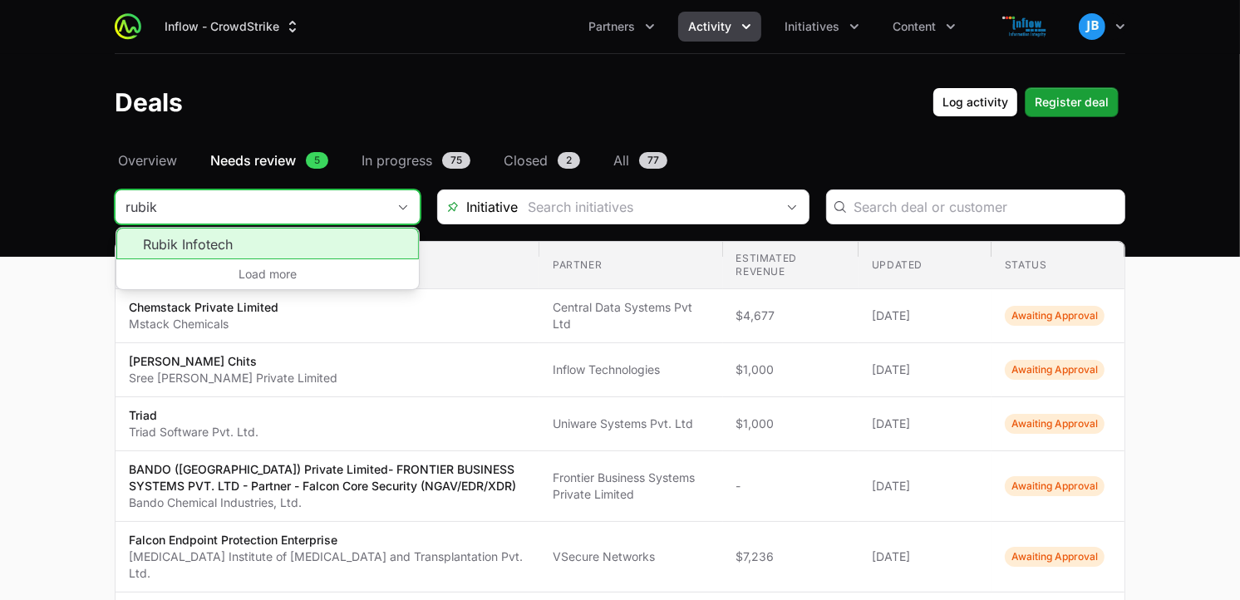
click at [273, 243] on li "Rubik Infotech" at bounding box center [267, 244] width 303 height 32
type input "Rubik Infotech"
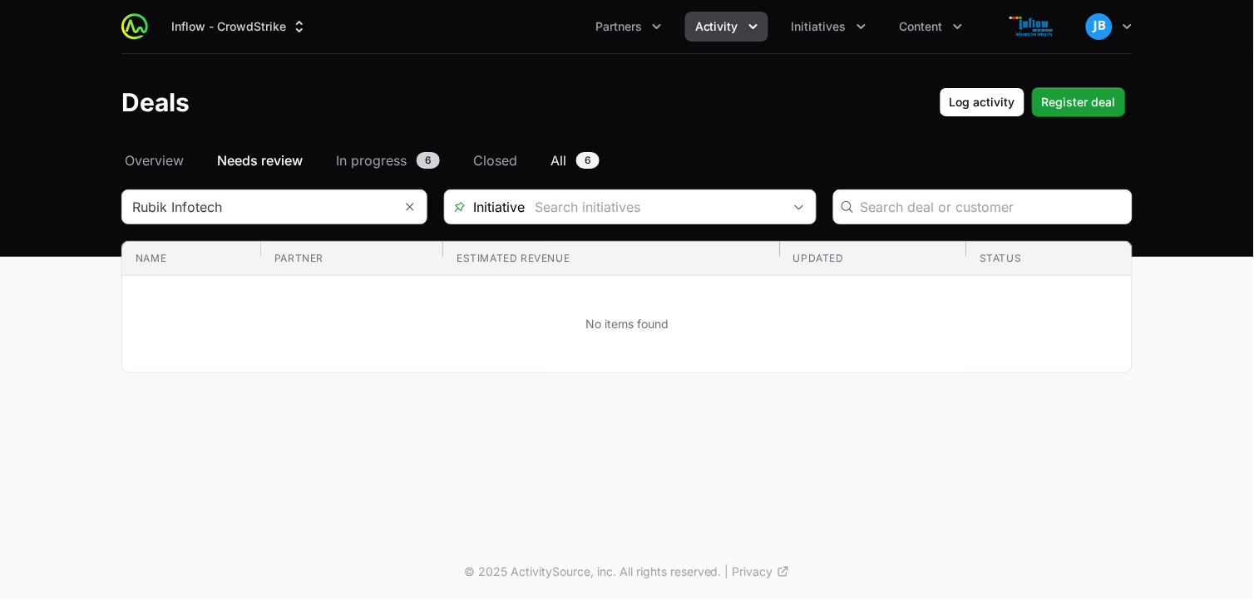
click at [568, 159] on link "All 6" at bounding box center [575, 160] width 56 height 20
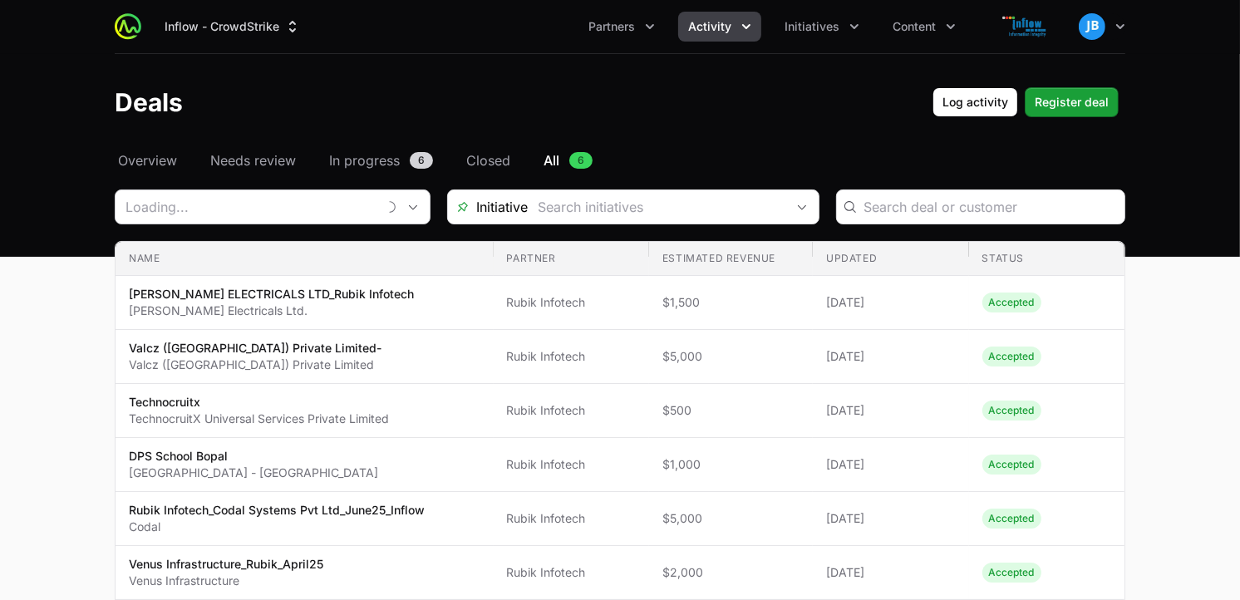
type input "Rubik Infotech"
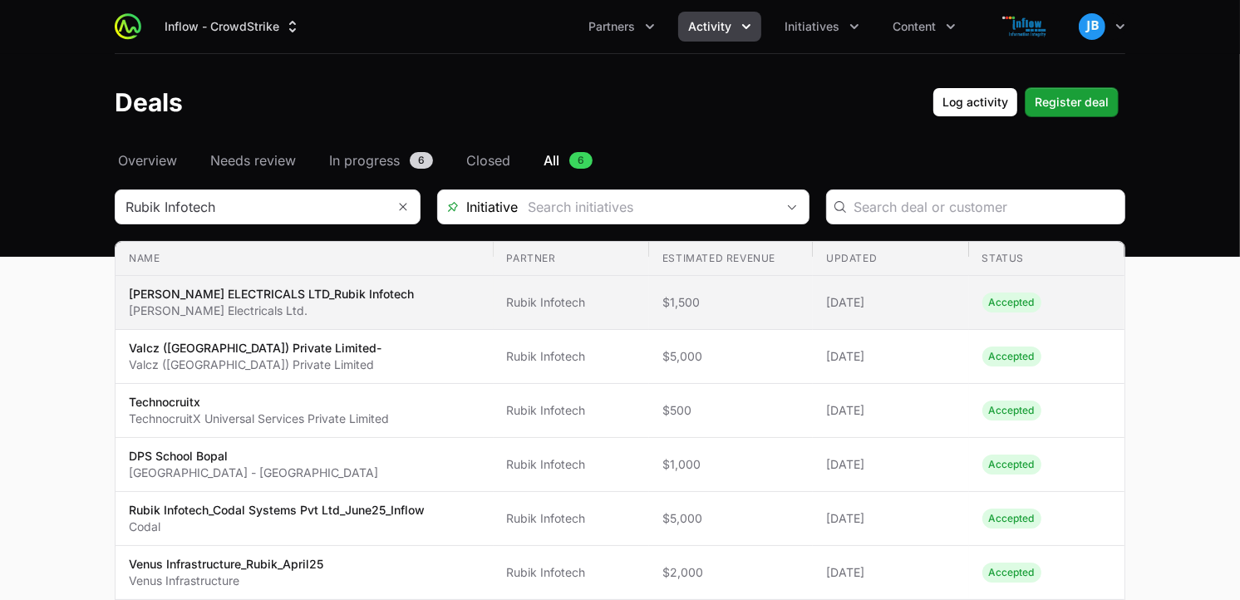
click at [333, 303] on p "[PERSON_NAME] Electricals Ltd." at bounding box center [271, 311] width 285 height 17
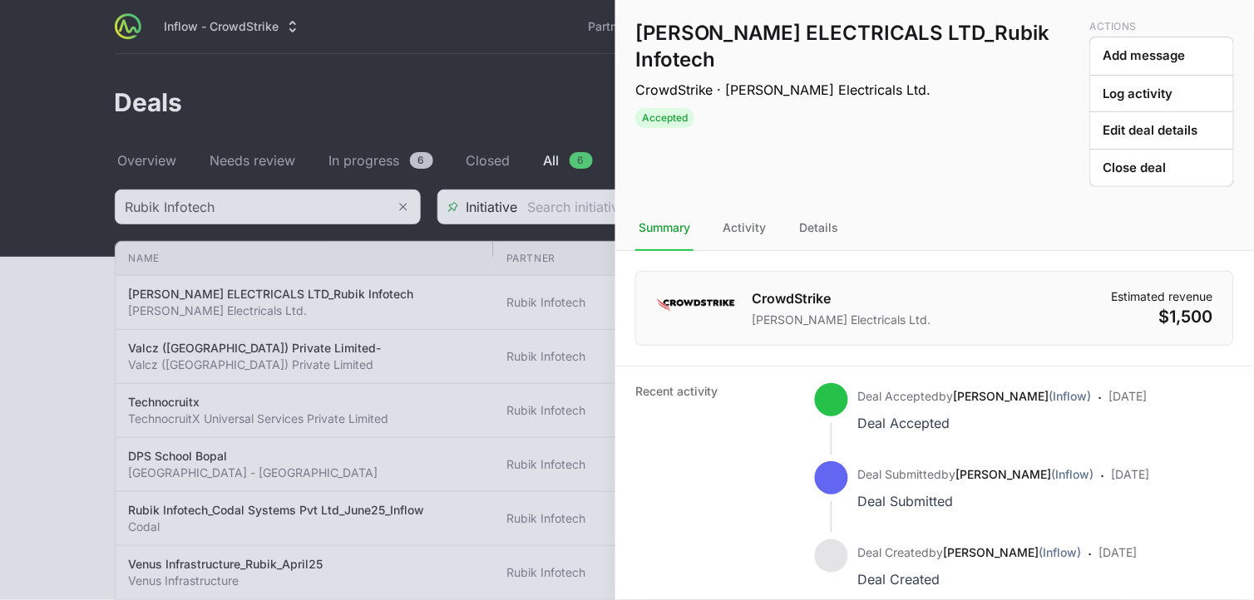
scroll to position [50, 0]
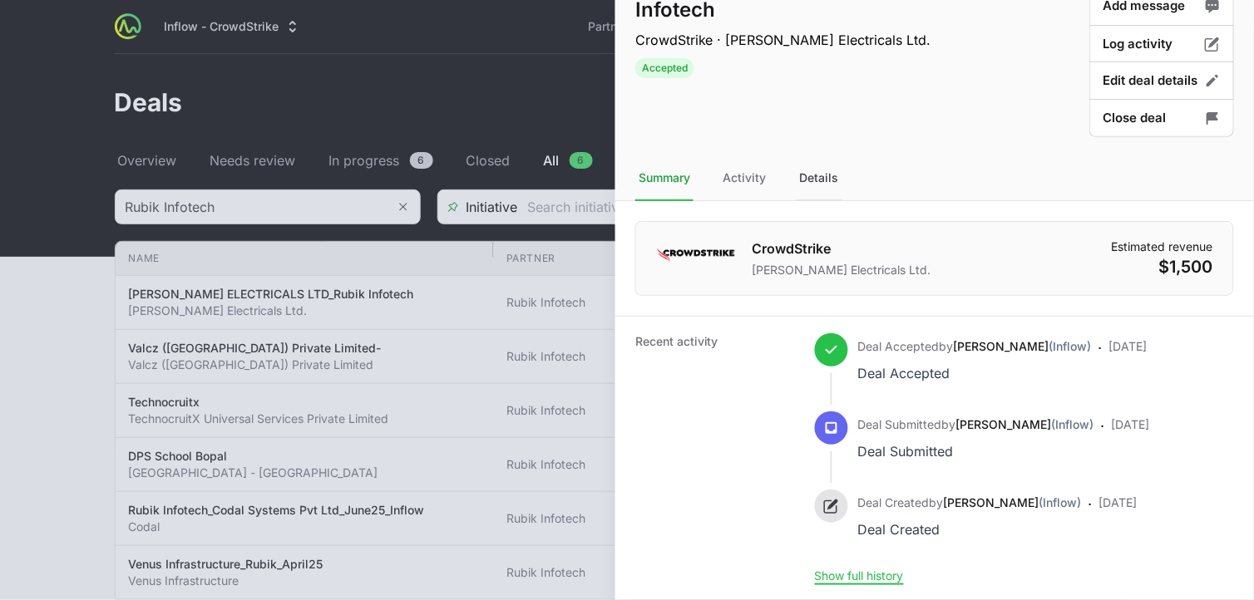
click at [812, 159] on div "Details" at bounding box center [819, 178] width 46 height 45
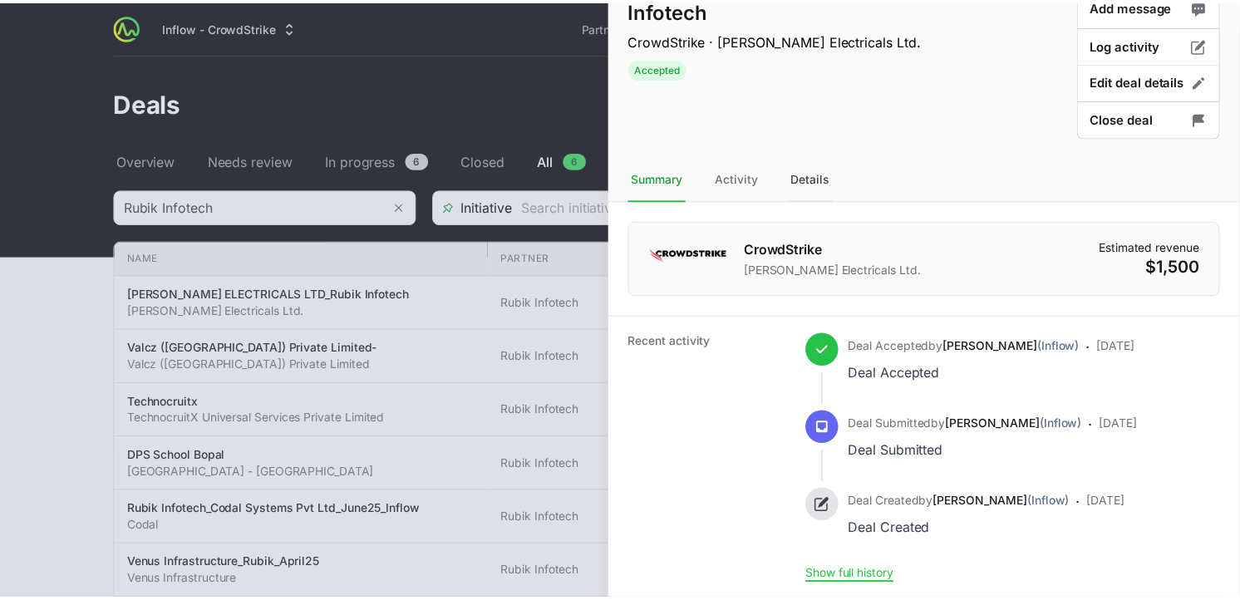
scroll to position [0, 0]
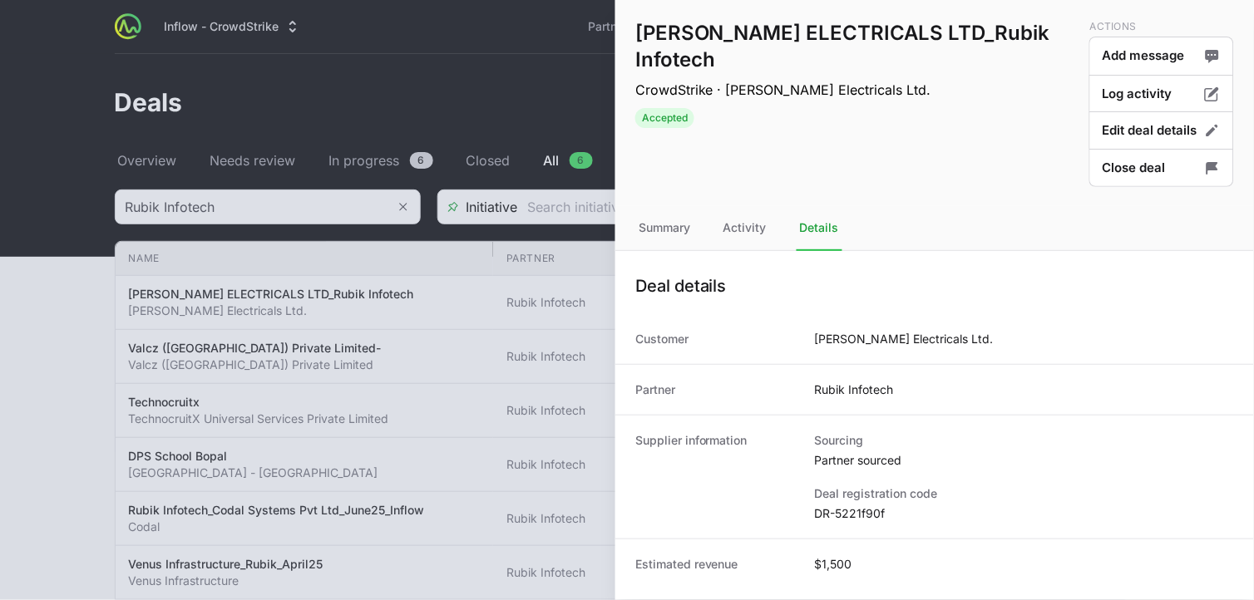
drag, startPoint x: 896, startPoint y: 514, endPoint x: 804, endPoint y: 511, distance: 92.3
click at [804, 511] on div "Supplier information Sourcing Partner sourced Deal registration code DR-5221f90f" at bounding box center [934, 477] width 639 height 124
copy div "Sourcing Partner sourced Deal registration code DR-5221f90f"
click at [885, 518] on dd "DR-5221f90f" at bounding box center [1024, 513] width 419 height 17
drag, startPoint x: 885, startPoint y: 518, endPoint x: 809, endPoint y: 517, distance: 75.7
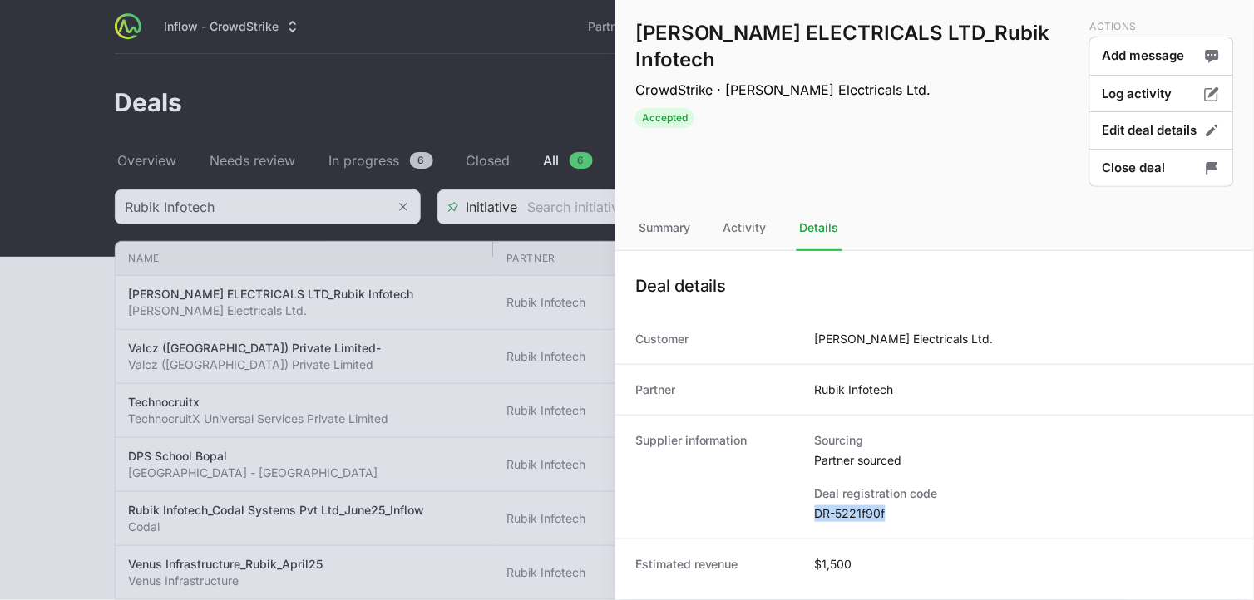
click at [809, 517] on div "Supplier information Sourcing Partner sourced Deal registration code DR-5221f90f" at bounding box center [934, 477] width 639 height 124
copy dd "DR-5221f90f"
click at [441, 81] on div at bounding box center [627, 300] width 1254 height 600
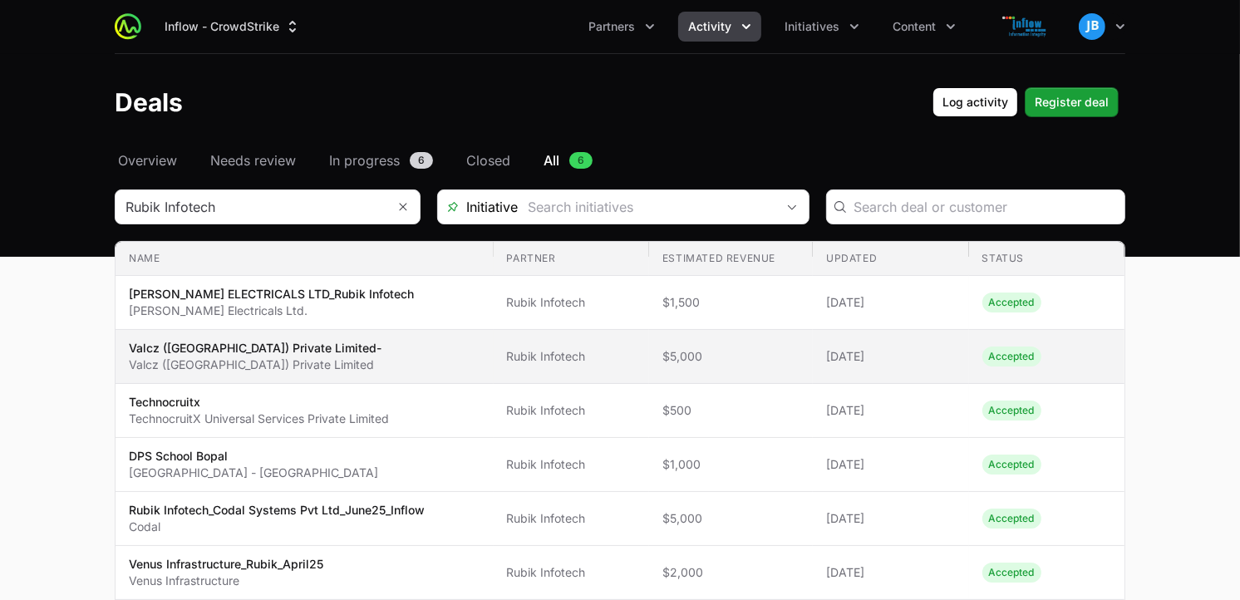
click at [175, 345] on p "Valcz ([GEOGRAPHIC_DATA]) Private Limited-" at bounding box center [255, 348] width 253 height 17
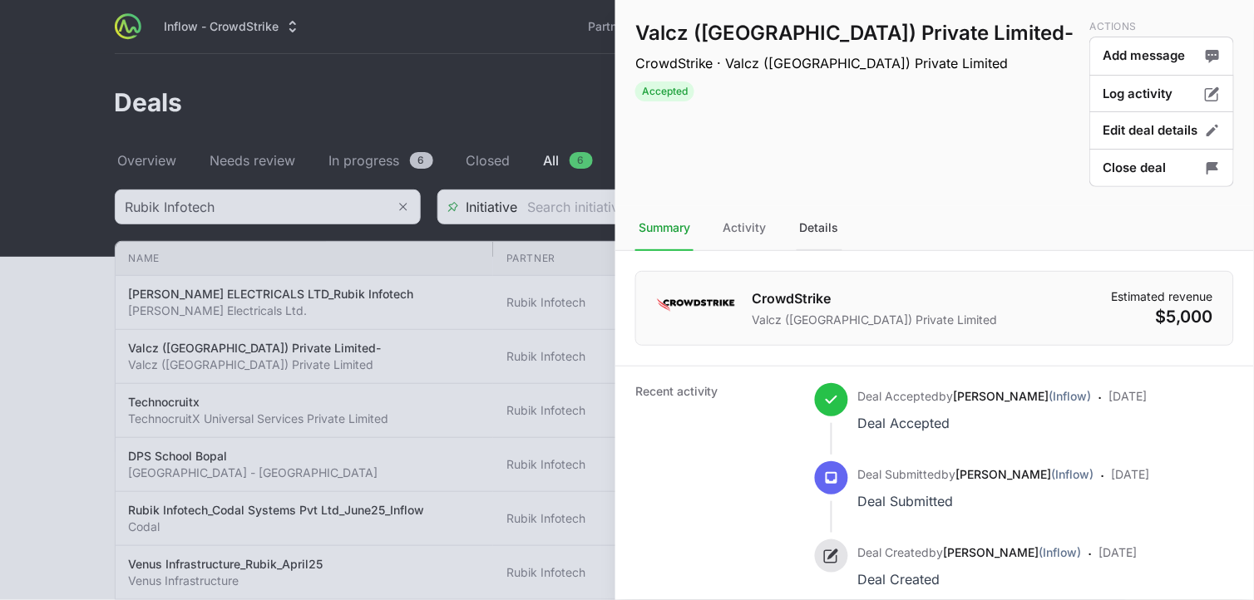
click at [830, 229] on div "Details" at bounding box center [819, 228] width 46 height 45
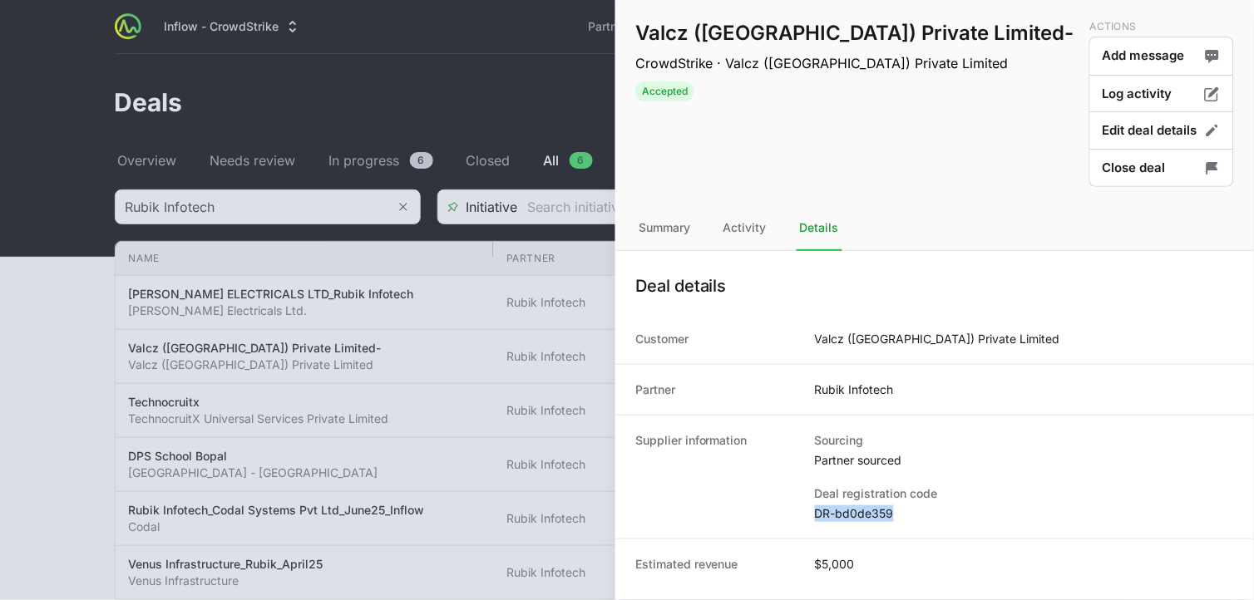
drag, startPoint x: 902, startPoint y: 515, endPoint x: 815, endPoint y: 516, distance: 87.3
click at [815, 516] on dd "DR-bd0de359" at bounding box center [1024, 513] width 419 height 17
copy dd "DR-bd0de359"
drag, startPoint x: 982, startPoint y: 339, endPoint x: 812, endPoint y: 342, distance: 169.6
click at [812, 342] on div "Customer Valcz ([GEOGRAPHIC_DATA]) Private Limited" at bounding box center [934, 339] width 639 height 50
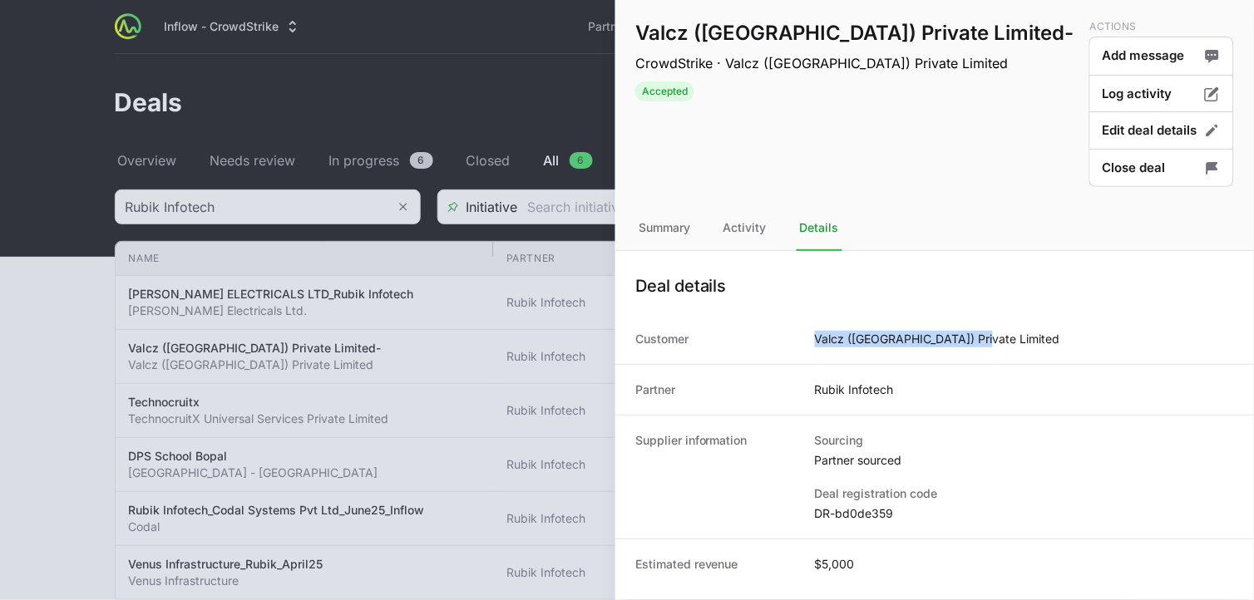
copy dd "Valcz ([GEOGRAPHIC_DATA]) Private Limited"
click at [61, 452] on div at bounding box center [627, 300] width 1254 height 600
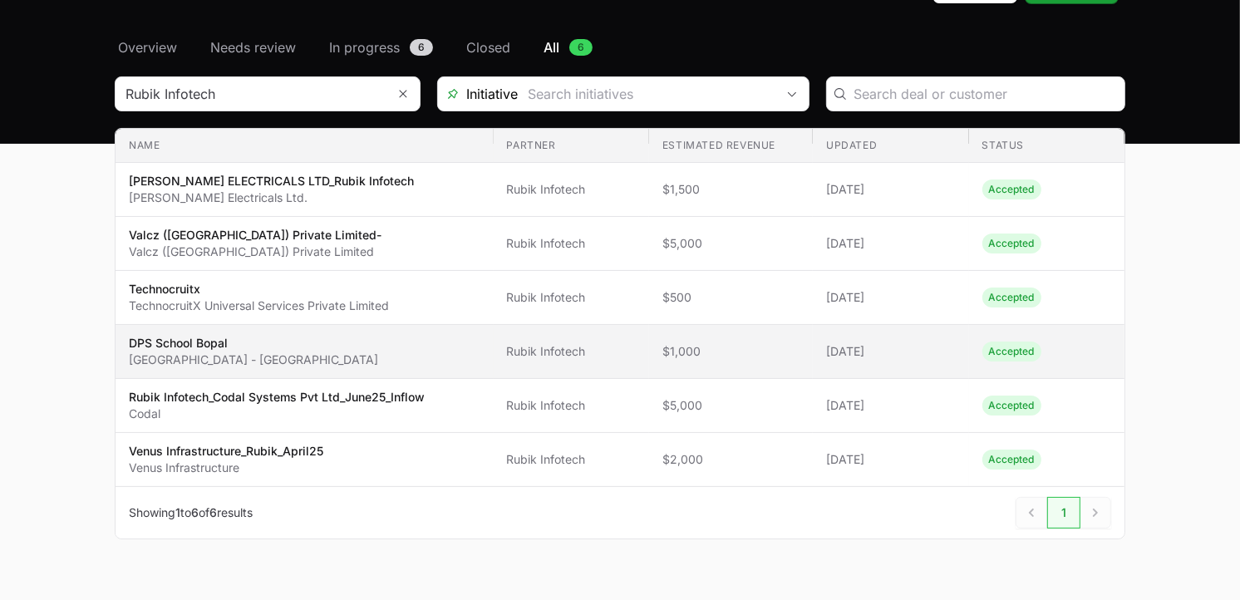
scroll to position [111, 0]
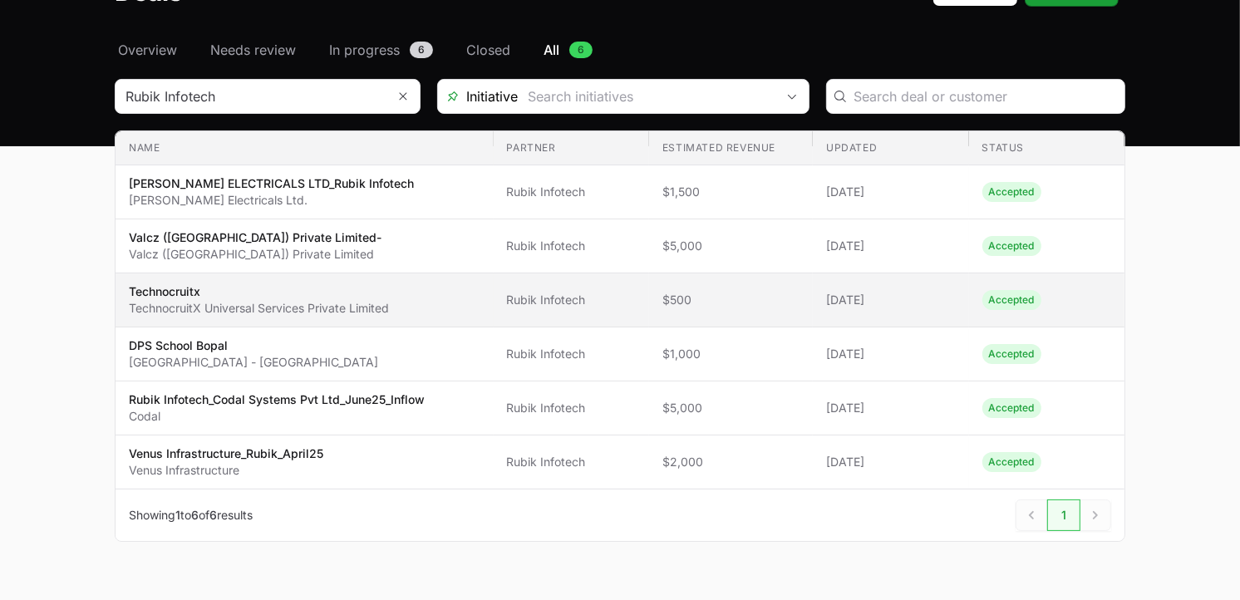
click at [333, 324] on td "Name Technocruitx TechnocruitX Universal Services Private Limited" at bounding box center [305, 301] width 378 height 54
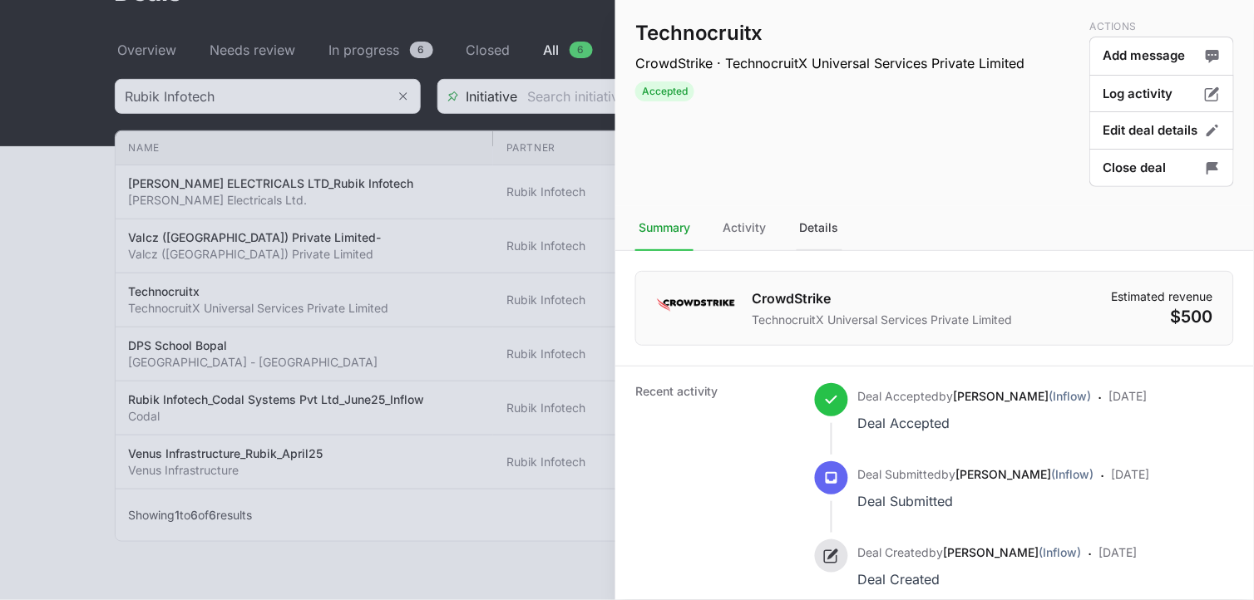
click at [831, 225] on div "Details" at bounding box center [819, 228] width 46 height 45
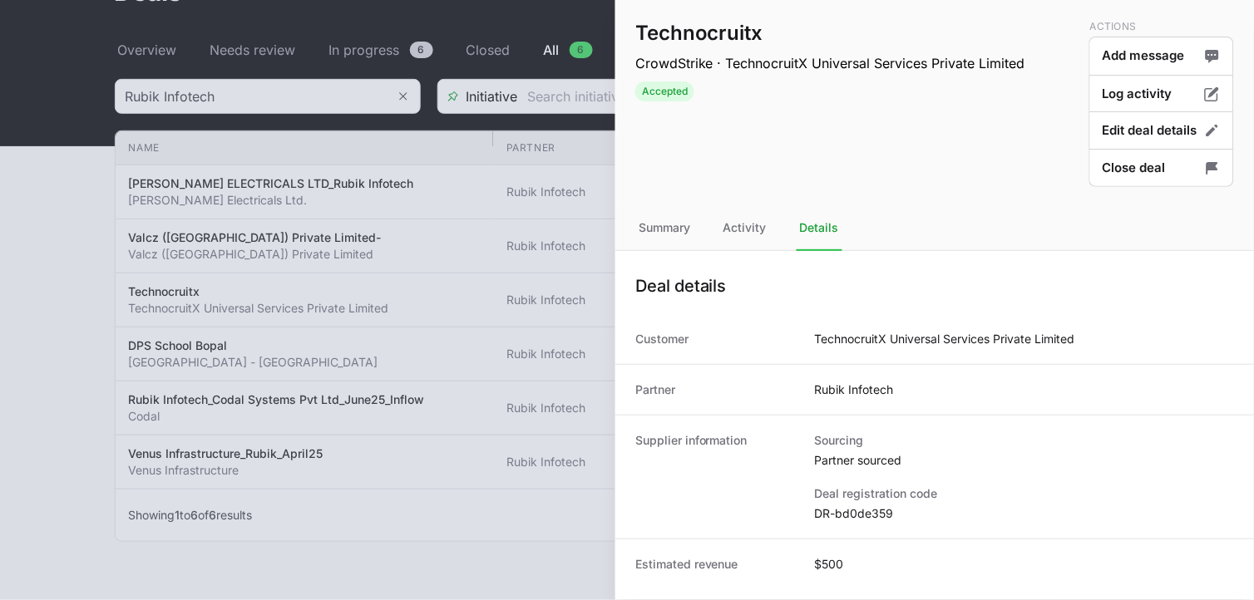
drag, startPoint x: 899, startPoint y: 511, endPoint x: 800, endPoint y: 520, distance: 99.3
click at [800, 520] on div "Supplier information Sourcing Partner sourced Deal registration code DR-bd0de359" at bounding box center [934, 477] width 639 height 124
drag, startPoint x: 800, startPoint y: 520, endPoint x: 911, endPoint y: 521, distance: 111.4
click at [911, 521] on div "Supplier information Sourcing Partner sourced Deal registration code DR-bd0de359" at bounding box center [934, 477] width 639 height 124
drag, startPoint x: 907, startPoint y: 519, endPoint x: 810, endPoint y: 516, distance: 97.3
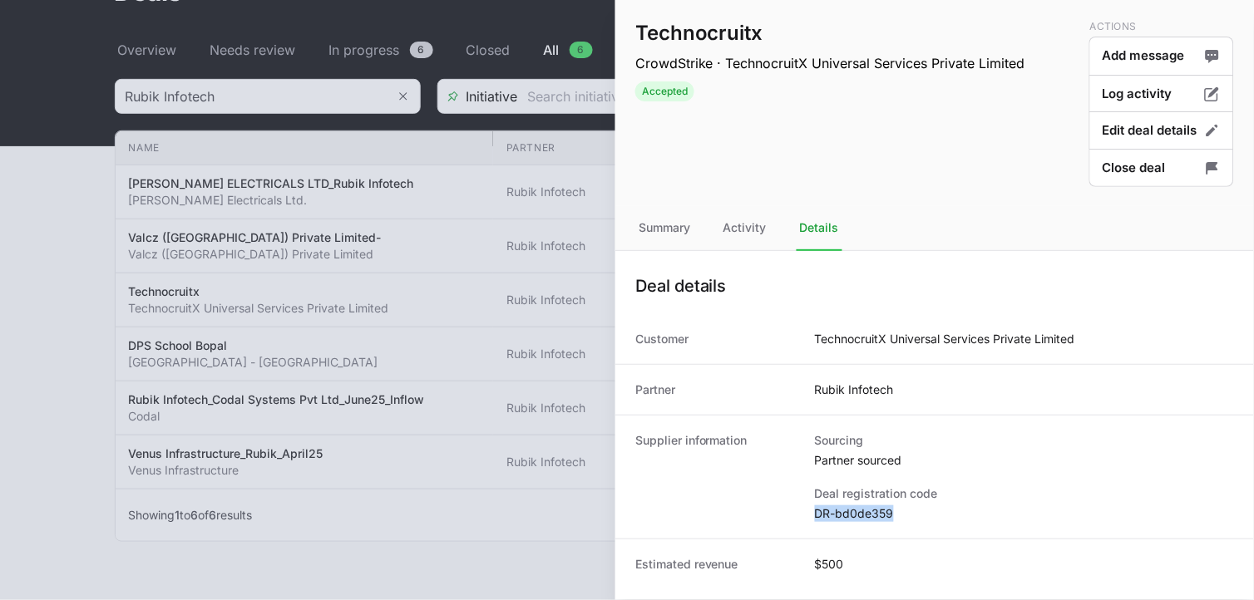
click at [810, 516] on div "Supplier information Sourcing Partner sourced Deal registration code DR-bd0de359" at bounding box center [934, 477] width 639 height 124
copy dd "DR-bd0de359"
drag, startPoint x: 1106, startPoint y: 335, endPoint x: 815, endPoint y: 331, distance: 291.0
click at [815, 331] on div "Customer TechnocruitX Universal Services Private Limited" at bounding box center [934, 339] width 639 height 50
copy dd "TechnocruitX Universal Services Private Limited"
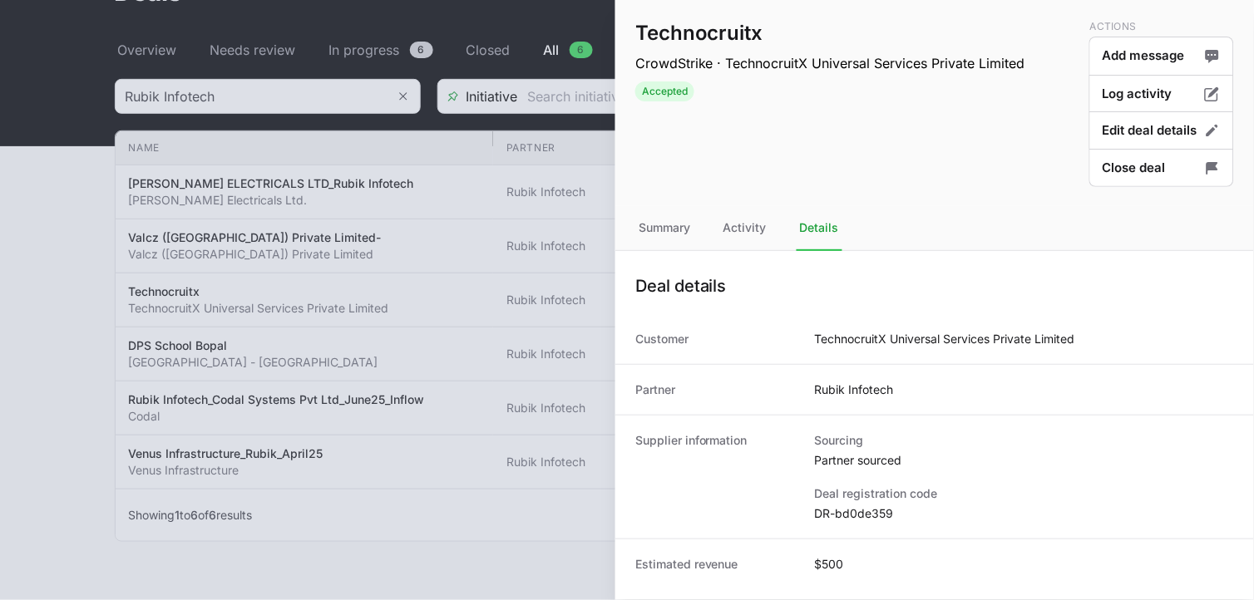
click at [249, 362] on div at bounding box center [627, 300] width 1254 height 600
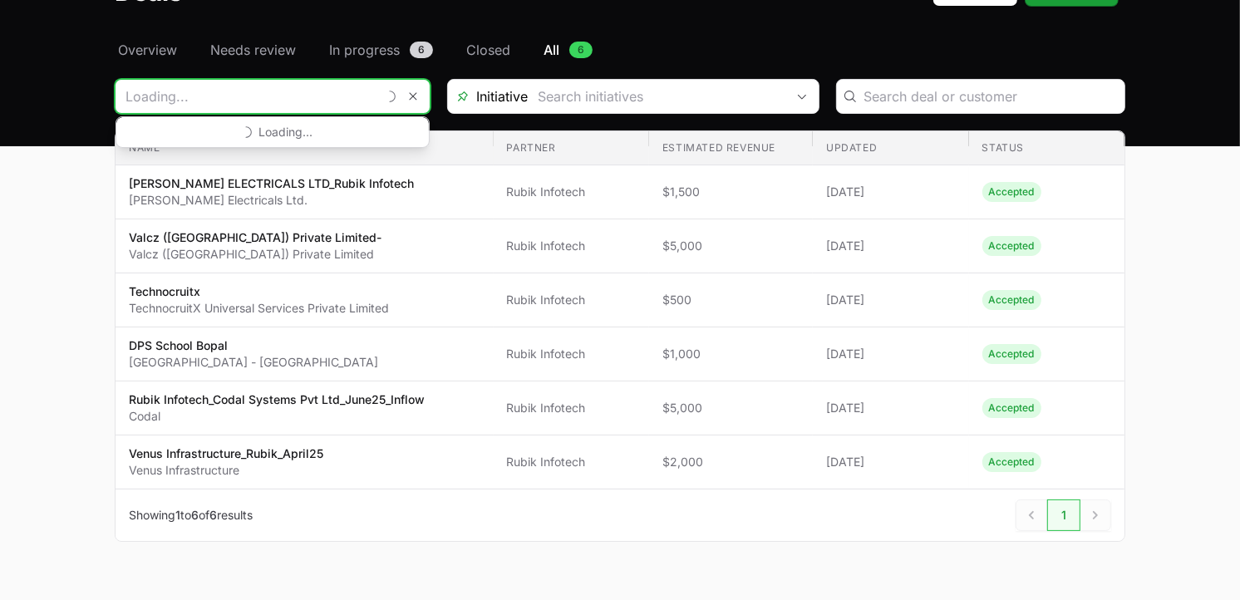
drag, startPoint x: 310, startPoint y: 105, endPoint x: -4, endPoint y: 57, distance: 317.9
click at [0, 57] on html "Inflow - CrowdStrike Partners Activity Initiatives Content Open user menu Open …" at bounding box center [620, 263] width 1240 height 749
type input "R"
type input "ALTER"
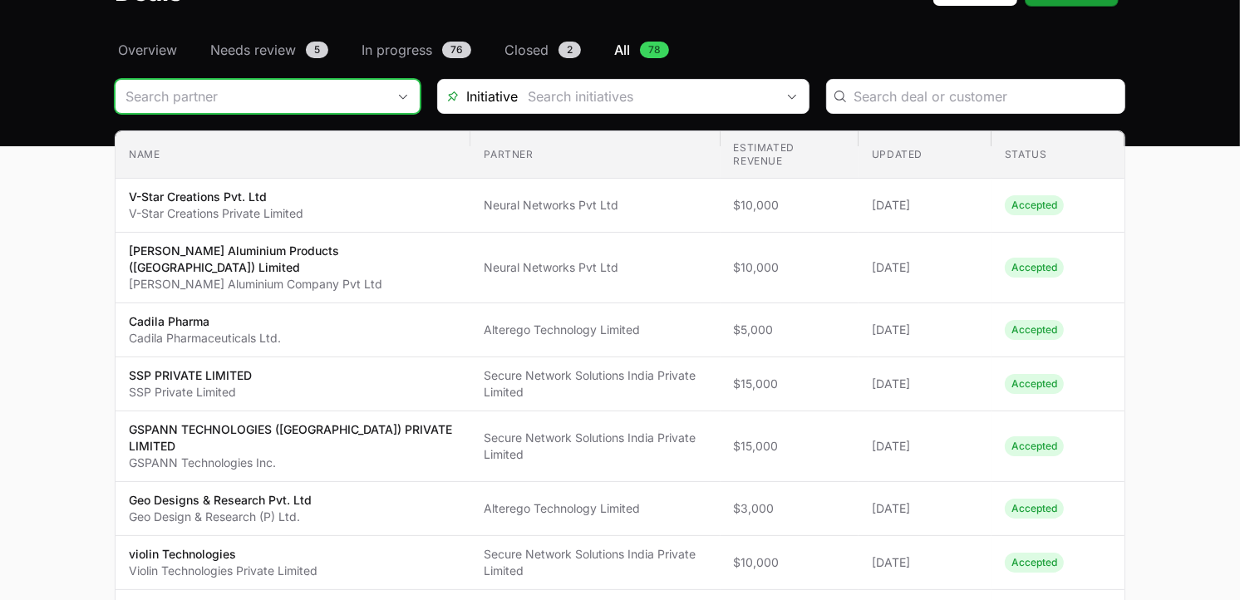
click at [219, 98] on input "Deals Filters" at bounding box center [251, 96] width 271 height 33
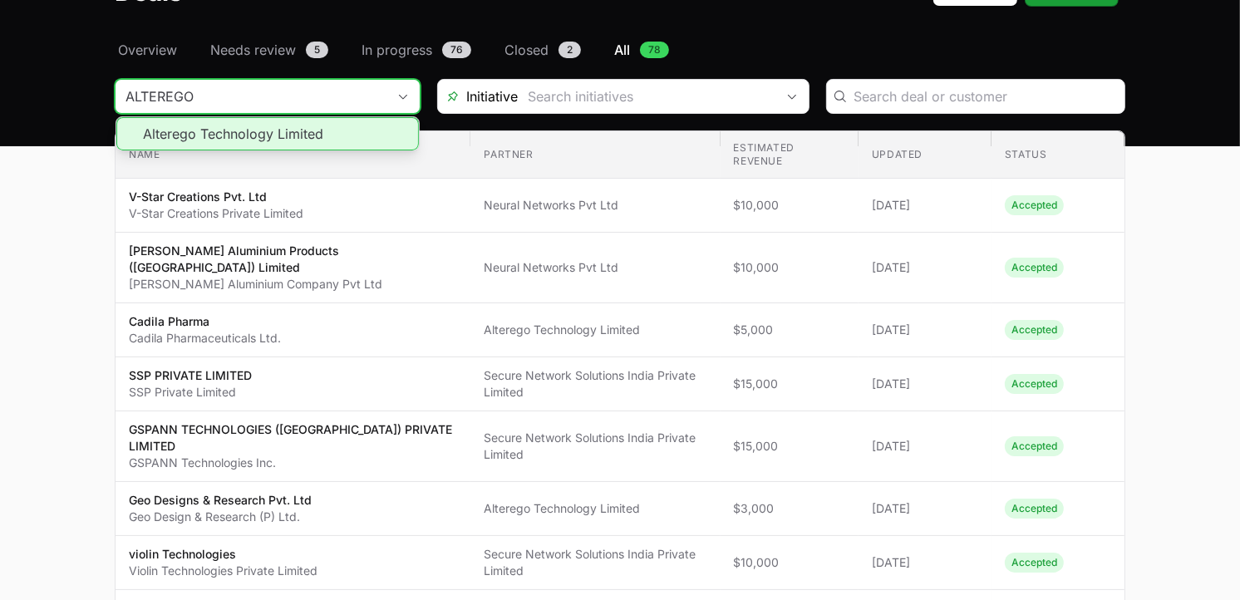
click at [235, 134] on li "Alterego Technology Limited" at bounding box center [267, 133] width 303 height 33
type input "Alterego Technology Limited"
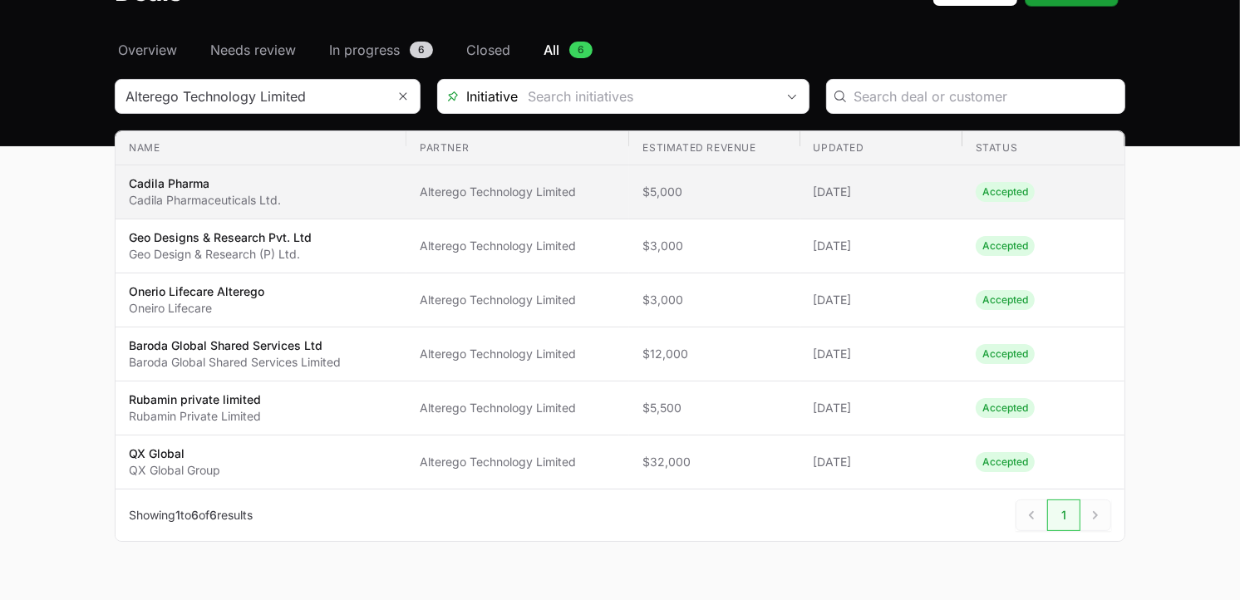
click at [272, 183] on p "Cadila Pharma" at bounding box center [205, 183] width 152 height 17
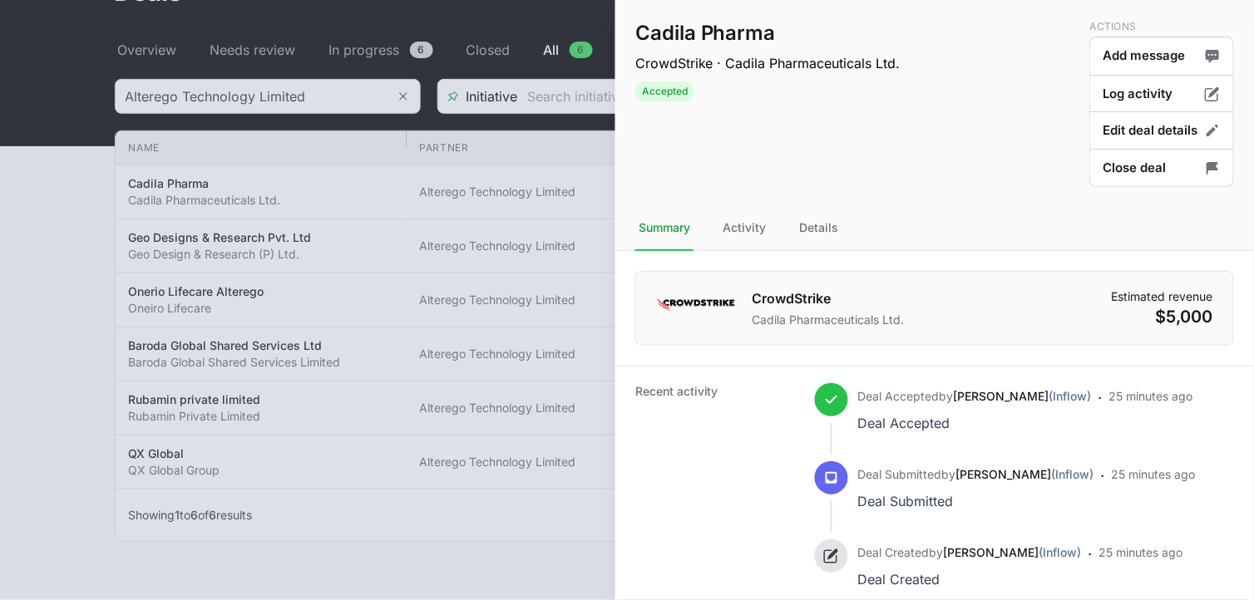
click at [274, 252] on div at bounding box center [627, 300] width 1254 height 600
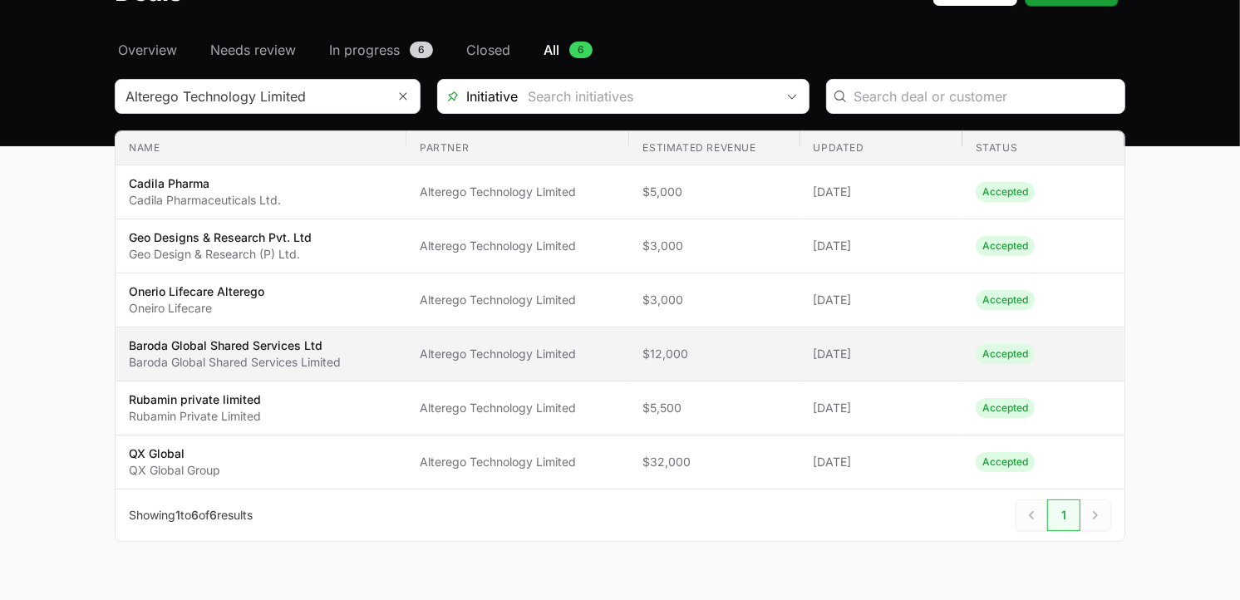
click at [246, 360] on p "Baroda Global Shared Services Limited" at bounding box center [235, 362] width 212 height 17
click at [331, 361] on p "Baroda Global Shared Services Limited" at bounding box center [235, 362] width 212 height 17
click at [267, 341] on p "Baroda Global Shared Services Ltd" at bounding box center [235, 346] width 212 height 17
click at [293, 355] on p "Baroda Global Shared Services Limited" at bounding box center [235, 362] width 212 height 17
click at [235, 344] on p "Baroda Global Shared Services Ltd" at bounding box center [235, 346] width 212 height 17
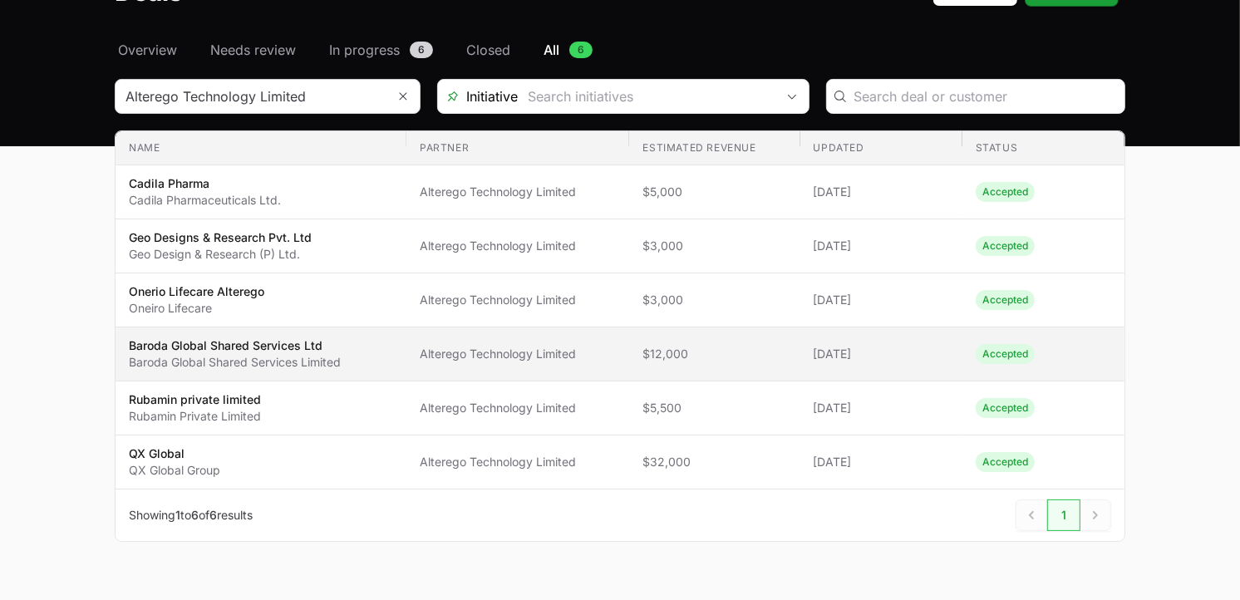
click at [216, 349] on p "Baroda Global Shared Services Ltd" at bounding box center [235, 346] width 212 height 17
click at [155, 346] on p "Baroda Global Shared Services Ltd" at bounding box center [235, 346] width 212 height 17
click at [161, 347] on p "Baroda Global Shared Services Ltd" at bounding box center [235, 346] width 212 height 17
click at [159, 348] on p "Baroda Global Shared Services Ltd" at bounding box center [235, 346] width 212 height 17
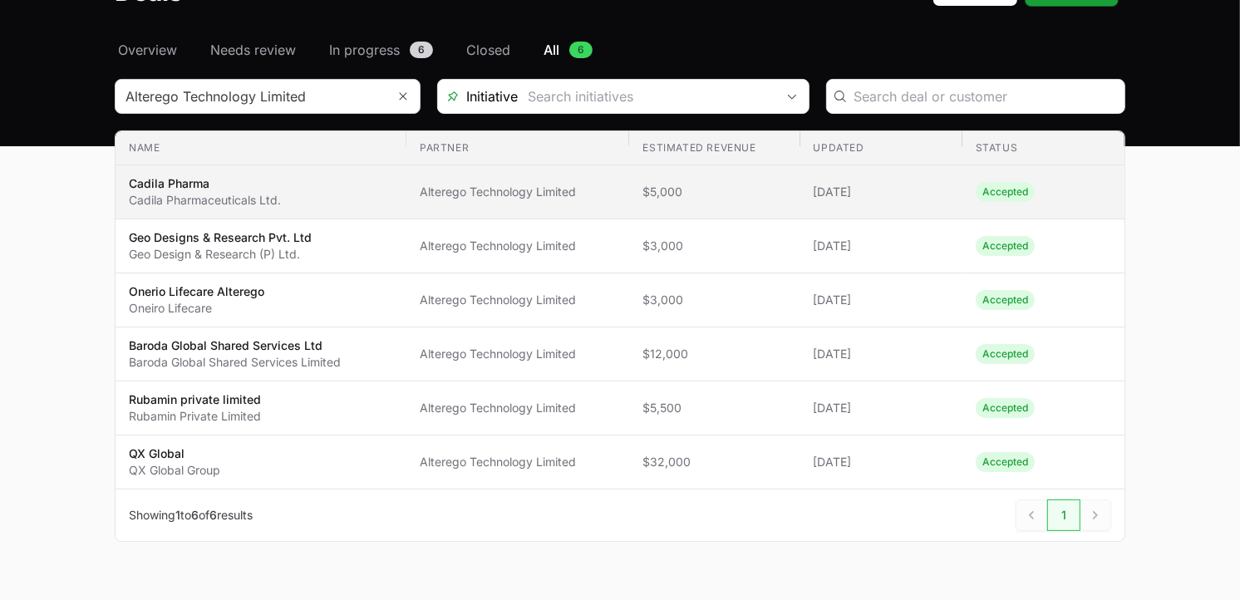
click at [266, 188] on p "Cadila Pharma" at bounding box center [205, 183] width 152 height 17
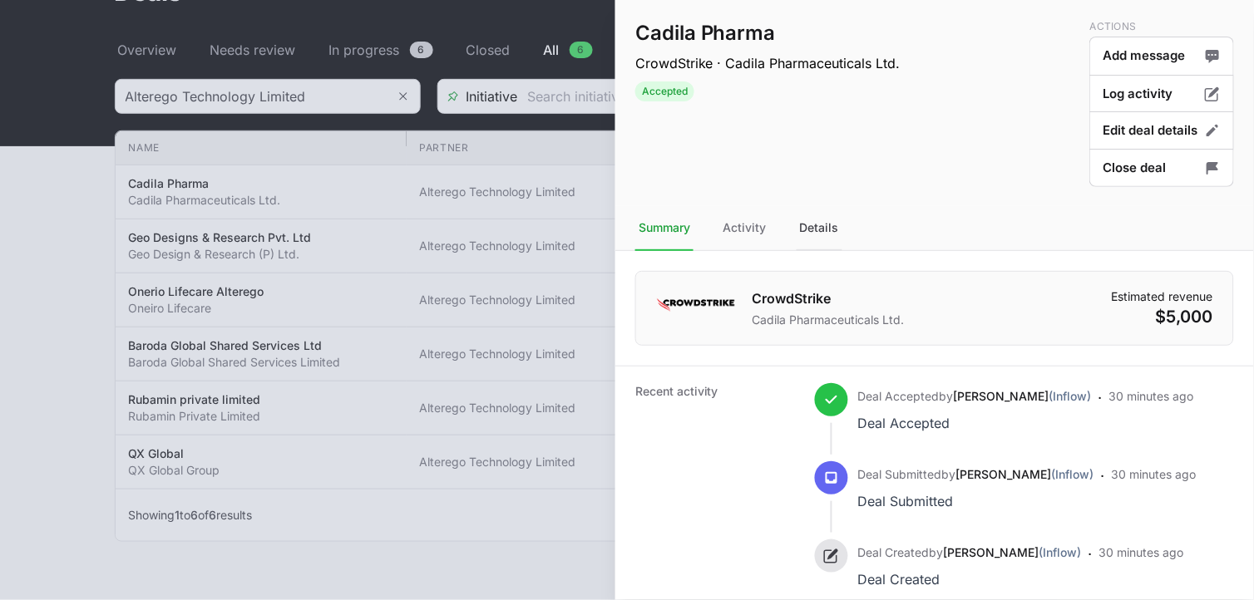
click at [824, 225] on div "Details" at bounding box center [819, 228] width 46 height 45
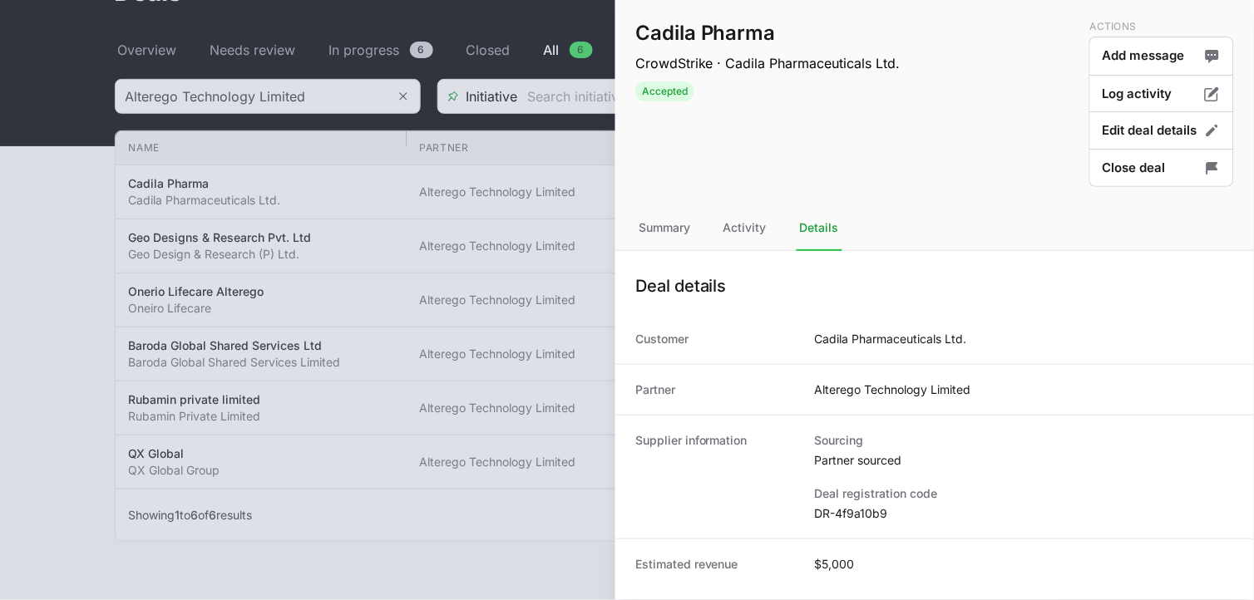
drag, startPoint x: 902, startPoint y: 512, endPoint x: 803, endPoint y: 515, distance: 99.0
click at [803, 515] on div "Supplier information Sourcing Partner sourced Deal registration code DR-4f9a10b9" at bounding box center [934, 477] width 639 height 124
drag, startPoint x: 890, startPoint y: 519, endPoint x: 816, endPoint y: 520, distance: 74.0
click at [816, 520] on dd "DR-4f9a10b9" at bounding box center [1024, 513] width 419 height 17
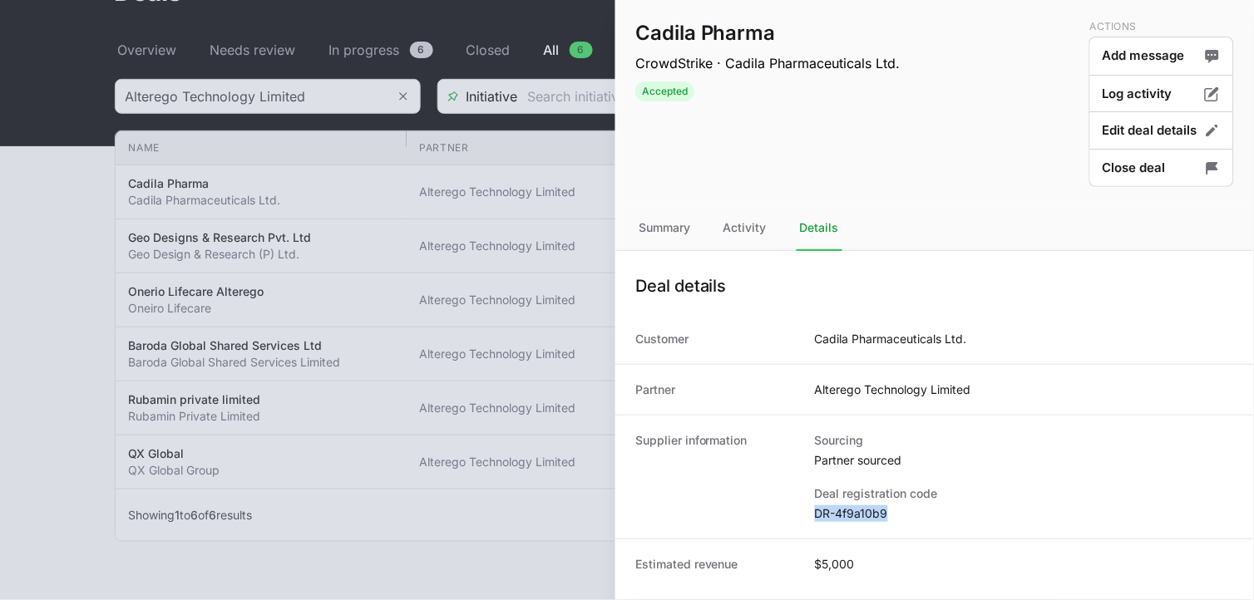
copy dd "DR-4f9a10b9"
click at [272, 190] on div at bounding box center [627, 300] width 1254 height 600
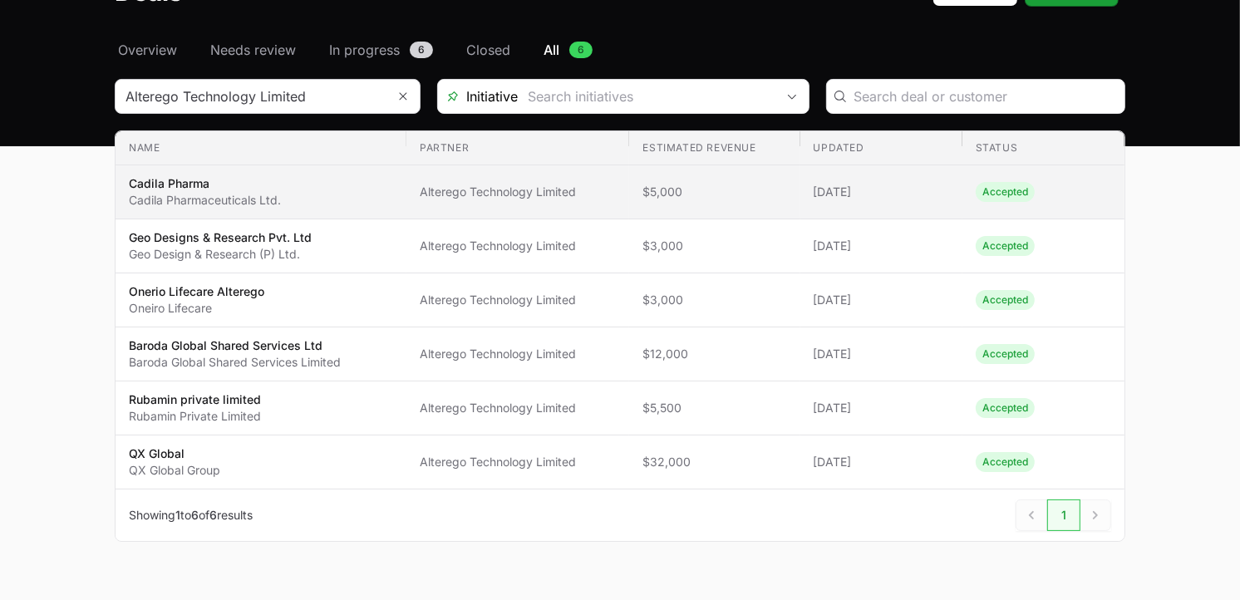
click at [324, 192] on span "Cadila Pharma Cadila Pharmaceuticals Ltd." at bounding box center [261, 191] width 264 height 33
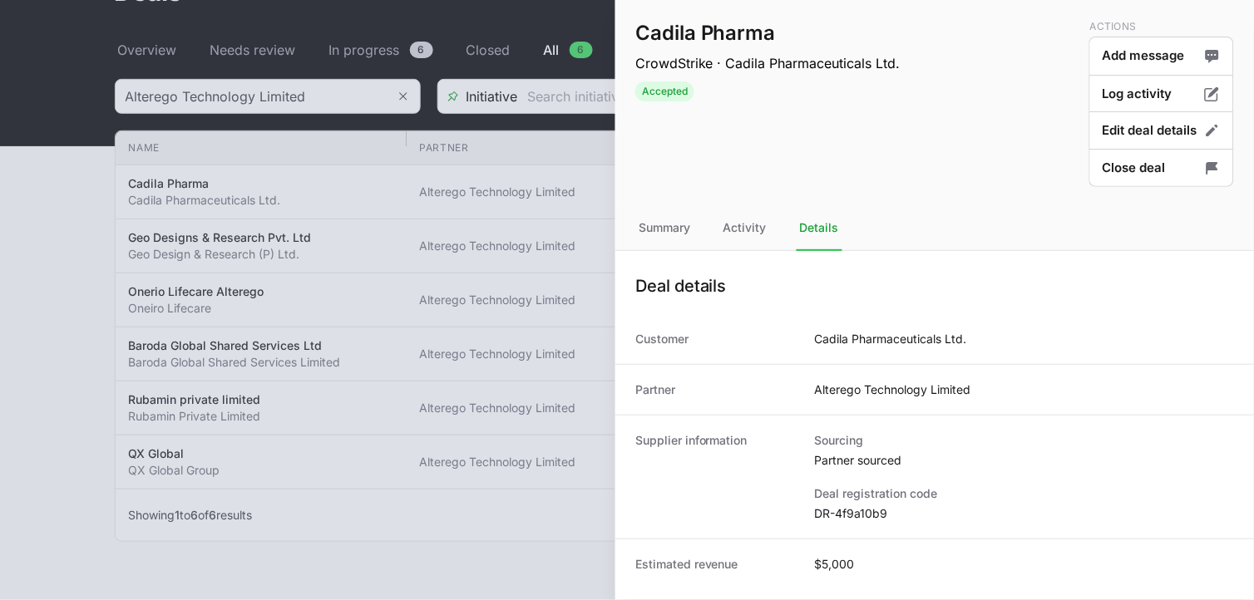
click at [246, 362] on div at bounding box center [627, 300] width 1254 height 600
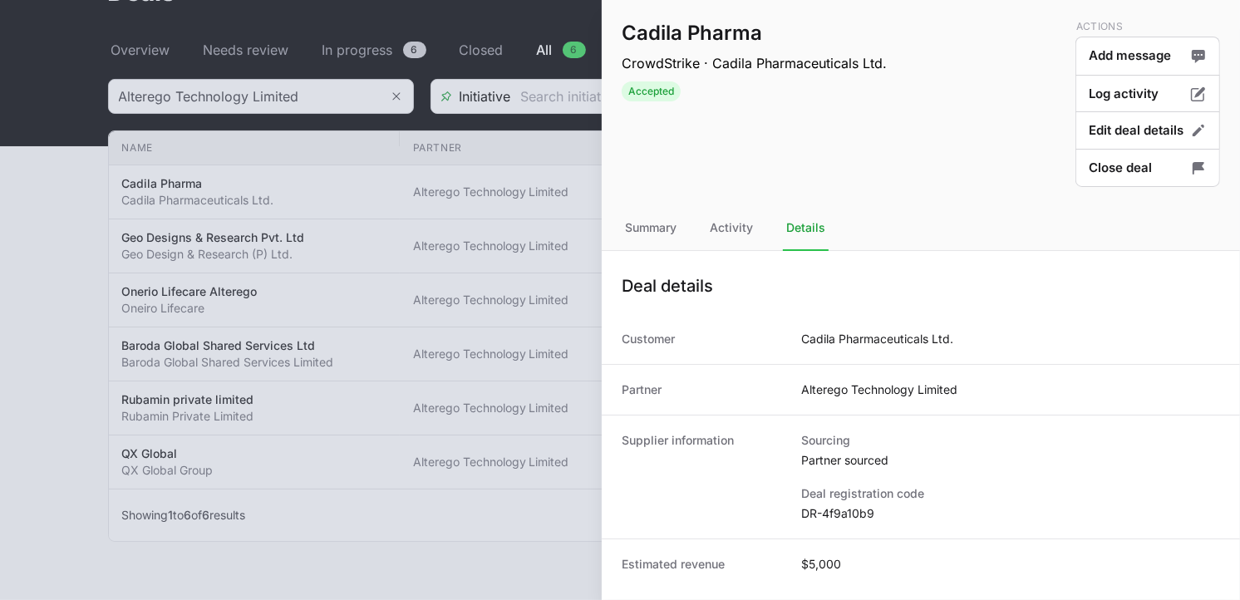
click at [246, 362] on div at bounding box center [620, 300] width 1240 height 600
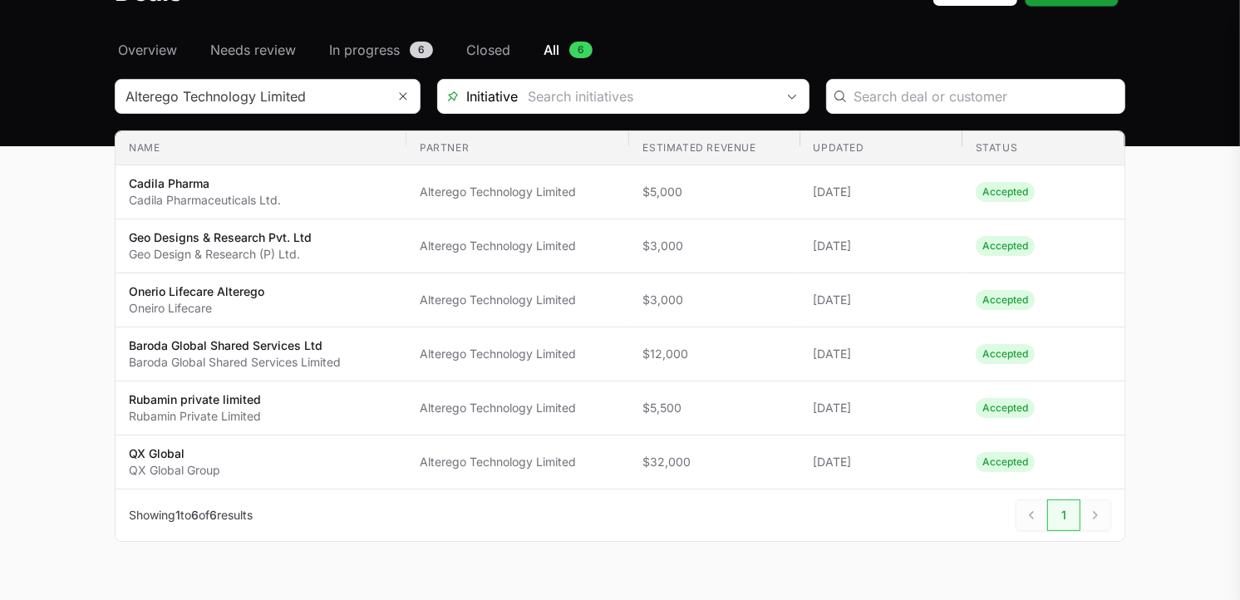
click at [246, 362] on div "Cadila Pharma CrowdStrike · Cadila Pharmaceuticals Ltd. Accepted Actions Add me…" at bounding box center [620, 300] width 1240 height 600
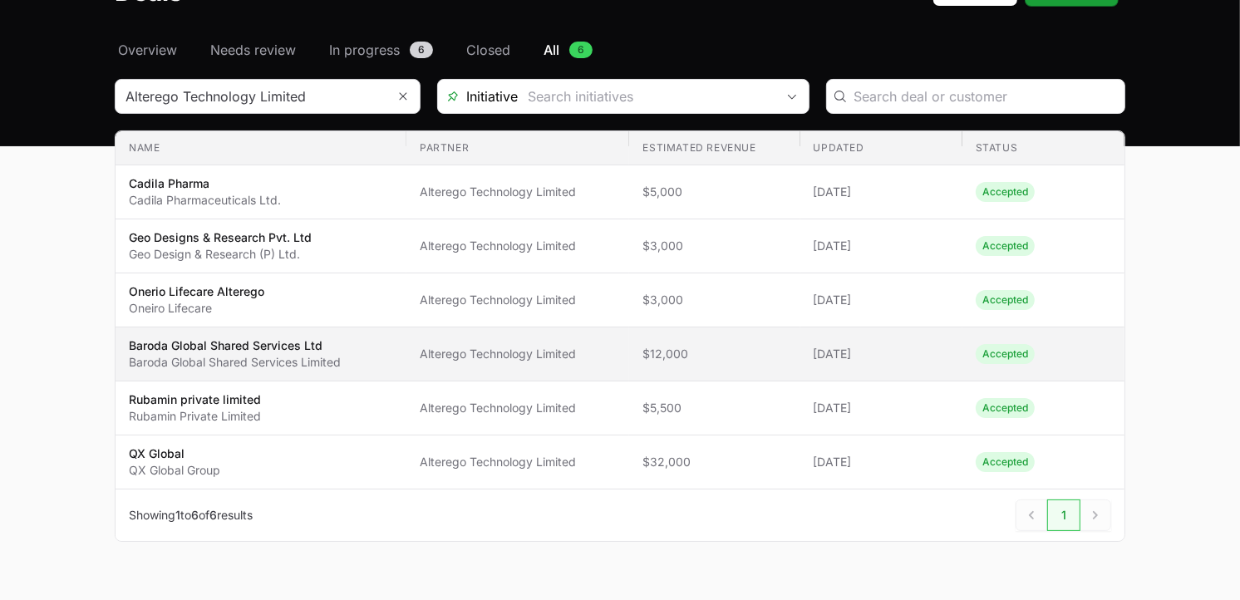
click at [260, 349] on p "Baroda Global Shared Services Ltd" at bounding box center [235, 346] width 212 height 17
click at [267, 335] on td "Name Baroda Global Shared Services Ltd Baroda Global Shared Services Limited" at bounding box center [261, 355] width 291 height 54
click at [206, 349] on p "Baroda Global Shared Services Ltd" at bounding box center [235, 346] width 212 height 17
click at [192, 352] on p "Baroda Global Shared Services Ltd" at bounding box center [235, 346] width 212 height 17
click at [222, 345] on p "Baroda Global Shared Services Ltd" at bounding box center [235, 346] width 212 height 17
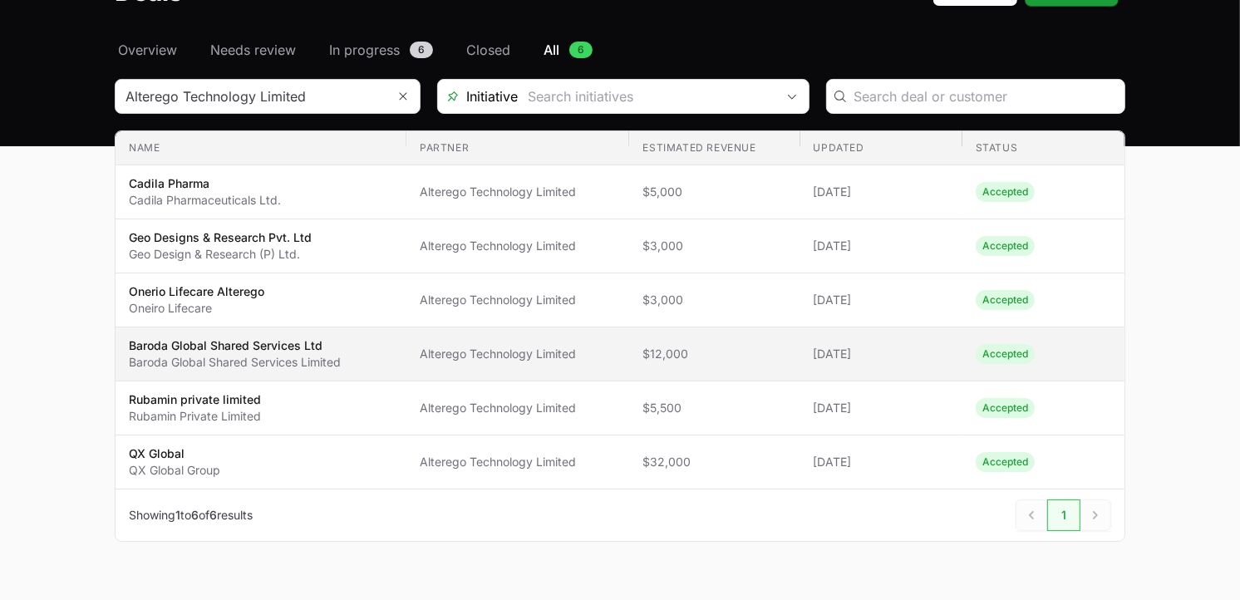
click at [210, 347] on p "Baroda Global Shared Services Ltd" at bounding box center [235, 346] width 212 height 17
click at [219, 350] on p "Baroda Global Shared Services Ltd" at bounding box center [235, 346] width 212 height 17
